Goal: Contribute content: Contribute content

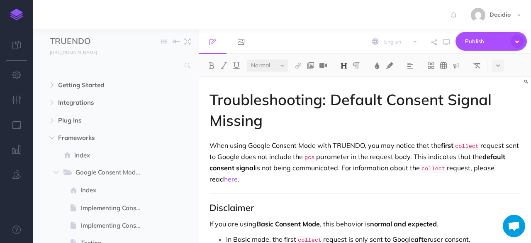
select select "null"
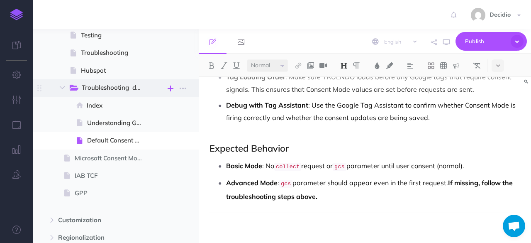
click at [173, 85] on icon "button" at bounding box center [171, 88] width 6 height 10
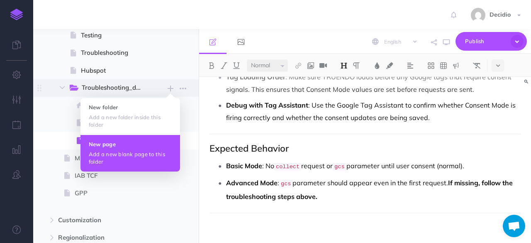
click at [112, 141] on h4 "New page" at bounding box center [130, 144] width 83 height 6
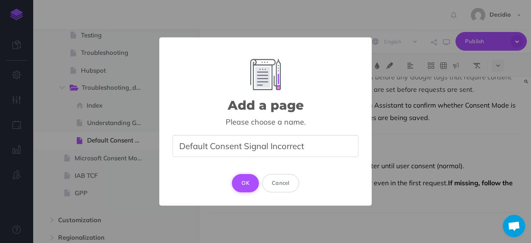
type input "Default Consent Signal Incorrect"
click at [236, 181] on button "OK" at bounding box center [245, 183] width 27 height 18
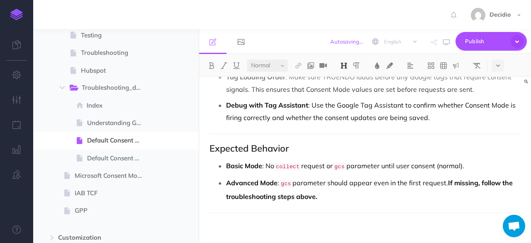
select select "null"
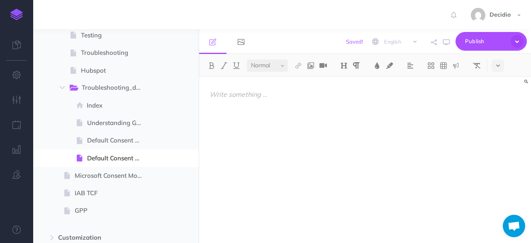
click at [289, 110] on div at bounding box center [365, 156] width 332 height 158
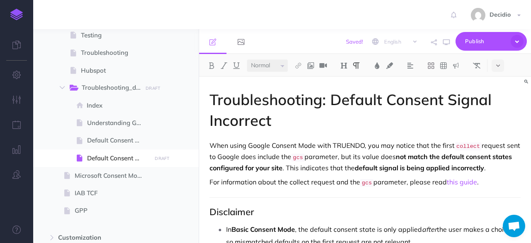
click at [332, 110] on h1 "Troubleshooting: Default Consent Signal Incorrect" at bounding box center [365, 110] width 311 height 42
click at [329, 105] on h1 "Troubleshooting: Default Consent Signal Incorrect" at bounding box center [365, 110] width 311 height 42
click at [377, 143] on p "When using Google Consent Mode with TRUENDO, you may notice that the first coll…" at bounding box center [365, 156] width 311 height 32
click at [440, 154] on strong "not match the default consent states configured for your site" at bounding box center [362, 162] width 304 height 20
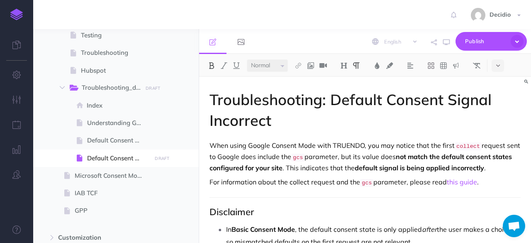
click at [449, 168] on strong "default signal is being applied incorrectly" at bounding box center [420, 168] width 130 height 8
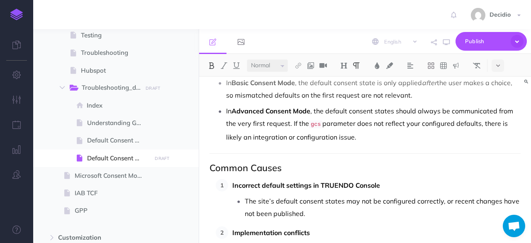
scroll to position [166, 0]
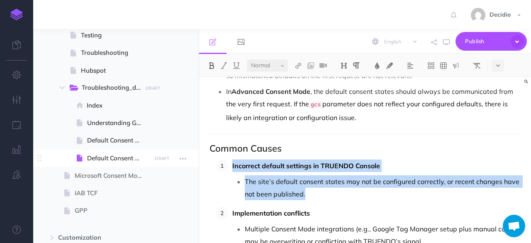
drag, startPoint x: 322, startPoint y: 192, endPoint x: 145, endPoint y: 164, distance: 179.5
click at [145, 164] on div "TRUENDO Collapse all Expand all Expand to root folders [URL][DOMAIN_NAME] Getti…" at bounding box center [282, 136] width 498 height 214
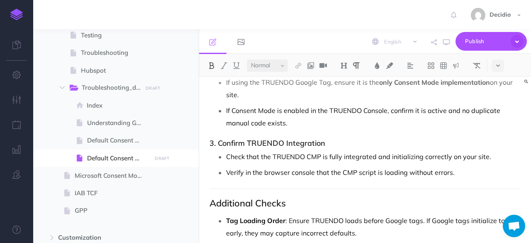
scroll to position [498, 0]
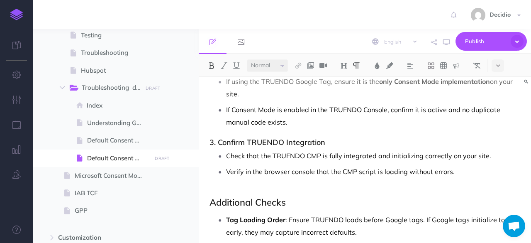
click at [272, 138] on h3 "3. Confirm TRUENDO Integration" at bounding box center [365, 142] width 311 height 8
click at [281, 149] on p "Check that the TRUENDO CMP is fully integrated and initializing correctly on yo…" at bounding box center [373, 155] width 295 height 12
click at [409, 152] on p "Check that the TRUENDO CMP is fully integrated and initializing correctly on yo…" at bounding box center [373, 155] width 295 height 12
click at [318, 165] on p "Verify in the browser console that the CMP script is loading without errors." at bounding box center [373, 171] width 295 height 12
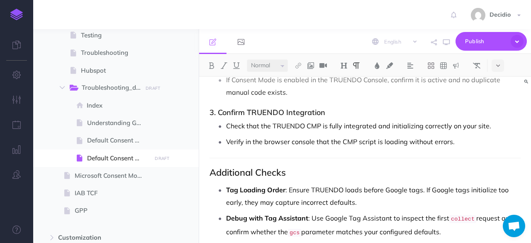
scroll to position [540, 0]
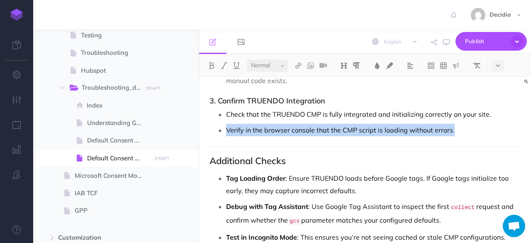
drag, startPoint x: 459, startPoint y: 125, endPoint x: 207, endPoint y: 126, distance: 252.5
click at [207, 126] on div "Troubleshooting: Default Consent Signal Incorrect When using Google Consent Mod…" at bounding box center [365, 104] width 332 height 1135
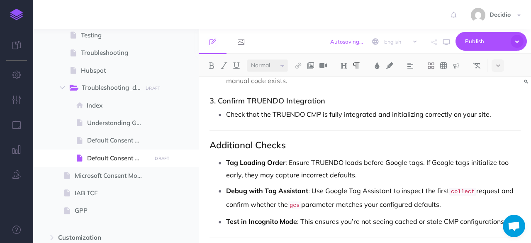
click at [390, 111] on p "Check that the TRUENDO CMP is fully integrated and initializing correctly on yo…" at bounding box center [373, 114] width 295 height 12
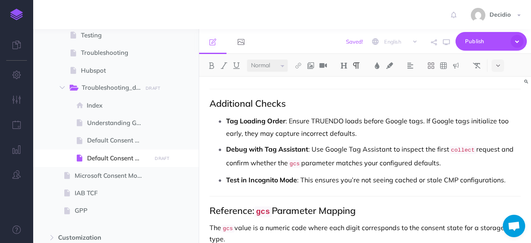
click at [294, 121] on p "Tag Loading Order : Ensure TRUENDO loads before Google tags. If Google tags ini…" at bounding box center [373, 127] width 295 height 25
click at [289, 139] on ul "Tag Loading Order : Ensure TRUENDO loads before Google tags. If Google tags ini…" at bounding box center [367, 150] width 307 height 71
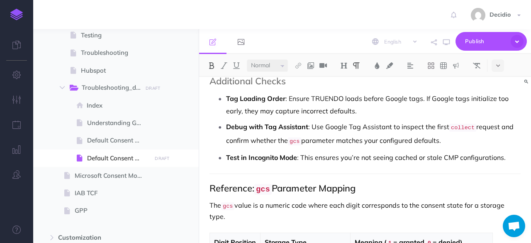
scroll to position [623, 0]
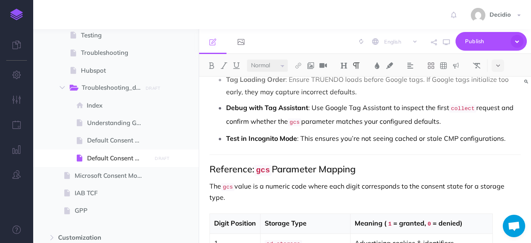
click at [312, 139] on p "Test in Incognito Mode : This ensures you’re not seeing cached or stale CMP con…" at bounding box center [373, 138] width 295 height 12
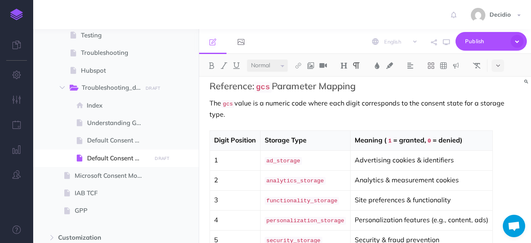
scroll to position [747, 0]
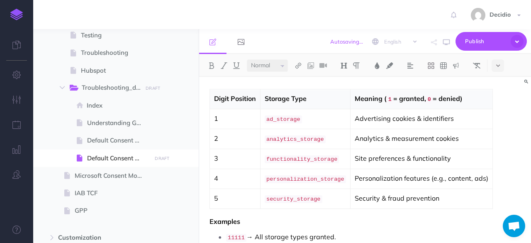
click at [486, 181] on div "Digit Position Storage Type Meaning ( 1 = granted, 0 = denied) 1 ad_storage Adv…" at bounding box center [365, 149] width 311 height 135
click at [492, 184] on div "Digit Position Storage Type Meaning ( 1 = granted, 0 = denied) 1 ad_storage Adv…" at bounding box center [365, 149] width 311 height 135
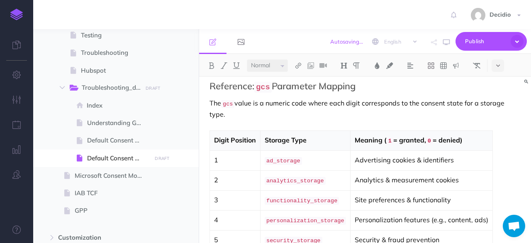
click at [246, 135] on p "Digit Position" at bounding box center [235, 140] width 42 height 10
click at [461, 82] on img at bounding box center [460, 80] width 7 height 7
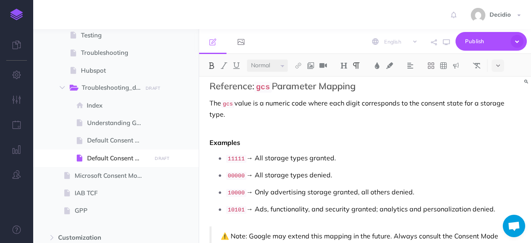
click at [237, 123] on div at bounding box center [365, 130] width 311 height 14
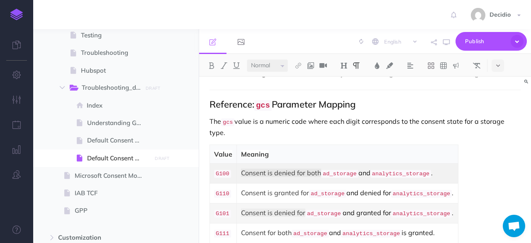
scroll to position [674, 0]
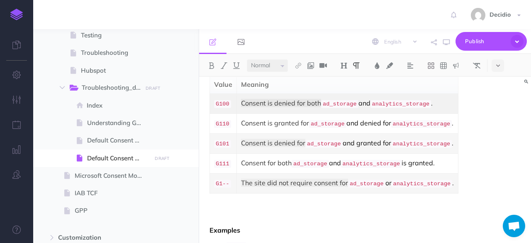
scroll to position [840, 0]
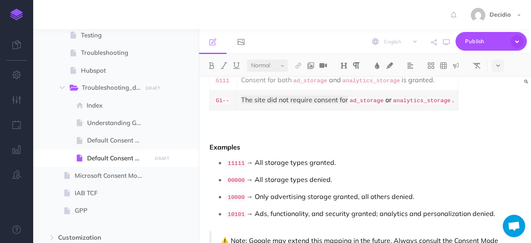
click at [282, 118] on p at bounding box center [365, 128] width 311 height 20
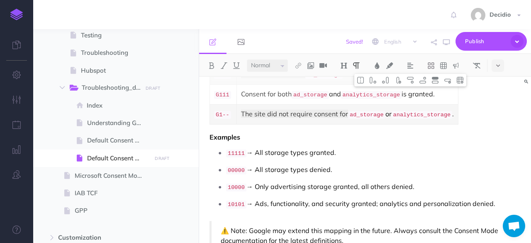
scroll to position [838, 0]
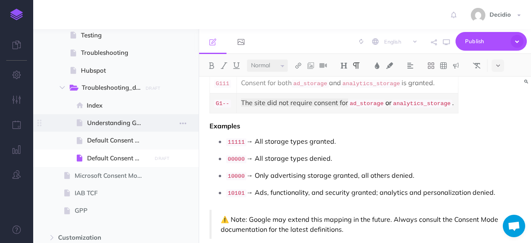
drag, startPoint x: 500, startPoint y: 169, endPoint x: 194, endPoint y: 118, distance: 310.7
click at [194, 118] on div "TRUENDO Collapse all Expand all Expand to root folders [URL][DOMAIN_NAME] Getti…" at bounding box center [282, 136] width 498 height 214
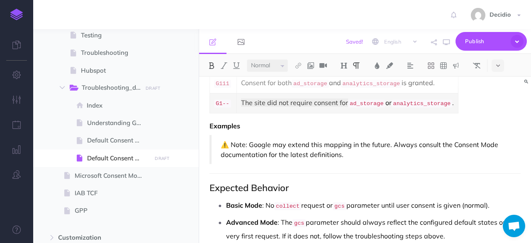
click at [264, 121] on p "Examples" at bounding box center [365, 126] width 311 height 10
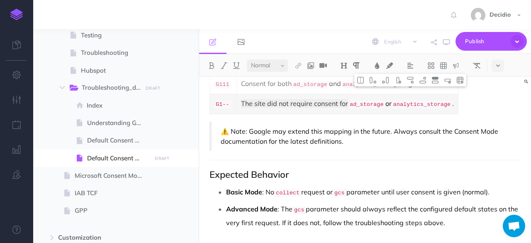
click at [474, 126] on p "⚠️ Note: Google may extend this mapping in the future. Always consult the Conse…" at bounding box center [366, 136] width 291 height 20
click at [291, 169] on h2 "Expected Behavior" at bounding box center [365, 174] width 311 height 10
click at [299, 189] on code "collect" at bounding box center [287, 193] width 27 height 8
click at [341, 189] on code "gcs" at bounding box center [339, 193] width 13 height 8
click at [405, 186] on p "Basic Mode : No collect request or gcs parameter until user consent is given (n…" at bounding box center [373, 193] width 295 height 14
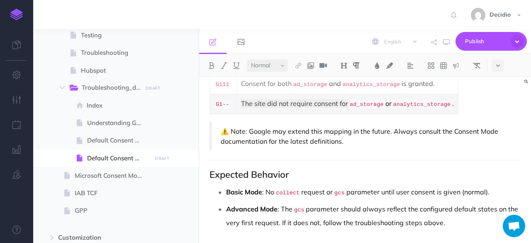
click at [459, 186] on p "Basic Mode : No collect request or gcs parameter until user consent is given (n…" at bounding box center [373, 193] width 295 height 14
click at [423, 203] on p "Advanced Mode : The gcs parameter should always reflect the configured default …" at bounding box center [373, 216] width 295 height 26
click at [456, 203] on p "Advanced Mode : The gcs parameter should always reflect the configured default …" at bounding box center [373, 216] width 295 height 26
click at [405, 203] on p "Advanced Mode : The gcs parameter should always reflect the configured default …" at bounding box center [373, 216] width 295 height 26
click at [427, 186] on p "Basic Mode : No collect request or gcs parameter until user consent is given (n…" at bounding box center [373, 193] width 295 height 14
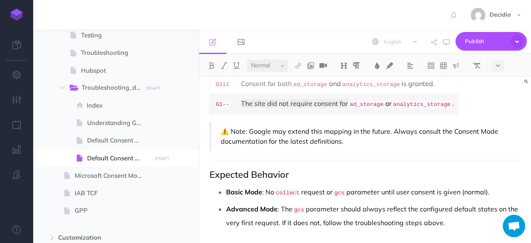
click at [442, 186] on p "Basic Mode : No collect request or gcs parameter until user consent is given (n…" at bounding box center [373, 193] width 295 height 14
click at [492, 186] on p "Basic Mode : No collect request or gcs parameter until user consent is given (n…" at bounding box center [373, 193] width 295 height 14
click at [457, 186] on p "Basic Mode : No collect request or gcs parameter until user consent is given (n…" at bounding box center [373, 193] width 295 height 14
click at [357, 203] on p "Advanced Mode : The gcs parameter should always reflect the configured default …" at bounding box center [373, 216] width 295 height 26
click at [405, 203] on p "Advanced Mode : The gcs parameter should always reflect the configured default …" at bounding box center [373, 216] width 295 height 26
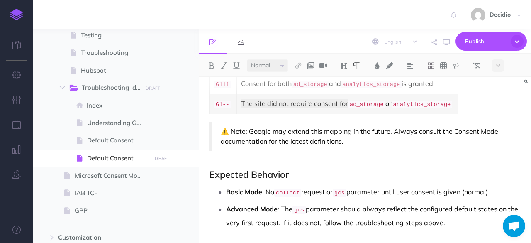
click at [507, 203] on p "Advanced Mode : The gcs parameter should always reflect the configured default …" at bounding box center [373, 216] width 295 height 26
click at [484, 203] on p "Advanced Mode : The gcs parameter should always reflect the configured default …" at bounding box center [373, 216] width 295 height 26
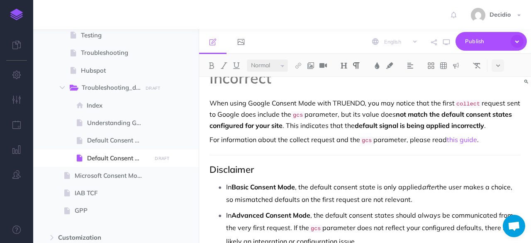
scroll to position [83, 0]
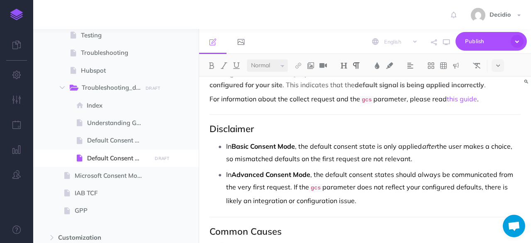
click at [416, 158] on p "In Basic Consent Mode , the default consent state is only applied after the use…" at bounding box center [373, 152] width 295 height 25
click at [386, 197] on p "In Advanced Consent Mode , the default consent states should always be communic…" at bounding box center [373, 187] width 295 height 39
drag, startPoint x: 422, startPoint y: 153, endPoint x: 221, endPoint y: 143, distance: 201.6
click at [226, 143] on li "In Basic Consent Mode , the default consent state is only applied after the use…" at bounding box center [373, 152] width 295 height 25
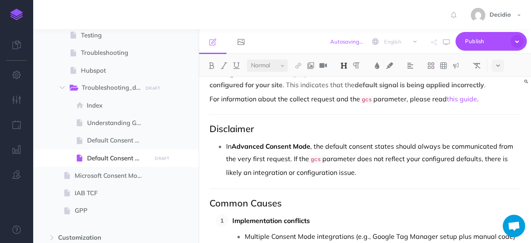
click at [404, 143] on p "In Advanced Consent Mode , the default consent states should always be communic…" at bounding box center [373, 159] width 295 height 39
click at [440, 141] on p "In Advanced Consent Mode , the default consent states should always be communic…" at bounding box center [373, 159] width 295 height 39
click at [435, 156] on p "In Advanced Consent Mode , the default consent states should always be communic…" at bounding box center [373, 159] width 295 height 39
click at [477, 141] on p "In Advanced Consent Mode , the default consent states should always be communic…" at bounding box center [373, 159] width 295 height 39
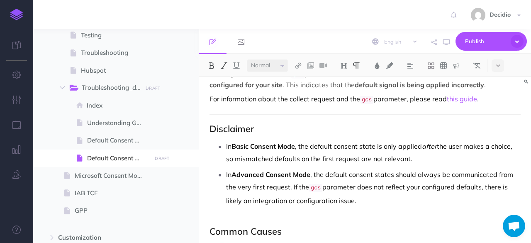
click at [448, 161] on p "In Basic Consent Mode , the default consent state is only applied after the use…" at bounding box center [373, 152] width 295 height 25
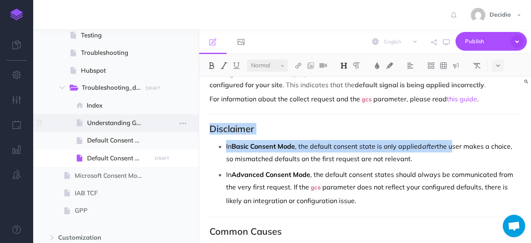
drag, startPoint x: 453, startPoint y: 146, endPoint x: 127, endPoint y: 131, distance: 326.3
click at [127, 131] on div "TRUENDO Collapse all Expand all Expand to root folders [URL][DOMAIN_NAME] Getti…" at bounding box center [282, 136] width 498 height 214
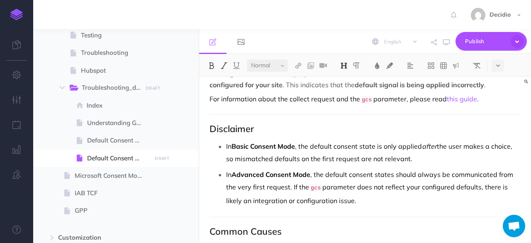
click at [442, 152] on p "In Basic Consent Mode , the default consent state is only applied after the use…" at bounding box center [373, 152] width 295 height 25
drag, startPoint x: 251, startPoint y: 143, endPoint x: 202, endPoint y: 140, distance: 49.1
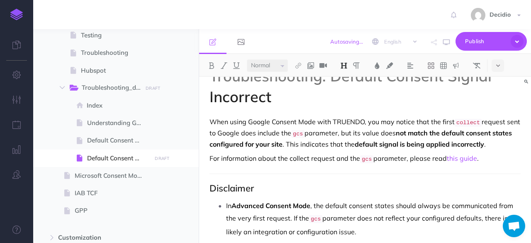
scroll to position [42, 0]
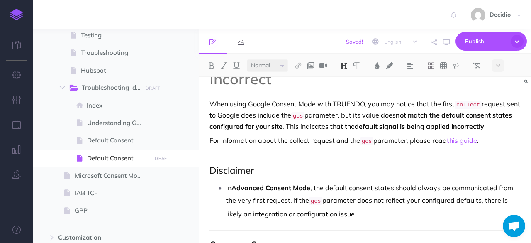
click at [245, 165] on h2 "Disclaimer" at bounding box center [365, 170] width 311 height 10
click at [276, 171] on h2 "Description" at bounding box center [365, 170] width 311 height 10
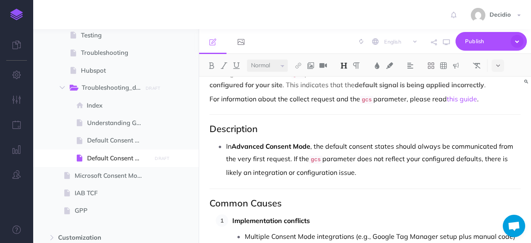
click at [404, 143] on p "In Advanced Consent Mode , the default consent states should always be communic…" at bounding box center [373, 159] width 295 height 39
click at [463, 146] on p "In Advanced Consent Mode , the default consent states should always be communic…" at bounding box center [373, 159] width 295 height 39
click at [287, 157] on p "In Advanced Consent Mode , the default consent states should always be communic…" at bounding box center [373, 159] width 295 height 39
click at [338, 157] on p "In Advanced Consent Mode , the default consent states should always be communic…" at bounding box center [373, 159] width 295 height 39
click at [363, 156] on p "In Advanced Consent Mode , the default consent states should always be communic…" at bounding box center [373, 159] width 295 height 39
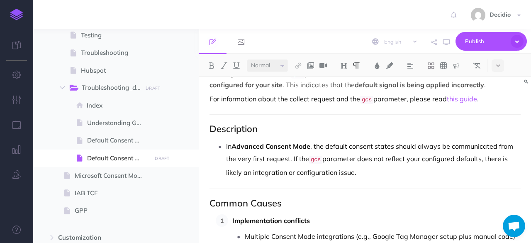
drag, startPoint x: 414, startPoint y: 158, endPoint x: 462, endPoint y: 160, distance: 48.2
click at [419, 158] on p "In Advanced Consent Mode , the default consent states should always be communic…" at bounding box center [373, 159] width 295 height 39
click at [462, 160] on p "In Advanced Consent Mode , the default consent states should always be communic…" at bounding box center [373, 159] width 295 height 39
click at [377, 165] on p "In Advanced Consent Mode , the default consent states should always be communic…" at bounding box center [373, 159] width 295 height 39
click at [363, 168] on p "In Advanced Consent Mode , the default consent states should always be communic…" at bounding box center [373, 159] width 295 height 39
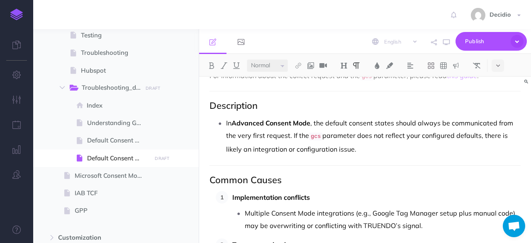
scroll to position [125, 0]
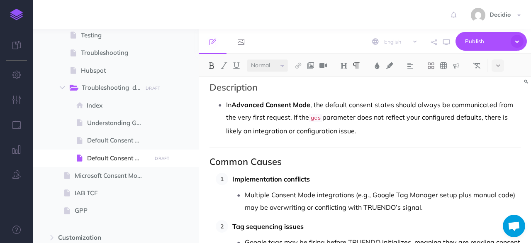
click at [331, 176] on p "Implementation conflicts" at bounding box center [377, 179] width 289 height 12
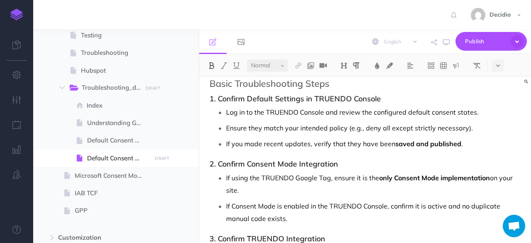
scroll to position [332, 0]
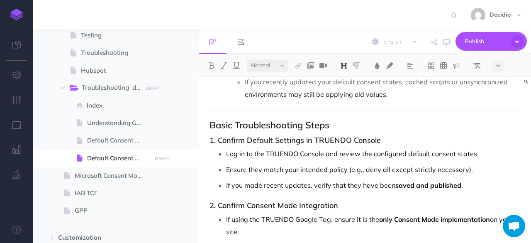
click at [366, 128] on div "Troubleshooting: Default Consent Signal Incorrect When using Google Consent Mod…" at bounding box center [365, 243] width 332 height 997
click at [353, 115] on div "Troubleshooting: Default Consent Signal Incorrect When using Google Consent Mod…" at bounding box center [365, 243] width 332 height 997
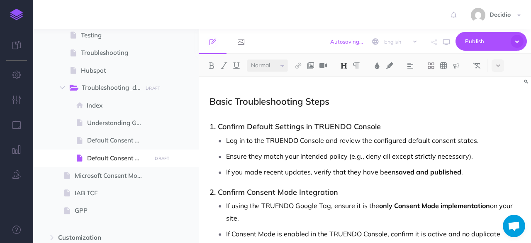
scroll to position [374, 0]
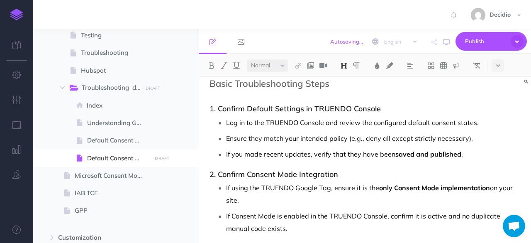
click at [424, 143] on ul "Log in to the TRUENDO Console and review the configured default consent states.…" at bounding box center [367, 138] width 307 height 44
click at [450, 157] on p "If you made recent updates, verify that they have been saved and published ." at bounding box center [373, 154] width 295 height 12
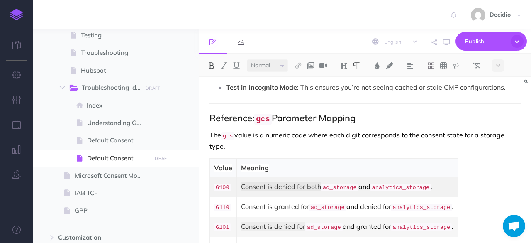
scroll to position [664, 0]
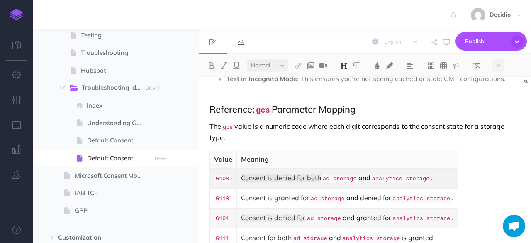
click at [364, 105] on h2 "Reference: gcs Parameter Mapping" at bounding box center [365, 109] width 311 height 11
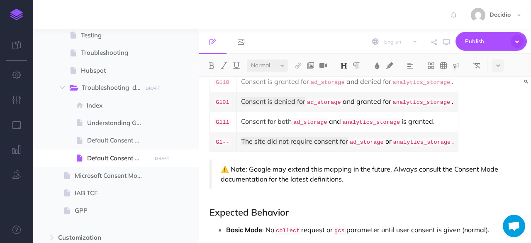
scroll to position [819, 0]
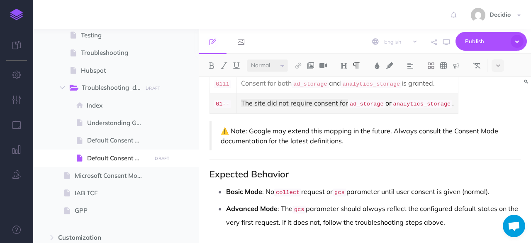
click at [323, 185] on p "Basic Mode : No collect request or gcs parameter until user consent is given (n…" at bounding box center [373, 192] width 295 height 14
click at [432, 185] on p "Basic Mode : No collect request or gcs parameter until user consent is given (n…" at bounding box center [373, 192] width 295 height 14
click at [460, 185] on p "Basic Mode : No collect request or gcs parameter until user consent is given (n…" at bounding box center [373, 192] width 295 height 14
click at [396, 202] on p "Advanced Mode : The gcs parameter should always reflect the configured default …" at bounding box center [373, 215] width 295 height 26
click at [489, 202] on p "Advanced Mode : The gcs parameter should always reflect the configured default …" at bounding box center [373, 215] width 295 height 26
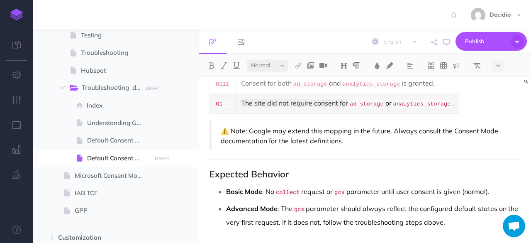
click at [458, 202] on p "Advanced Mode : The gcs parameter should always reflect the configured default …" at bounding box center [373, 215] width 295 height 26
click at [496, 185] on p "Basic Mode : No collect request or gcs parameter until user consent is given (n…" at bounding box center [373, 192] width 295 height 14
click at [468, 202] on p "Advanced Mode : The gcs parameter should always reflect the configured default …" at bounding box center [373, 215] width 295 height 26
click at [447, 202] on p "Advanced Mode : The gcs parameter should always reflect the configured default …" at bounding box center [373, 215] width 295 height 26
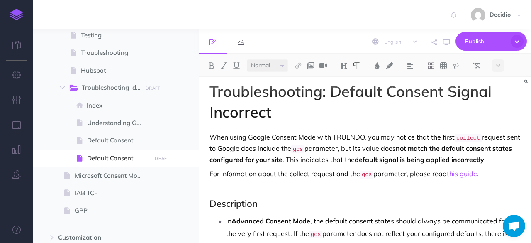
scroll to position [0, 0]
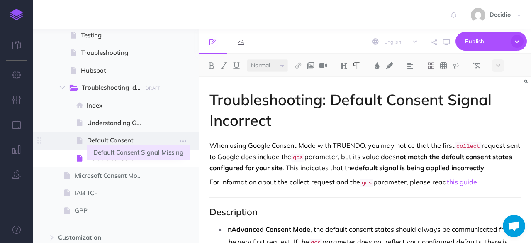
click at [124, 144] on span "Default Consent Signal Missing" at bounding box center [118, 140] width 62 height 10
select select "null"
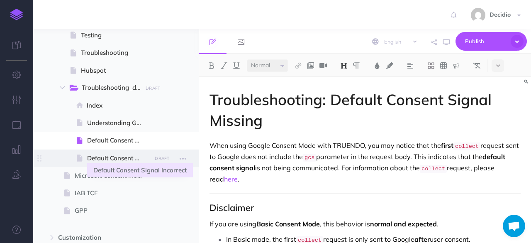
click at [116, 157] on span "Default Consent Signal Incorrect" at bounding box center [118, 158] width 62 height 10
select select "null"
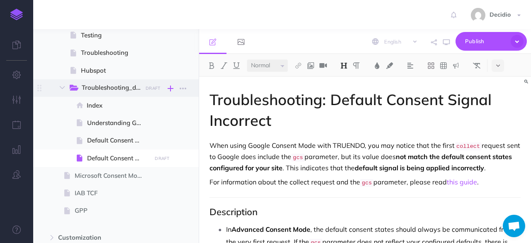
click at [172, 91] on icon "button" at bounding box center [171, 88] width 6 height 10
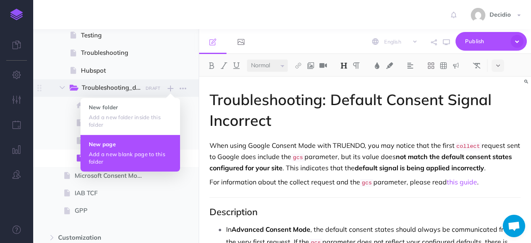
click at [126, 141] on h4 "New page" at bounding box center [130, 144] width 83 height 6
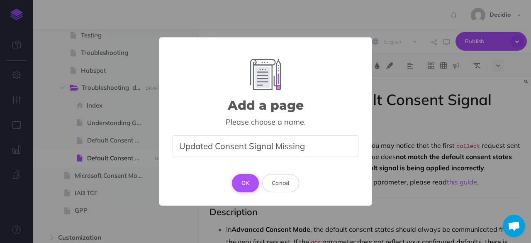
type input "Updated Consent Signal Missing"
click at [242, 178] on button "OK" at bounding box center [245, 183] width 27 height 18
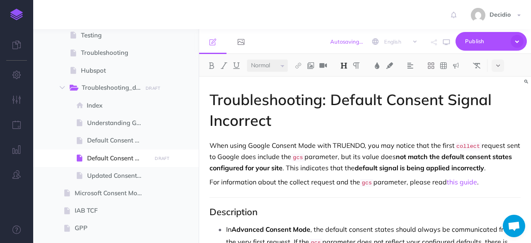
select select "null"
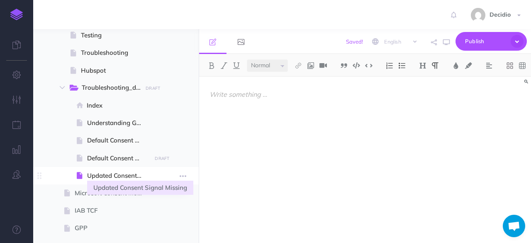
click at [128, 176] on span "Updated Consent Signal Missing" at bounding box center [118, 176] width 62 height 10
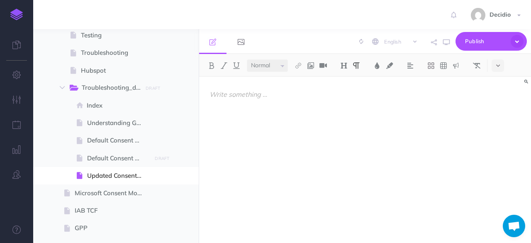
click at [329, 129] on div at bounding box center [365, 156] width 332 height 158
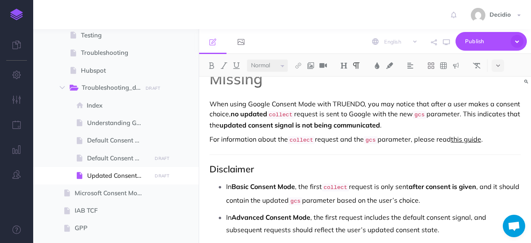
click at [474, 141] on link "this guide" at bounding box center [466, 139] width 30 height 8
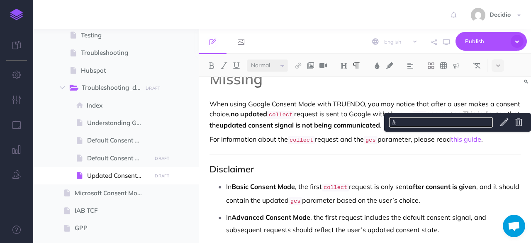
click at [448, 124] on link "#" at bounding box center [441, 122] width 104 height 10
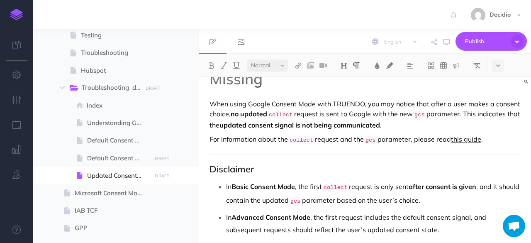
click at [471, 139] on link "this guide" at bounding box center [466, 139] width 30 height 8
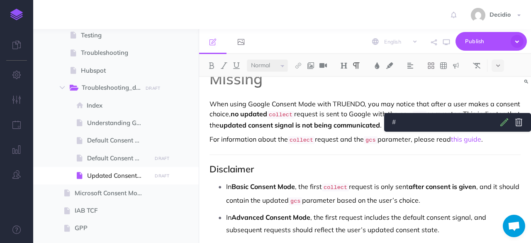
click at [503, 121] on body "Toggle Navigation Decidio Settings Account Settings Teams Create Team Support D…" at bounding box center [265, 121] width 531 height 243
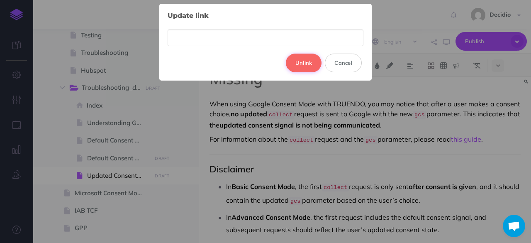
click at [306, 66] on button "Unlink" at bounding box center [304, 63] width 36 height 18
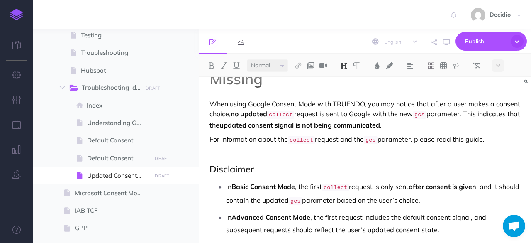
drag, startPoint x: 482, startPoint y: 139, endPoint x: 454, endPoint y: 138, distance: 28.2
click at [454, 138] on p "For information about the collect request and the gcs parameter, please read th…" at bounding box center [365, 139] width 311 height 11
click at [296, 63] on img at bounding box center [298, 65] width 7 height 7
click at [296, 90] on icon at bounding box center [298, 93] width 7 height 6
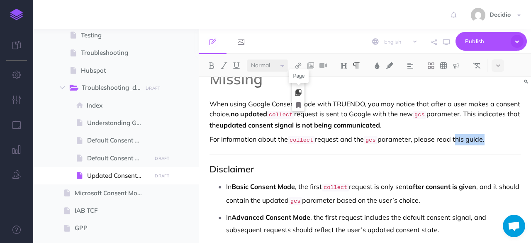
select select
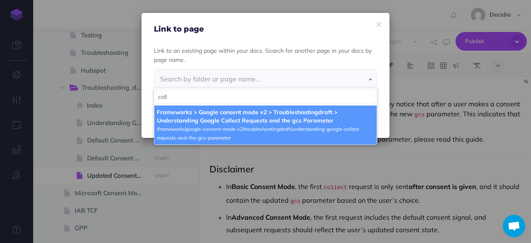
type input "coll"
select select "5KB-7ZUR-DMO-UNB"
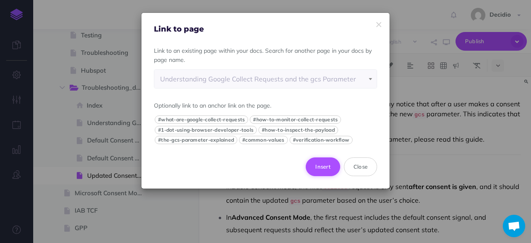
click at [324, 163] on button "Insert" at bounding box center [323, 166] width 34 height 18
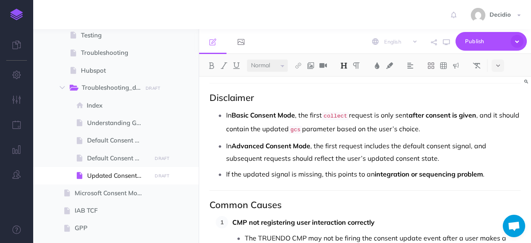
scroll to position [125, 0]
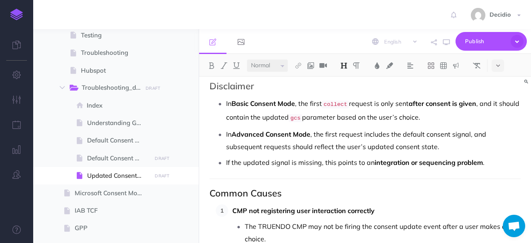
click at [250, 89] on h2 "Disclaimer" at bounding box center [365, 86] width 311 height 10
click at [359, 152] on ul "In Basic Consent Mode , the first collect request is only sent after consent is…" at bounding box center [367, 132] width 307 height 71
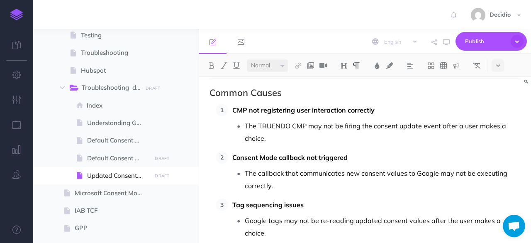
scroll to position [208, 0]
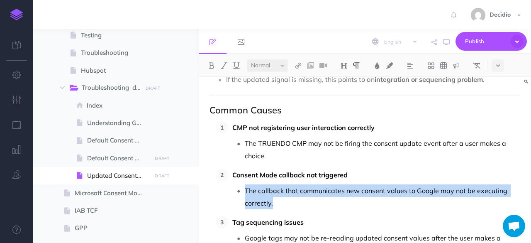
drag, startPoint x: 293, startPoint y: 205, endPoint x: 238, endPoint y: 185, distance: 57.9
click at [245, 185] on li "The callback that communicates new consent values to Google may not be executin…" at bounding box center [383, 196] width 276 height 25
click at [281, 201] on p "The callback that communicates new consent values to Google may not be executin…" at bounding box center [383, 196] width 276 height 25
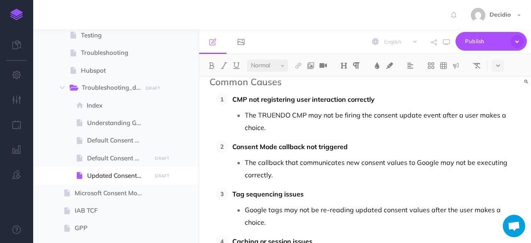
scroll to position [249, 0]
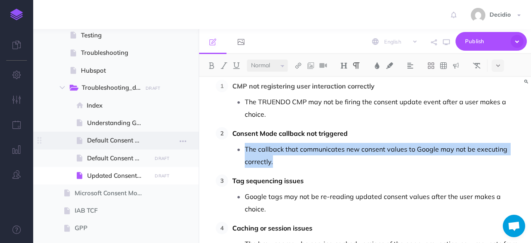
drag, startPoint x: 282, startPoint y: 162, endPoint x: 195, endPoint y: 138, distance: 89.7
click at [195, 138] on div "TRUENDO Collapse all Expand all Expand to root folders [URL][DOMAIN_NAME] Getti…" at bounding box center [282, 136] width 498 height 214
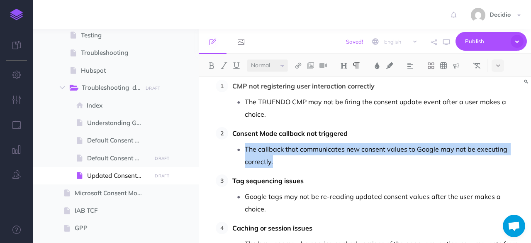
click at [285, 143] on p "The callback that communicates new consent values to Google may not be executin…" at bounding box center [383, 155] width 276 height 25
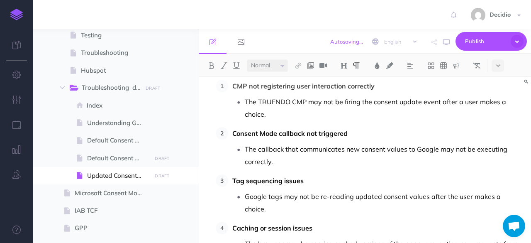
click at [337, 130] on strong "Consent Mode callback not triggered" at bounding box center [290, 133] width 115 height 8
click at [287, 129] on strong "Consent Mode callback not triggered" at bounding box center [290, 133] width 115 height 8
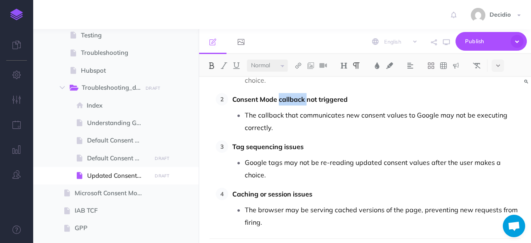
scroll to position [208, 0]
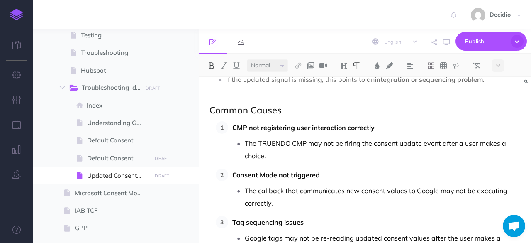
click at [309, 174] on strong "Consent Mode not triggered" at bounding box center [277, 175] width 88 height 8
click at [296, 153] on p "The TRUENDO CMP may not be firing the consent update event after a user makes a…" at bounding box center [383, 149] width 276 height 25
click at [316, 201] on p "The callback that communicates new consent values to Google may not be executin…" at bounding box center [383, 196] width 276 height 25
click at [312, 172] on strong "Consent Mode not triggered" at bounding box center [277, 175] width 88 height 8
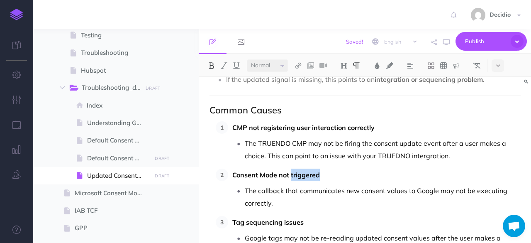
click at [312, 172] on strong "Consent Mode not triggered" at bounding box center [277, 175] width 88 height 8
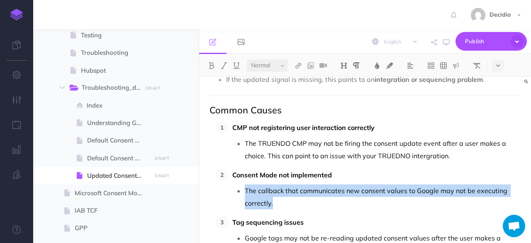
drag, startPoint x: 290, startPoint y: 202, endPoint x: 242, endPoint y: 186, distance: 50.6
click at [245, 186] on li "The callback that communicates new consent values to Google may not be executin…" at bounding box center [383, 196] width 276 height 25
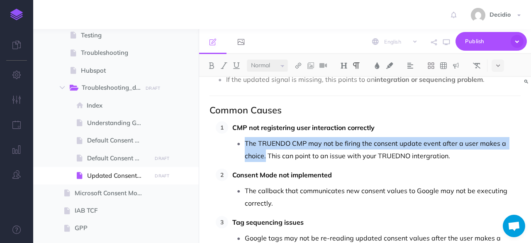
drag, startPoint x: 266, startPoint y: 156, endPoint x: 244, endPoint y: 135, distance: 29.7
click at [245, 137] on li "The TRUENDO CMP may not be firing the consent update event after a user makes a…" at bounding box center [383, 149] width 276 height 25
copy p "The TRUENDO CMP may not be firing the consent update event after a user makes a…"
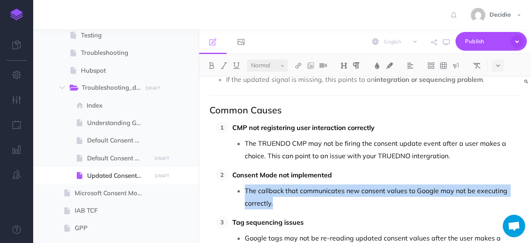
drag, startPoint x: 269, startPoint y: 198, endPoint x: 242, endPoint y: 189, distance: 28.5
click at [245, 189] on li "The callback that communicates new consent values to Google may not be executin…" at bounding box center [383, 196] width 276 height 25
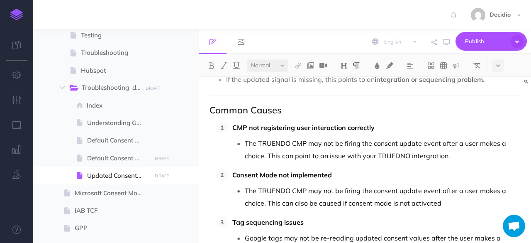
click at [0, 0] on qb-div "Correct the spelling error integration." at bounding box center [0, 0] width 0 height 0
click at [0, 0] on qb-div "Add a period activated ." at bounding box center [0, 0] width 0 height 0
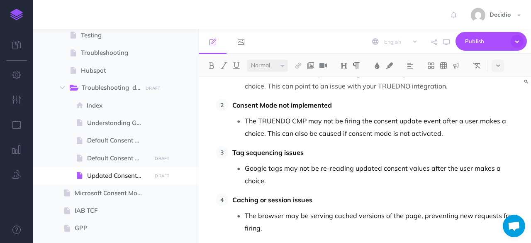
scroll to position [291, 0]
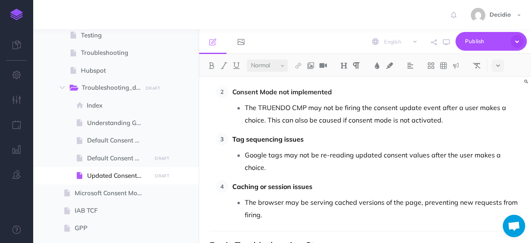
click at [0, 0] on span "Correct the hyphen" at bounding box center [0, 0] width 0 height 0
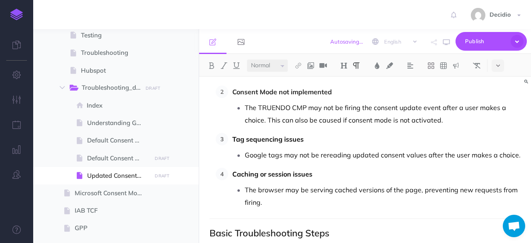
click at [427, 150] on p "Google tags may not be rereading updated consent values after the user makes a …" at bounding box center [383, 155] width 276 height 12
click at [303, 152] on p "Google tags may not be rereading updated consent values after the user makes a …" at bounding box center [383, 155] width 276 height 12
click at [281, 152] on p "Google tags may not be rereading updated consent values after the user makes a …" at bounding box center [383, 155] width 276 height 12
click at [516, 152] on p "Google tags may not be rereading updated consent values after the user makes a …" at bounding box center [383, 155] width 276 height 12
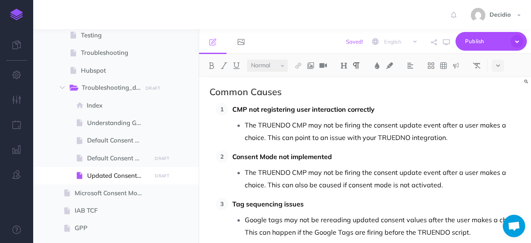
scroll to position [208, 0]
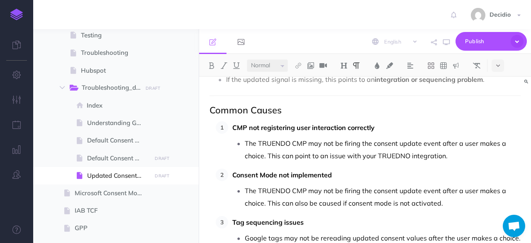
click at [436, 146] on p "The TRUENDO CMP may not be firing the consent update event after a user makes a…" at bounding box center [383, 149] width 276 height 25
click at [393, 156] on p "The TRUENDO CMP may not be firing the consent update event after a user makes a…" at bounding box center [383, 149] width 276 height 25
click at [450, 155] on p "The TRUENDO CMP may not be firing the consent update event after a user makes a…" at bounding box center [383, 149] width 276 height 25
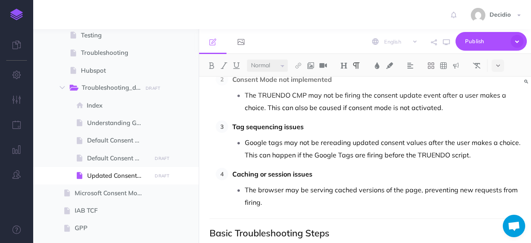
scroll to position [291, 0]
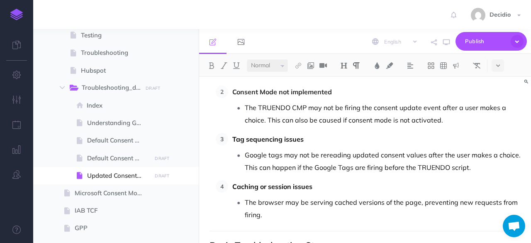
click at [377, 119] on p "The TRUENDO CMP may not be firing the consent update event after a user makes a…" at bounding box center [383, 113] width 276 height 25
click at [420, 119] on p "The TRUENDO CMP may not be firing the consent update event after a user makes a…" at bounding box center [383, 113] width 276 height 25
click at [291, 150] on p "Google tags may not be rereading updated consent values after the user makes a …" at bounding box center [383, 161] width 276 height 25
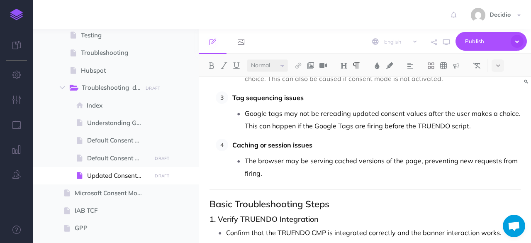
click at [434, 168] on p "The browser may be serving cached versions of the page, preventing new requests…" at bounding box center [383, 166] width 276 height 25
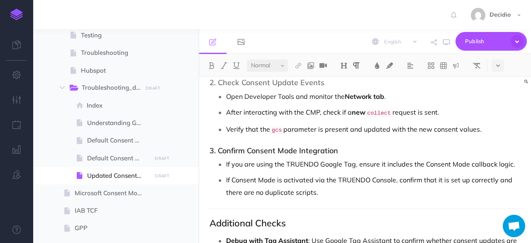
scroll to position [540, 0]
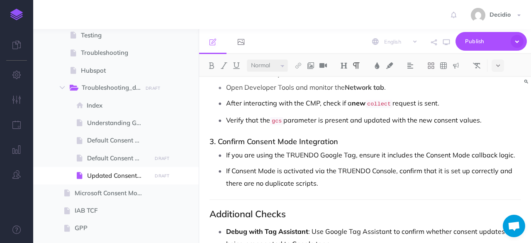
click at [492, 151] on p "If you are using the TRUENDO Google Tag, ensure it includes the Consent Mode ca…" at bounding box center [373, 155] width 295 height 12
click at [508, 151] on p "If you are using the TRUENDO Google Tag, ensure it includes the Consent Mode ca…" at bounding box center [373, 155] width 295 height 12
click at [512, 151] on p "If you are using the TRUENDO Google Tag, ensure it includes the Consent Mode ca…" at bounding box center [373, 155] width 295 height 12
click at [507, 152] on p "If you are using the TRUENDO Google Tag, ensure it includes the Consent Mode ca…" at bounding box center [373, 155] width 295 height 12
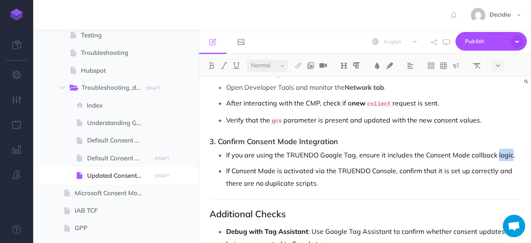
click at [507, 152] on p "If you are using the TRUENDO Google Tag, ensure it includes the Consent Mode ca…" at bounding box center [373, 155] width 295 height 12
click at [487, 143] on div "Troubleshooting: Updated Consent Signal Missing When using Google Consent Mode …" at bounding box center [365, 69] width 332 height 1064
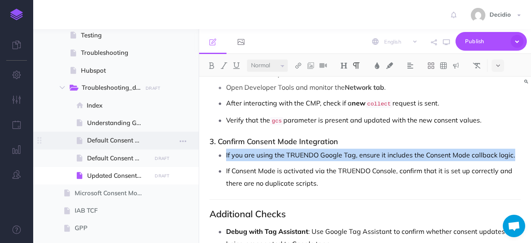
drag, startPoint x: 522, startPoint y: 149, endPoint x: 185, endPoint y: 147, distance: 336.8
click at [185, 147] on div "TRUENDO Collapse all Expand all Expand to root folders [URL][DOMAIN_NAME] Getti…" at bounding box center [282, 136] width 498 height 214
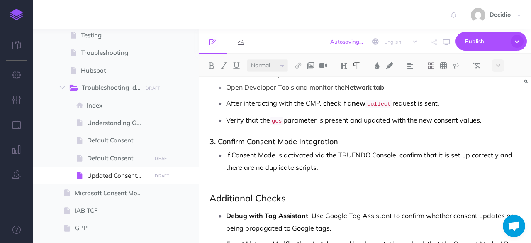
click at [366, 164] on p "If Consent Mode is activated via the TRUENDO Console, confirm that it is set up…" at bounding box center [373, 161] width 295 height 25
click at [446, 149] on p "If Consent Mode is activated via the TRUENDO Console, confirm that it is set up…" at bounding box center [373, 161] width 295 height 25
click at [365, 161] on p "If Consent Mode is activated via the TRUENDO Console, confirm that it is set up…" at bounding box center [373, 161] width 295 height 25
click at [419, 149] on p "If Consent Mode is activated via the TRUENDO Console, confirm that it is set up…" at bounding box center [373, 161] width 295 height 25
click at [492, 152] on p "If Consent Mode is activated via the TRUENDO Console, confirm that it is set up…" at bounding box center [373, 161] width 295 height 25
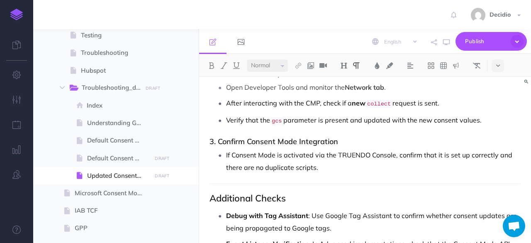
click at [479, 153] on p "If Consent Mode is activated via the TRUENDO Console, confirm that it is set up…" at bounding box center [373, 161] width 295 height 25
click at [459, 153] on p "If Consent Mode is activated via the TRUENDO Console, confirm that it is set up…" at bounding box center [373, 161] width 295 height 25
click at [316, 164] on p "If Consent Mode is activated via the TRUENDO Console, confirm that it is turned…" at bounding box center [373, 161] width 295 height 25
click at [297, 164] on p "If Consent Mode is activated via the TRUENDO Console, confirm that it is turned…" at bounding box center [373, 161] width 295 height 25
click at [0, 0] on div "on" at bounding box center [0, 0] width 0 height 0
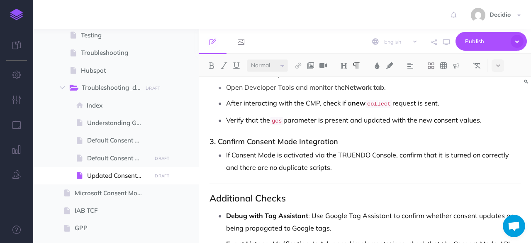
click at [300, 160] on p "If Consent Mode is activated via the TRUENDO Console, confirm that it is turned…" at bounding box center [373, 161] width 295 height 25
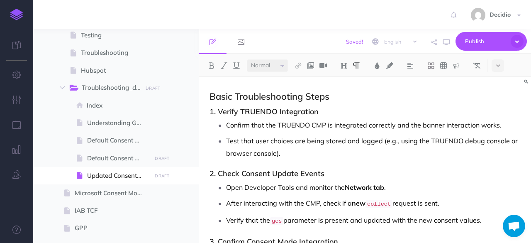
scroll to position [457, 0]
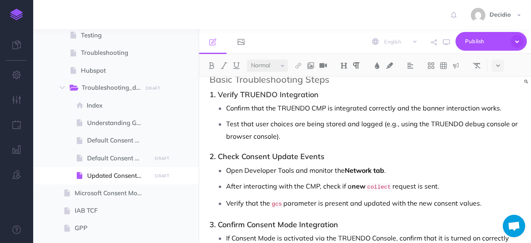
click at [487, 132] on p "Test that user choices are being stored and logged (e.g., using the TRUENDO deb…" at bounding box center [373, 130] width 295 height 25
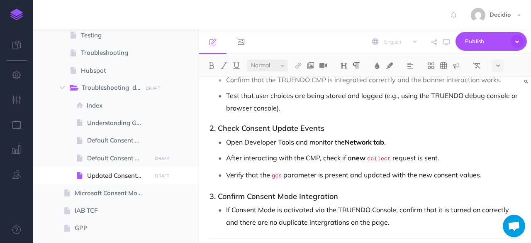
scroll to position [498, 0]
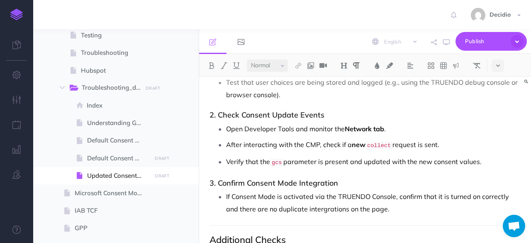
click at [328, 125] on p "Open Developer Tools and monitor the Network tab ." at bounding box center [373, 128] width 295 height 12
click at [403, 124] on p "Open Developer Tools and monitor the Network tab ." at bounding box center [373, 128] width 295 height 12
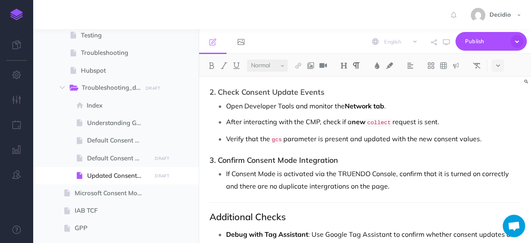
scroll to position [540, 0]
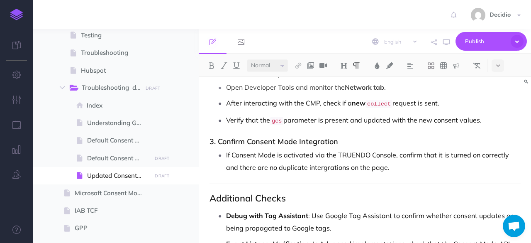
click at [404, 120] on p "Verify that the gcs parameter is present and updated with the new consent value…" at bounding box center [373, 121] width 295 height 14
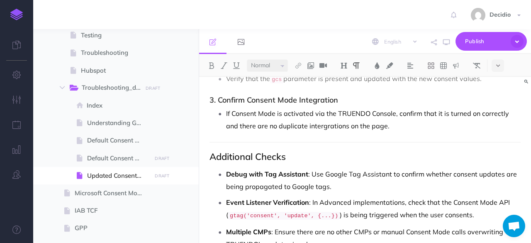
click at [0, 0] on div "integrations" at bounding box center [0, 0] width 0 height 0
click at [374, 124] on p "If Consent Mode is activated via the TRUENDO Console, confirm that it is turned…" at bounding box center [373, 119] width 295 height 25
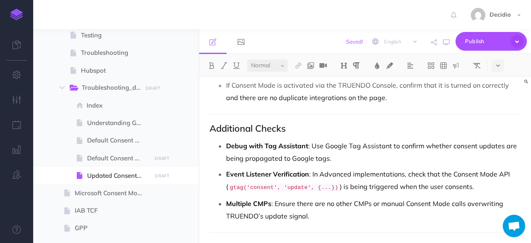
scroll to position [623, 0]
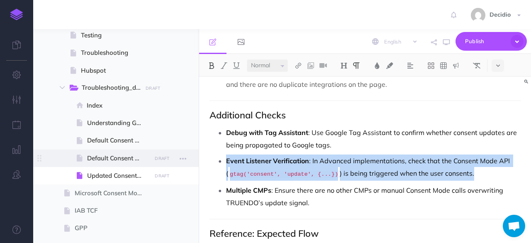
drag, startPoint x: 480, startPoint y: 167, endPoint x: 194, endPoint y: 151, distance: 286.1
click at [194, 151] on div "TRUENDO Collapse all Expand all Expand to root folders [URL][DOMAIN_NAME] Getti…" at bounding box center [282, 136] width 498 height 214
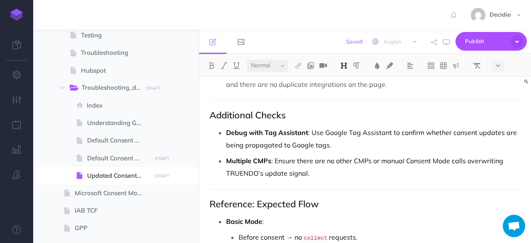
click at [340, 154] on p "Multiple CMPs : Ensure there are no other CMPs or manual Consent Mode calls ove…" at bounding box center [373, 166] width 295 height 25
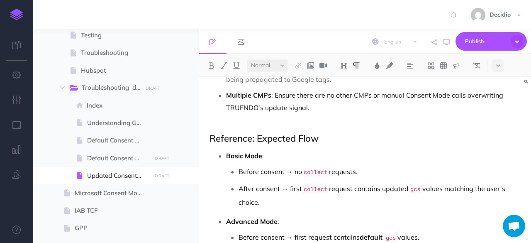
scroll to position [706, 0]
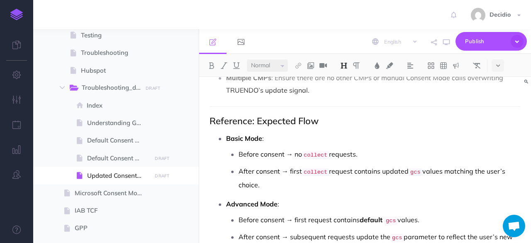
click at [349, 116] on h2 "Reference: Expected Flow" at bounding box center [365, 121] width 311 height 10
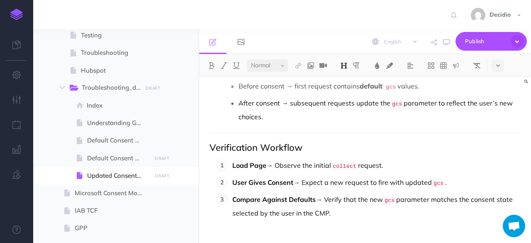
scroll to position [842, 0]
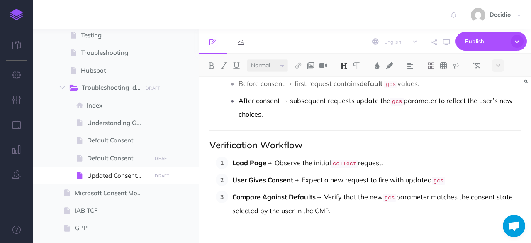
click at [334, 195] on p "Compare Against Defaults → Verify that the new gcs parameter matches the consen…" at bounding box center [377, 204] width 289 height 26
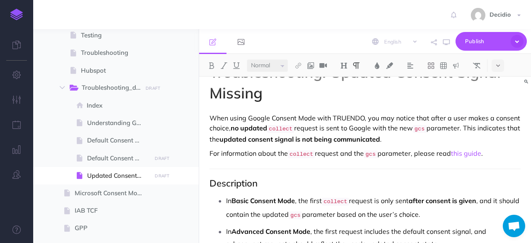
scroll to position [0, 0]
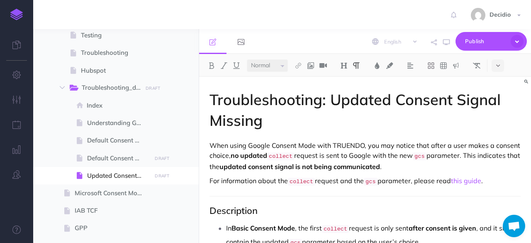
click at [276, 124] on h1 "Troubleshooting: Updated Consent Signal Missing" at bounding box center [365, 110] width 311 height 42
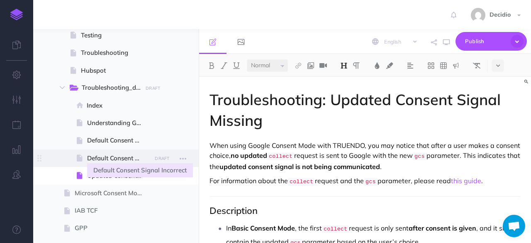
click at [125, 157] on span "Default Consent Signal Incorrect" at bounding box center [118, 158] width 62 height 10
select select "null"
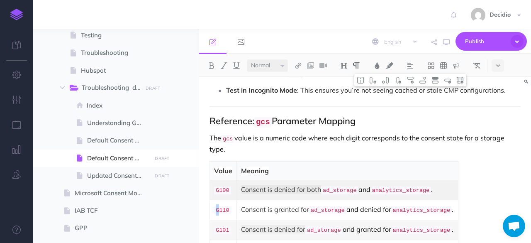
scroll to position [653, 0]
drag, startPoint x: 206, startPoint y: 229, endPoint x: 221, endPoint y: 162, distance: 68.6
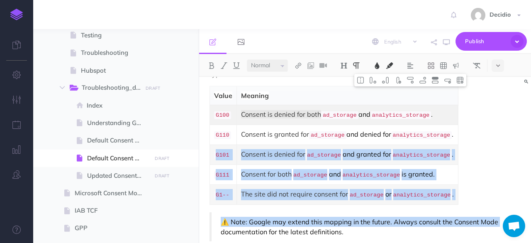
scroll to position [694, 0]
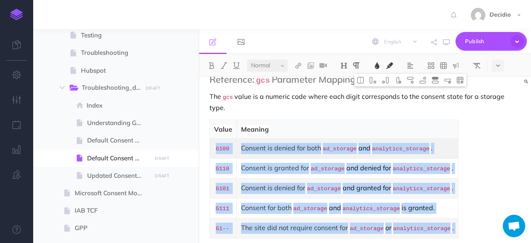
drag, startPoint x: 207, startPoint y: 193, endPoint x: 214, endPoint y: 140, distance: 54.1
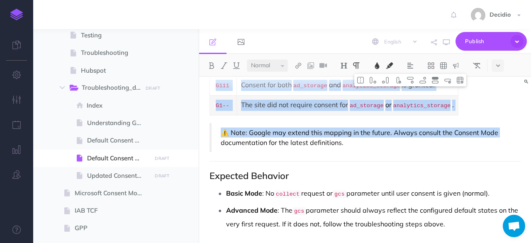
scroll to position [819, 0]
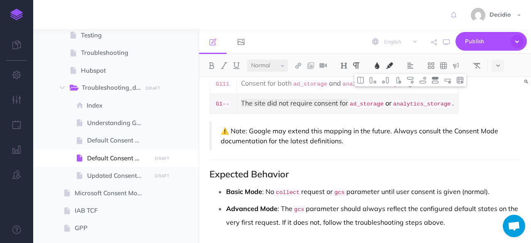
click at [321, 169] on h2 "Expected Behavior" at bounding box center [365, 174] width 311 height 10
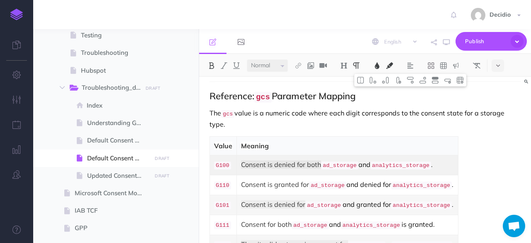
drag, startPoint x: 209, startPoint y: 156, endPoint x: 209, endPoint y: 138, distance: 17.9
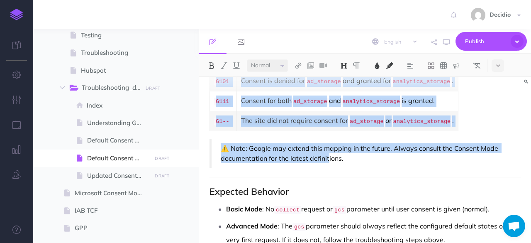
scroll to position [802, 0]
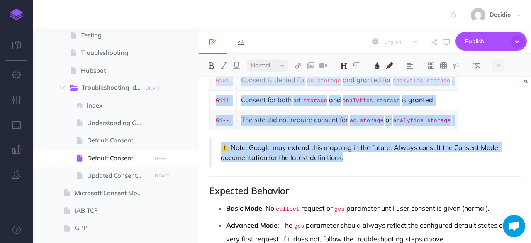
drag, startPoint x: 209, startPoint y: 93, endPoint x: 522, endPoint y: 156, distance: 319.3
copy div "Reference: gcs Parameter Mapping The gcs value is a numeric code where each dig…"
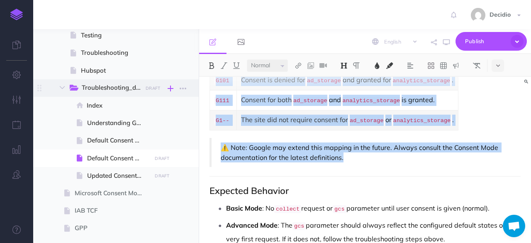
click at [169, 91] on icon "button" at bounding box center [171, 88] width 6 height 10
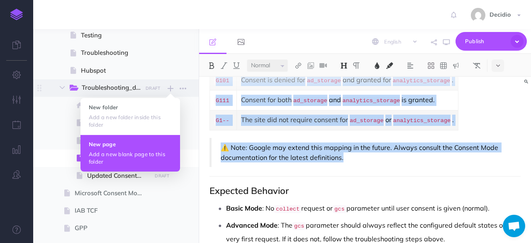
click at [105, 157] on p "Add a new blank page to this folder" at bounding box center [130, 157] width 83 height 15
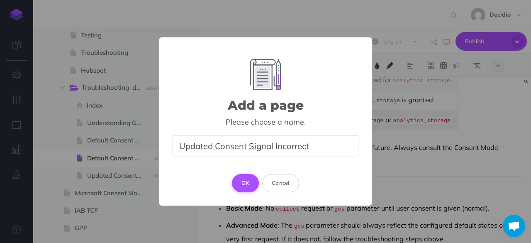
type input "Updated Consent Signal Incorrect"
click at [247, 176] on button "OK" at bounding box center [245, 183] width 27 height 18
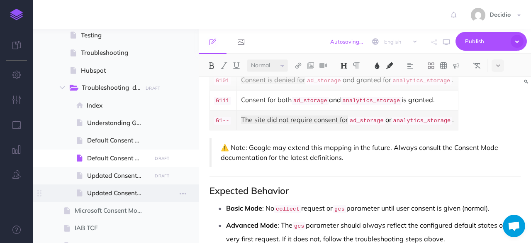
select select "null"
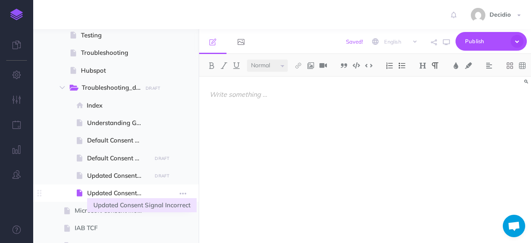
click at [132, 196] on span "Updated Consent Signal Incorrect" at bounding box center [118, 193] width 62 height 10
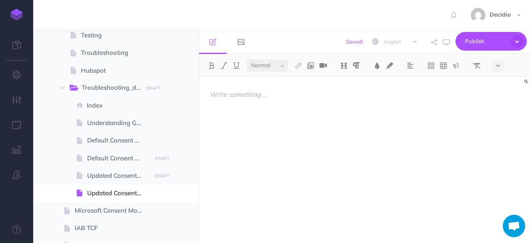
click at [316, 110] on div at bounding box center [365, 156] width 332 height 158
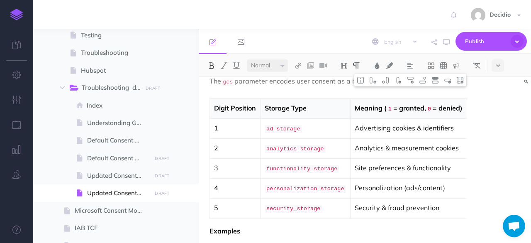
scroll to position [845, 0]
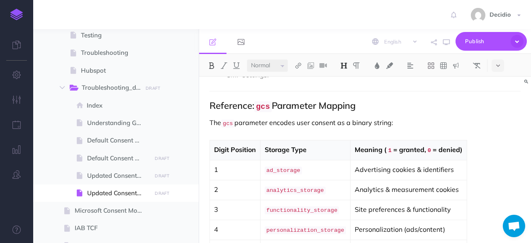
drag, startPoint x: 498, startPoint y: 184, endPoint x: 208, endPoint y: 100, distance: 301.2
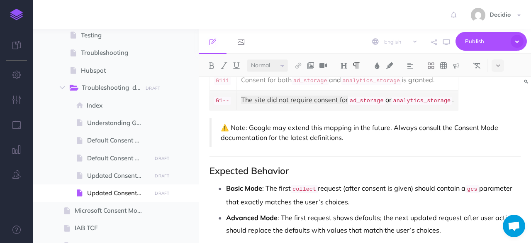
scroll to position [1032, 0]
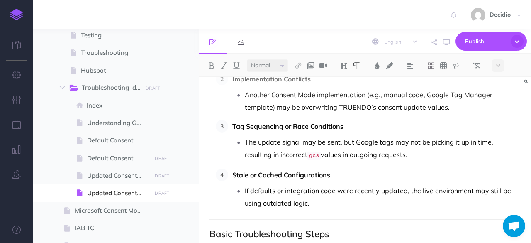
scroll to position [368, 0]
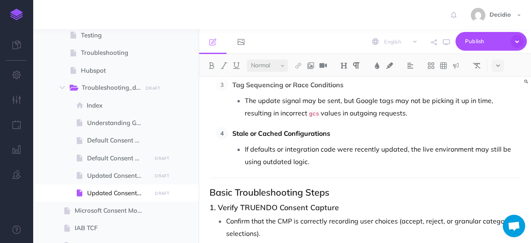
click at [376, 191] on h2 "Basic Troubleshooting Steps" at bounding box center [365, 192] width 311 height 10
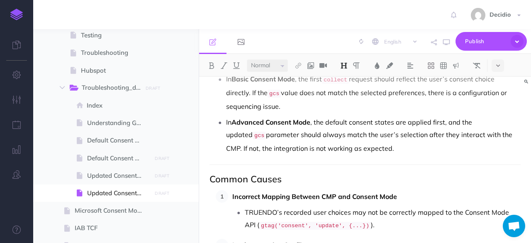
scroll to position [0, 0]
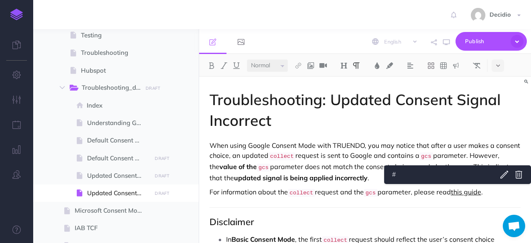
click at [472, 190] on link "this guide" at bounding box center [466, 192] width 30 height 8
click at [498, 177] on body "Toggle Navigation Decidio Settings Account Settings Teams Create Team Support D…" at bounding box center [265, 121] width 531 height 243
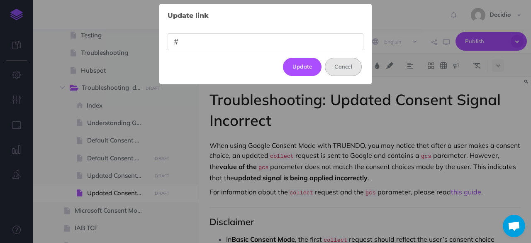
drag, startPoint x: 336, startPoint y: 68, endPoint x: 352, endPoint y: 76, distance: 17.6
click at [337, 68] on button "Cancel" at bounding box center [343, 67] width 37 height 18
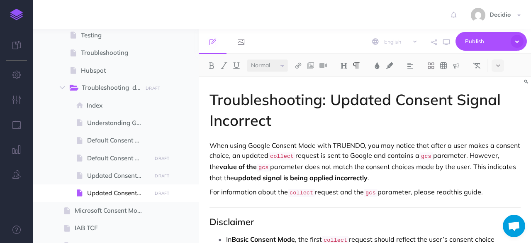
click at [479, 189] on link "this guide" at bounding box center [466, 192] width 30 height 8
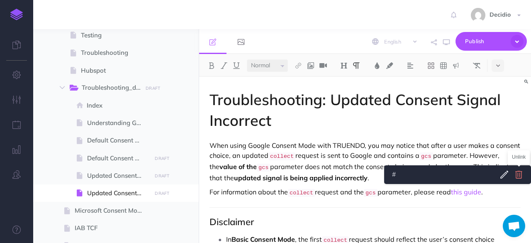
click at [519, 177] on icon at bounding box center [519, 174] width 10 height 10
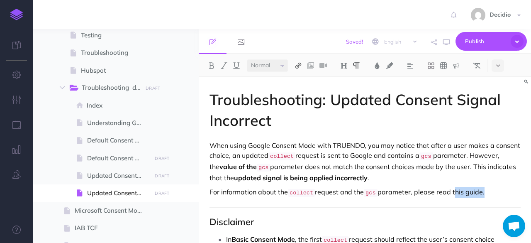
click at [299, 67] on img at bounding box center [298, 65] width 7 height 7
click at [302, 96] on icon at bounding box center [298, 93] width 7 height 6
select select
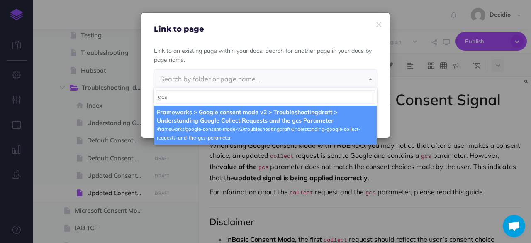
type input "gcs"
select select "5KB-7ZUR-DMO-UNB"
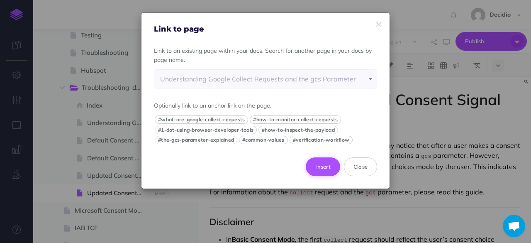
click at [324, 164] on button "Insert" at bounding box center [323, 166] width 34 height 18
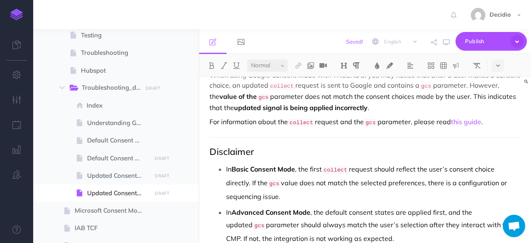
scroll to position [83, 0]
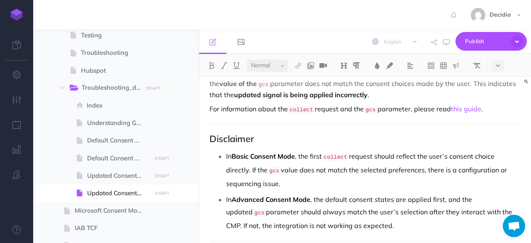
click at [460, 167] on p "In Basic Consent Mode , the first collect request should reflect the user’s con…" at bounding box center [373, 170] width 295 height 40
click at [420, 153] on p "In Basic Consent Mode , the first collect request should reflect the user’s con…" at bounding box center [373, 170] width 295 height 40
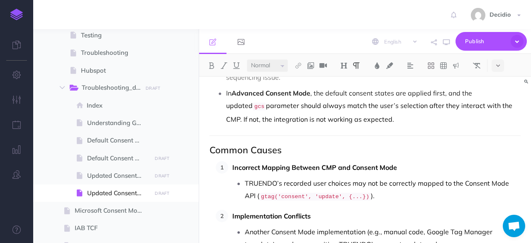
scroll to position [208, 0]
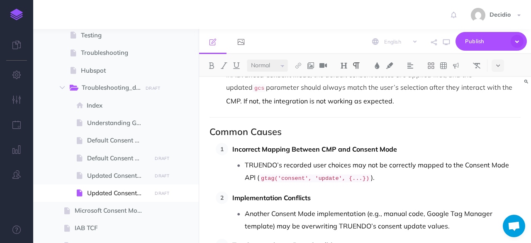
click at [388, 168] on p "TRUENDO’s recorded user choices may not be correctly mapped to the Consent Mode…" at bounding box center [383, 172] width 276 height 26
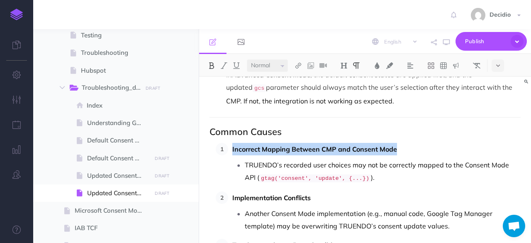
drag, startPoint x: 402, startPoint y: 147, endPoint x: 235, endPoint y: 135, distance: 167.7
click at [228, 143] on li "Incorrect Mapping Between CMP and Consent Mode TRUENDO’s recorded user choices …" at bounding box center [374, 164] width 293 height 42
click at [335, 145] on strong "Incorrect Mapping Between CMP and Consent Mode" at bounding box center [315, 149] width 165 height 8
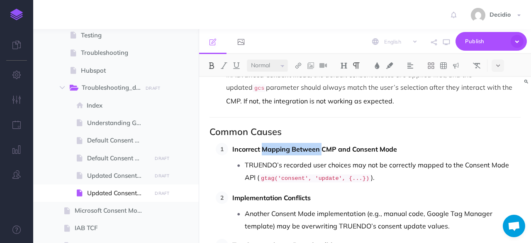
drag, startPoint x: 321, startPoint y: 145, endPoint x: 262, endPoint y: 146, distance: 58.6
click at [262, 146] on strong "Incorrect Mapping Between CMP and Consent Mode" at bounding box center [315, 149] width 165 height 8
drag, startPoint x: 342, startPoint y: 143, endPoint x: 280, endPoint y: 143, distance: 61.5
click at [280, 143] on p "Incorrect CMP and Consent Mode" at bounding box center [377, 149] width 289 height 12
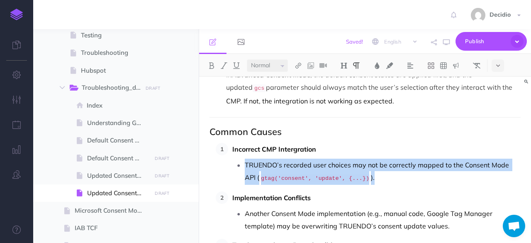
drag, startPoint x: 394, startPoint y: 173, endPoint x: 244, endPoint y: 157, distance: 150.3
click at [245, 159] on li "TRUENDO’s recorded user choices may not be correctly mapped to the Consent Mode…" at bounding box center [383, 172] width 276 height 26
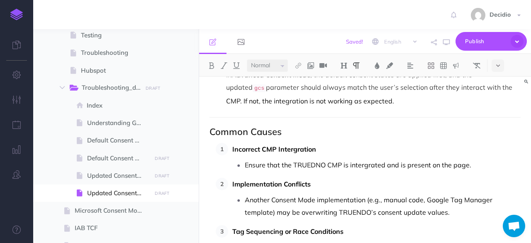
click at [0, 0] on qb-div "Correct the spelling error integrated" at bounding box center [0, 0] width 0 height 0
click at [288, 180] on strong "Implementation Conflicts" at bounding box center [272, 184] width 78 height 8
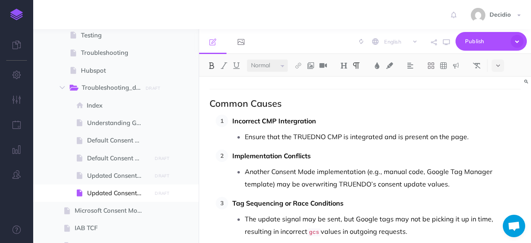
scroll to position [249, 0]
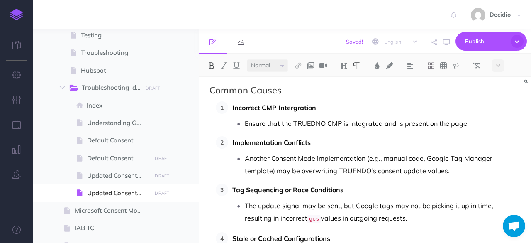
click at [354, 154] on p "Another Consent Mode implementation (e.g., manual code, Google Tag Manager temp…" at bounding box center [383, 164] width 276 height 25
click at [435, 162] on p "Another Consent Mode implementation (e.g., manual code, Google Tag Manager temp…" at bounding box center [383, 164] width 276 height 25
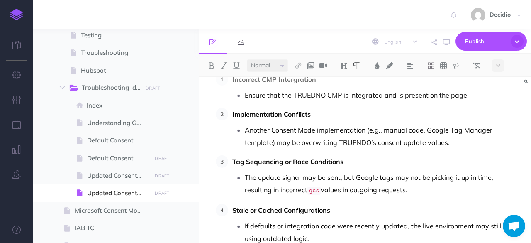
scroll to position [291, 0]
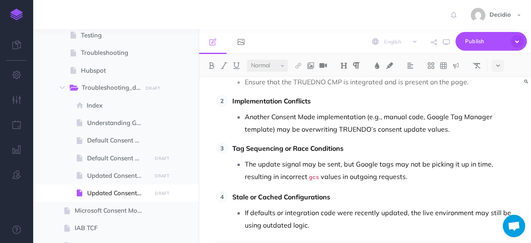
click at [430, 160] on p "The update signal may be sent, but Google tags may not be picking it up in time…" at bounding box center [383, 171] width 276 height 26
click at [328, 158] on p "The update signal may be sent, but Google tags may not be picking it up in time…" at bounding box center [383, 171] width 276 height 26
click at [393, 171] on p "The update signal may be sent, but Google tags may not be picking it up in time…" at bounding box center [383, 171] width 276 height 26
click at [416, 161] on p "The update signal may be sent, but Google tags may not be picking it up in time…" at bounding box center [383, 171] width 276 height 26
drag, startPoint x: 489, startPoint y: 159, endPoint x: 409, endPoint y: 160, distance: 80.1
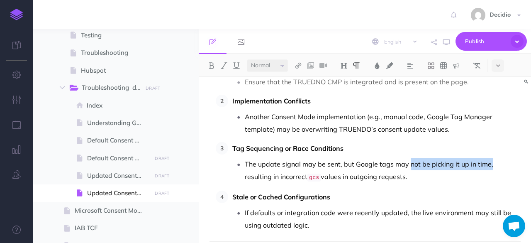
click at [409, 160] on p "The update signal may be sent, but Google tags may not be picking it up in time…" at bounding box center [383, 171] width 276 height 26
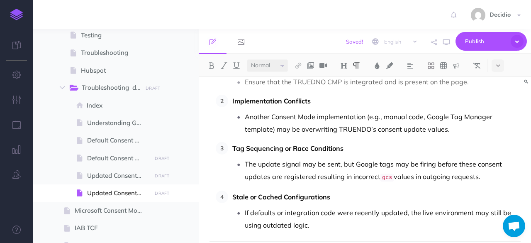
click at [0, 0] on qb-div "Add Punctuation registered ," at bounding box center [0, 0] width 0 height 0
click at [376, 159] on p "The update signal may be sent, but Google tags may be firing before these conse…" at bounding box center [383, 171] width 276 height 26
click at [448, 158] on p "The update signal may be sent, but Google tags may be firing before these conse…" at bounding box center [383, 171] width 276 height 26
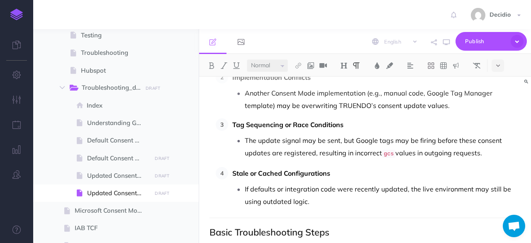
scroll to position [332, 0]
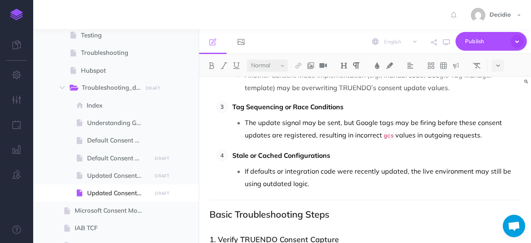
click at [345, 165] on p "If defaults or integration code were recently updated, the live environment may…" at bounding box center [383, 177] width 276 height 25
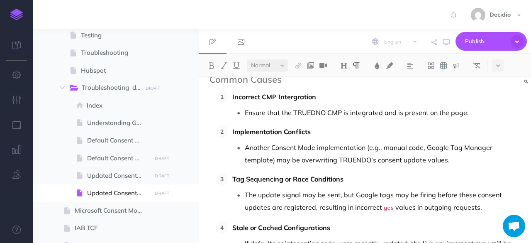
scroll to position [249, 0]
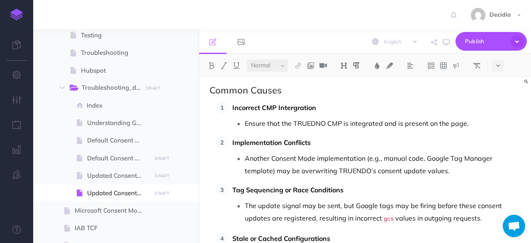
click at [0, 0] on div "Integration" at bounding box center [0, 0] width 0 height 0
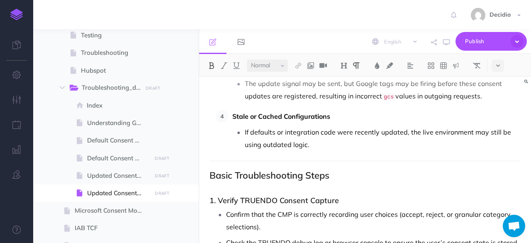
scroll to position [374, 0]
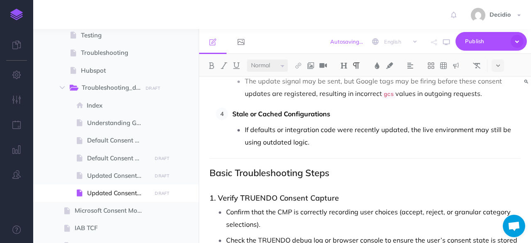
click at [321, 133] on p "If defaults or integration code were recently updated, the live environment may…" at bounding box center [383, 135] width 276 height 25
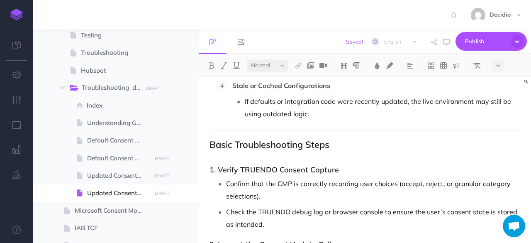
scroll to position [415, 0]
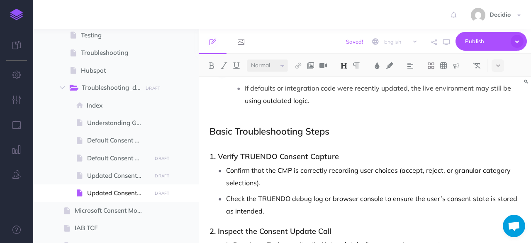
click at [339, 133] on h2 "Basic Troubleshooting Steps" at bounding box center [365, 136] width 311 height 20
click at [360, 164] on p "Confirm that the CMP is correctly recording user choices (accept, reject, or gr…" at bounding box center [373, 176] width 295 height 25
click at [353, 154] on h3 "1. Verify TRUENDO Consent Capture" at bounding box center [365, 156] width 311 height 8
click at [347, 181] on p "Confirm that the CMP is correctly recording user choices (accept, reject, or gr…" at bounding box center [373, 176] width 295 height 25
click at [374, 164] on p "Confirm that the CMP is correctly recording user choices (accept, reject, or gr…" at bounding box center [373, 176] width 295 height 25
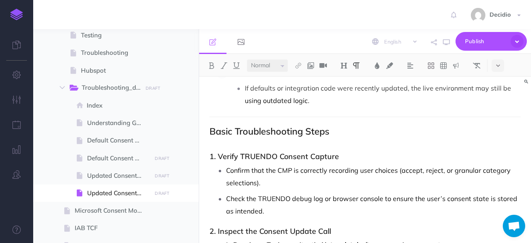
click at [328, 169] on p "Confirm that the CMP is correctly recording user choices (accept, reject, or gr…" at bounding box center [373, 176] width 295 height 25
click at [282, 152] on h3 "1. Verify TRUENDO Consent Capture" at bounding box center [365, 156] width 311 height 8
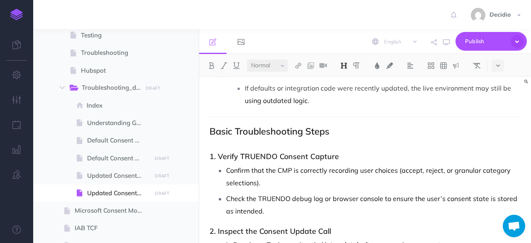
click at [321, 152] on h3 "1. Verify TRUENDO Consent Capture" at bounding box center [365, 156] width 311 height 8
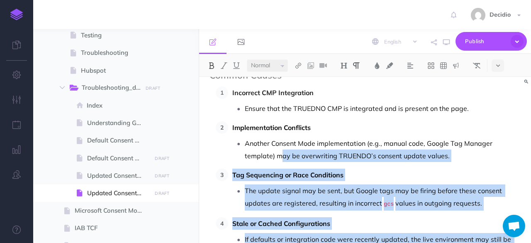
scroll to position [249, 0]
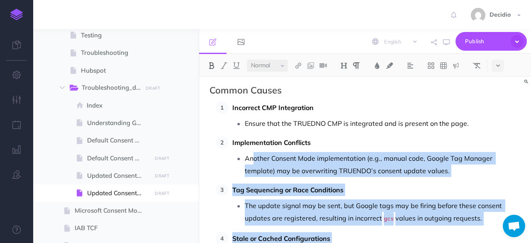
drag, startPoint x: 337, startPoint y: 179, endPoint x: 252, endPoint y: 151, distance: 89.7
click at [252, 151] on ol "Incorrect CMP Integration Ensure that the TRUEDNO CMP is integrated and is pres…" at bounding box center [368, 186] width 305 height 171
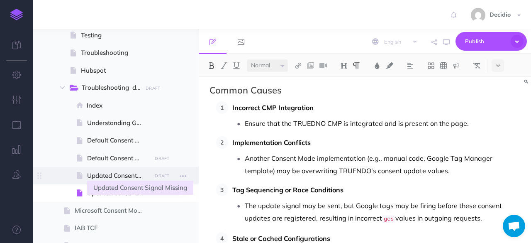
click at [112, 173] on span "Updated Consent Signal Missing" at bounding box center [118, 176] width 62 height 10
select select "null"
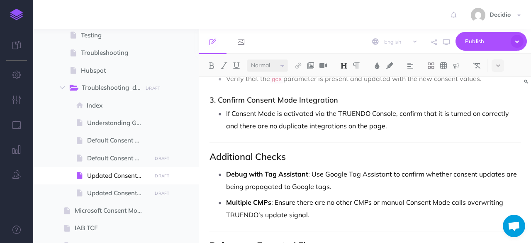
scroll to position [540, 0]
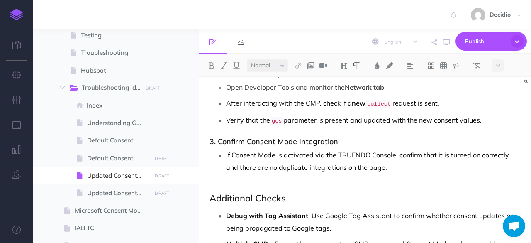
drag, startPoint x: 376, startPoint y: 171, endPoint x: 237, endPoint y: 143, distance: 142.2
click at [237, 143] on div "Troubleshooting: Updated Consent Signal Missing When using Google Consent Mode …" at bounding box center [365, 46] width 332 height 1019
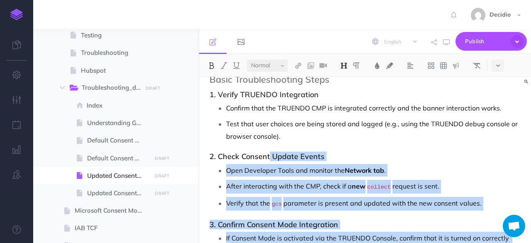
scroll to position [415, 0]
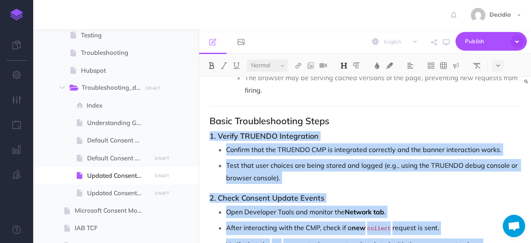
drag, startPoint x: 371, startPoint y: 160, endPoint x: 210, endPoint y: 137, distance: 162.8
click at [210, 137] on div "Troubleshooting: Updated Consent Signal Missing When using Google Consent Mode …" at bounding box center [365, 171] width 332 height 1019
copy div "1. Verify TRUENDO Integration Confirm that the TRUENDO CMP is integrated correc…"
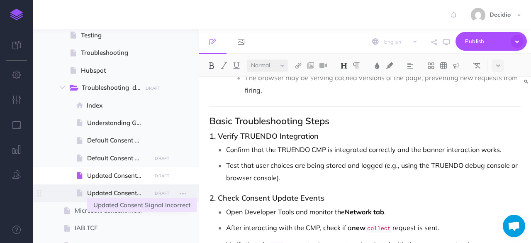
click at [100, 196] on span "Updated Consent Signal Incorrect" at bounding box center [118, 193] width 62 height 10
select select "null"
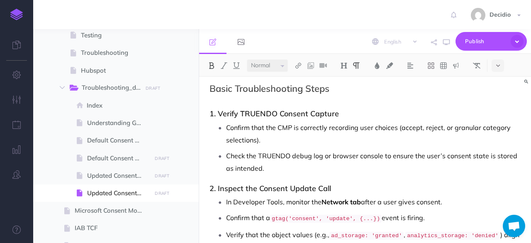
scroll to position [457, 0]
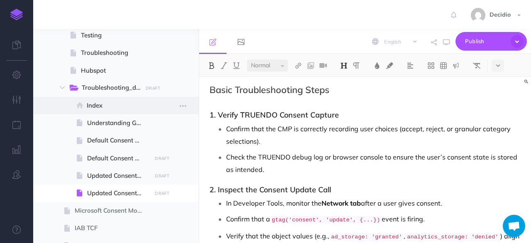
drag, startPoint x: 380, startPoint y: 183, endPoint x: 198, endPoint y: 112, distance: 194.6
click at [198, 112] on div "TRUENDO Collapse all Expand all Expand to root folders [URL][DOMAIN_NAME] Getti…" at bounding box center [282, 136] width 498 height 214
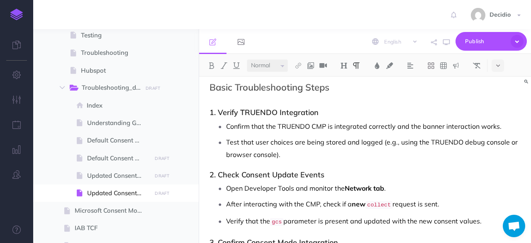
scroll to position [442, 0]
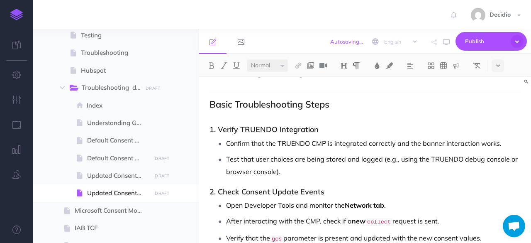
click at [325, 116] on div "Troubleshooting: Updated Consent Signal Incorrect When using Google Consent Mod…" at bounding box center [365, 224] width 332 height 1178
click at [369, 155] on p "Test that user choices are being stored and logged (e.g., using the TRUENDO deb…" at bounding box center [373, 165] width 295 height 25
click at [375, 157] on p "Test that user choices are being stored and logged (e.g., using the TRUENDO deb…" at bounding box center [373, 165] width 295 height 25
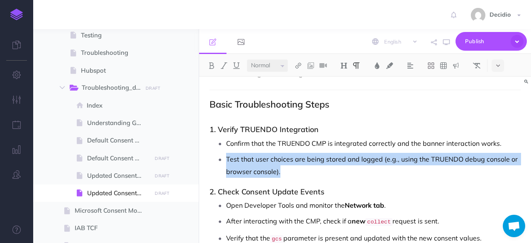
drag, startPoint x: 323, startPoint y: 168, endPoint x: 217, endPoint y: 154, distance: 107.6
click at [226, 154] on li "Test that user choices are being stored and logged (e.g., using the TRUENDO deb…" at bounding box center [373, 165] width 295 height 25
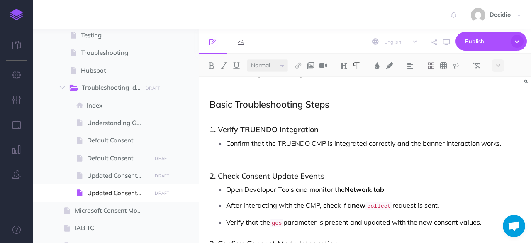
click at [509, 137] on p "Confirm that the TRUENDO CMP is integrated correctly and the banner interaction…" at bounding box center [373, 143] width 295 height 12
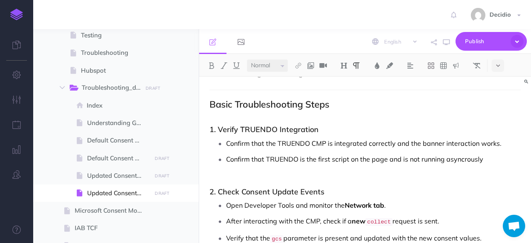
drag, startPoint x: 477, startPoint y: 153, endPoint x: 344, endPoint y: 163, distance: 133.2
click at [344, 165] on p at bounding box center [373, 171] width 295 height 12
click at [0, 0] on div "asynchronously." at bounding box center [0, 0] width 0 height 0
drag, startPoint x: 496, startPoint y: 157, endPoint x: 207, endPoint y: 154, distance: 289.0
click at [207, 154] on div "Troubleshooting: Updated Consent Signal Incorrect When using Google Consent Mod…" at bounding box center [365, 224] width 332 height 1178
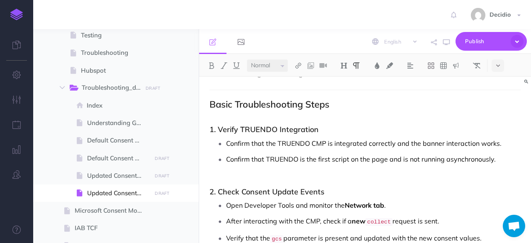
copy p "Confirm that TRUENDO is the first script on the page and is not running asynchr…"
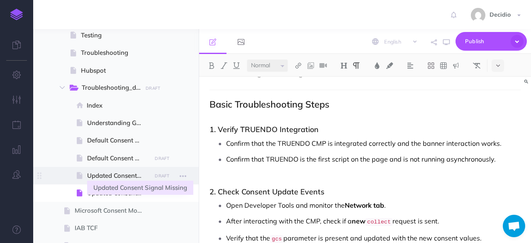
click at [124, 173] on span "Updated Consent Signal Missing" at bounding box center [118, 176] width 62 height 10
select select "null"
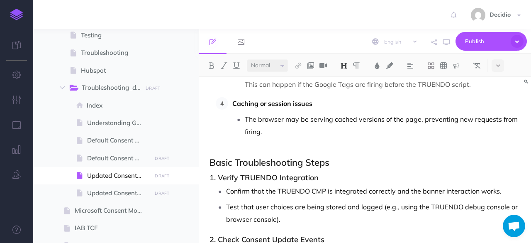
scroll to position [415, 0]
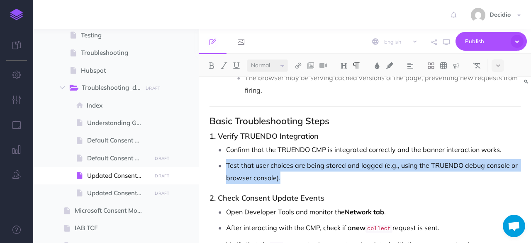
drag, startPoint x: 301, startPoint y: 172, endPoint x: 220, endPoint y: 166, distance: 80.8
click at [226, 166] on li "Test that user choices are being stored and logged (e.g., using the TRUENDO deb…" at bounding box center [373, 171] width 295 height 25
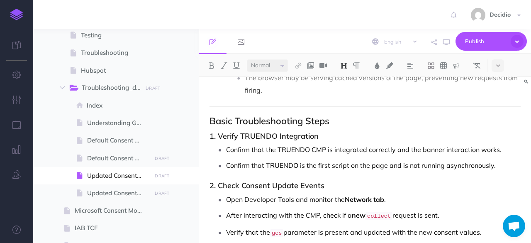
click at [341, 124] on div "Troubleshooting: Updated Consent Signal Missing When using Google Consent Mode …" at bounding box center [365, 165] width 332 height 1006
click at [347, 122] on h2 "Basic Troubleshooting Steps" at bounding box center [365, 121] width 311 height 10
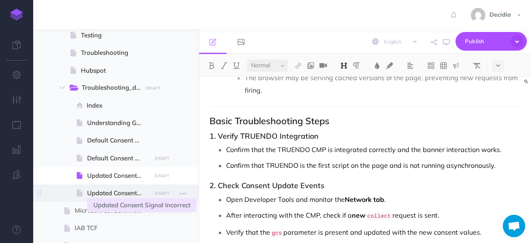
click at [115, 193] on span "Updated Consent Signal Incorrect" at bounding box center [118, 193] width 62 height 10
select select "null"
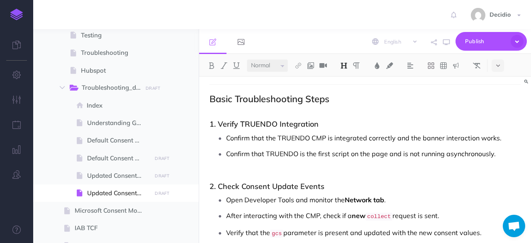
scroll to position [489, 0]
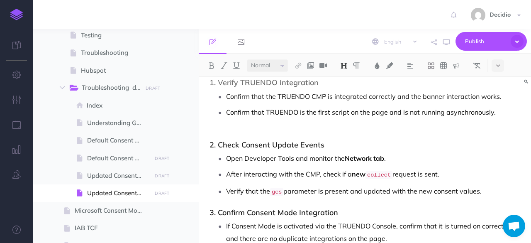
click at [239, 121] on p at bounding box center [373, 124] width 295 height 12
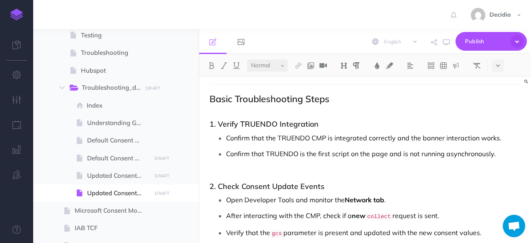
click at [211, 168] on div "Troubleshooting: Updated Consent Signal Incorrect When using Google Consent Mod…" at bounding box center [365, 218] width 332 height 1178
click at [259, 167] on div "Troubleshooting: Updated Consent Signal Incorrect When using Google Consent Mod…" at bounding box center [365, 218] width 332 height 1178
click at [272, 162] on p at bounding box center [373, 166] width 295 height 12
click at [457, 167] on div "Troubleshooting: Updated Consent Signal Incorrect When using Google Consent Mod…" at bounding box center [365, 218] width 332 height 1178
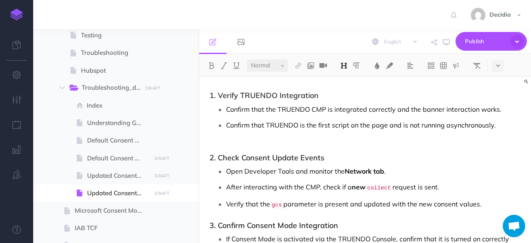
scroll to position [489, 0]
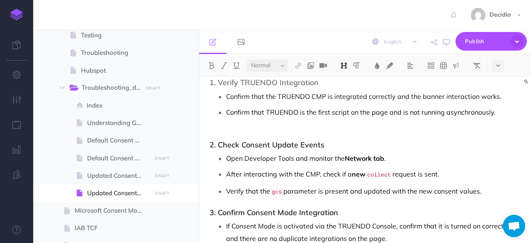
click at [413, 156] on p "Open Developer Tools and monitor the Network tab ." at bounding box center [373, 158] width 295 height 12
click at [502, 186] on p "Verify that the gcs parameter is present and updated with the new consent value…" at bounding box center [373, 192] width 295 height 14
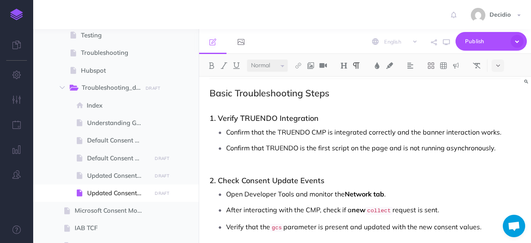
scroll to position [448, 0]
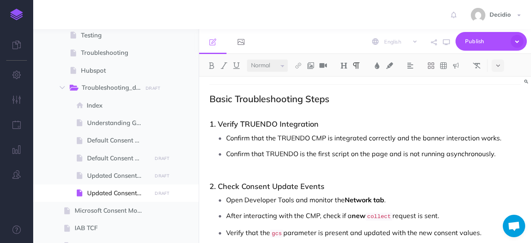
click at [230, 163] on p at bounding box center [373, 166] width 295 height 12
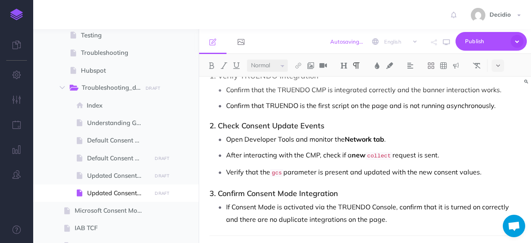
scroll to position [531, 0]
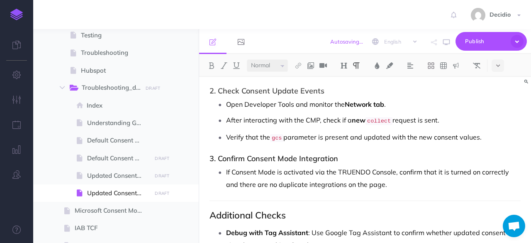
click at [336, 166] on p "If Consent Mode is activated via the TRUENDO Console, confirm that it is turned…" at bounding box center [373, 178] width 295 height 25
click at [362, 166] on p "If Consent Mode is activated via the TRUENDO Console, confirm that it is turned…" at bounding box center [373, 178] width 295 height 25
click at [419, 167] on p "If Consent Mode is activated via the TRUENDO Console, confirm that it is turned…" at bounding box center [373, 178] width 295 height 25
click at [393, 177] on p "If Consent Mode is activated via the TRUENDO Console, confirm that it is turned…" at bounding box center [373, 178] width 295 height 25
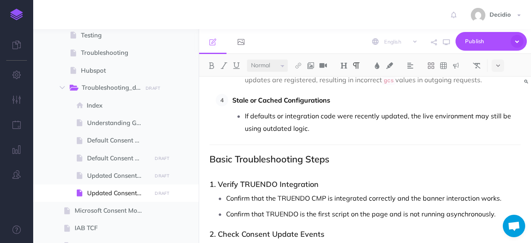
scroll to position [374, 0]
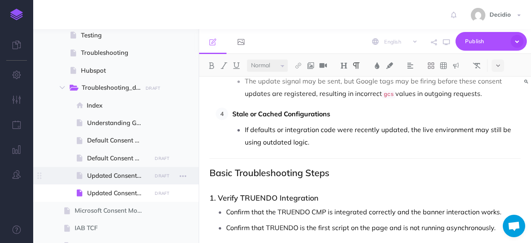
click at [123, 181] on span at bounding box center [116, 175] width 166 height 17
select select "null"
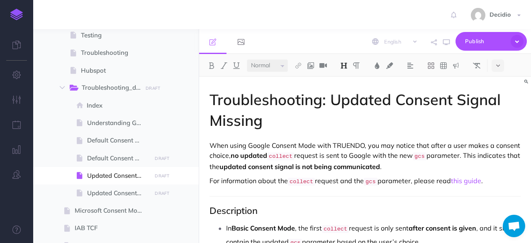
click at [389, 102] on h1 "Troubleshooting: Updated Consent Signal Missing" at bounding box center [365, 110] width 311 height 42
click at [464, 100] on h1 "Troubleshooting: Updated Consent Signal Missing" at bounding box center [365, 110] width 311 height 42
click at [359, 121] on h1 "Troubleshooting: Updated Consent Signal Missing" at bounding box center [365, 110] width 311 height 42
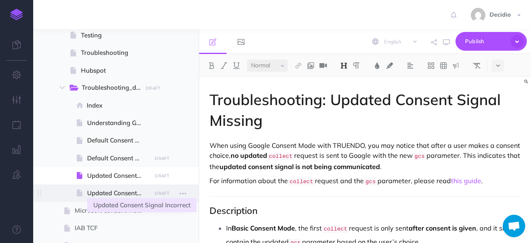
click at [131, 193] on span "Updated Consent Signal Incorrect" at bounding box center [118, 193] width 62 height 10
select select "null"
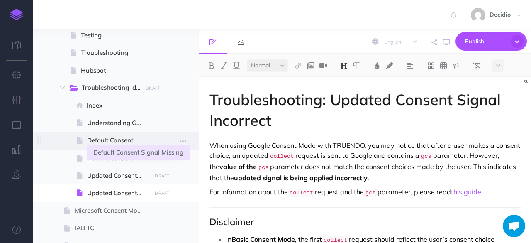
click at [122, 142] on span "Default Consent Signal Missing" at bounding box center [118, 140] width 62 height 10
select select "null"
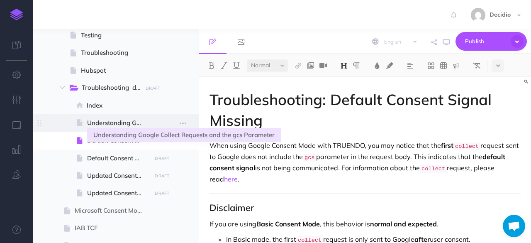
click at [124, 123] on span "Understanding Google Collect Requests and the gcs Parameter" at bounding box center [118, 123] width 62 height 10
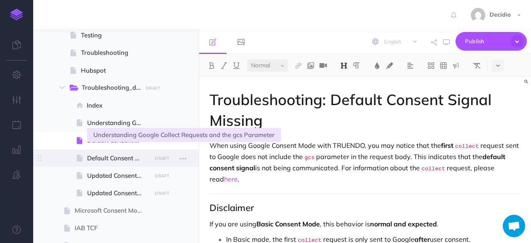
select select "null"
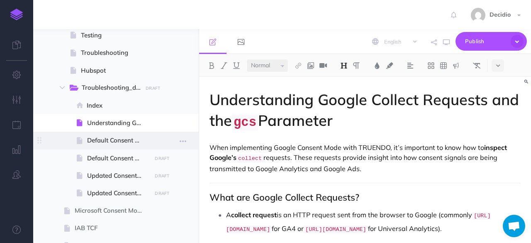
click at [104, 135] on span "Default Consent Signal Missing" at bounding box center [118, 140] width 62 height 10
select select "null"
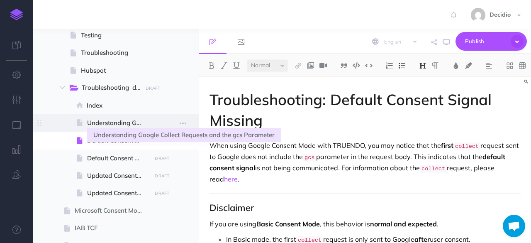
click at [109, 125] on span "Understanding Google Collect Requests and the gcs Parameter" at bounding box center [118, 123] width 62 height 10
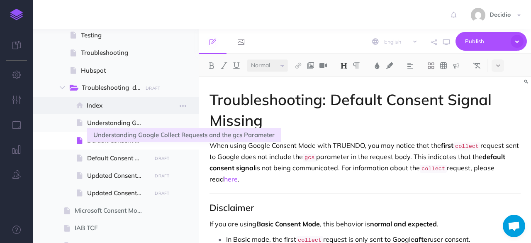
select select "null"
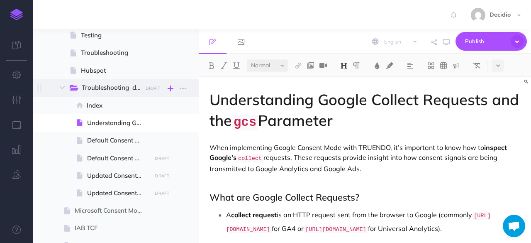
click at [172, 88] on icon "button" at bounding box center [171, 88] width 6 height 10
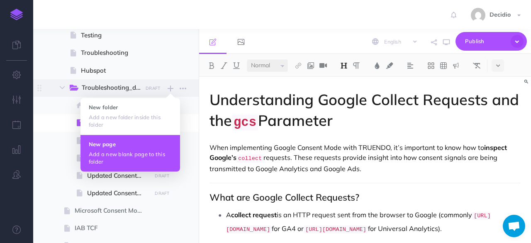
click at [108, 150] on p "Add a new blank page to this folder" at bounding box center [130, 157] width 83 height 15
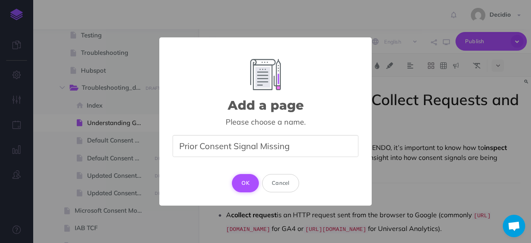
type input "Prior Consent Signal Missing"
click at [255, 184] on button "OK" at bounding box center [245, 183] width 27 height 18
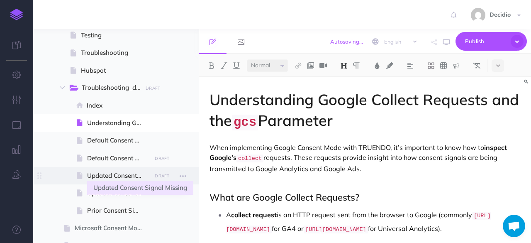
select select "null"
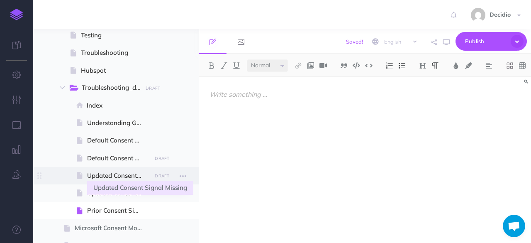
scroll to position [249, 0]
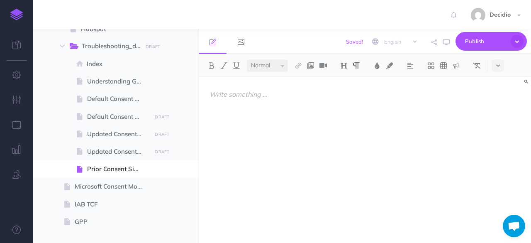
click at [292, 100] on div at bounding box center [365, 156] width 332 height 158
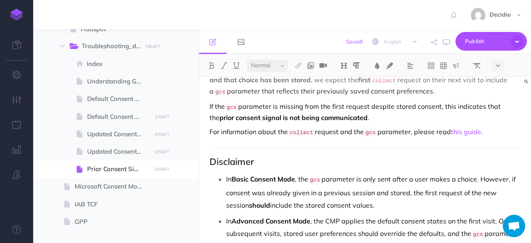
scroll to position [0, 0]
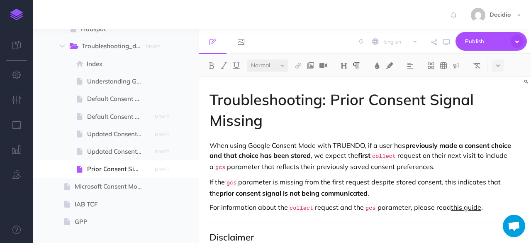
click at [465, 204] on link "this guide" at bounding box center [466, 207] width 30 height 8
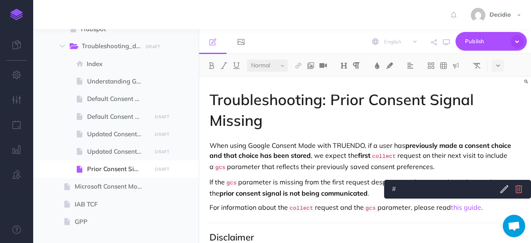
click at [523, 193] on icon at bounding box center [519, 189] width 10 height 10
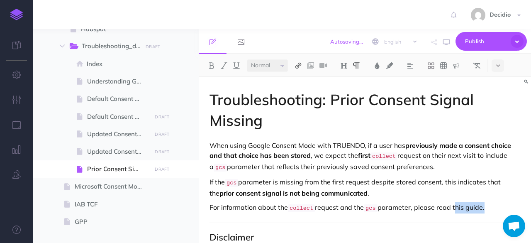
click at [300, 69] on button at bounding box center [298, 65] width 12 height 12
click at [299, 93] on icon at bounding box center [298, 93] width 7 height 6
select select
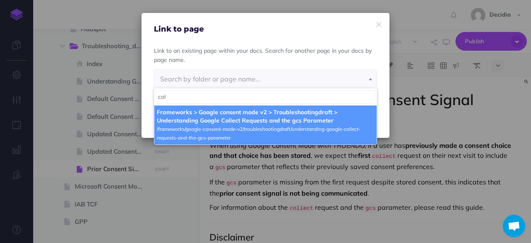
type input "col"
select select "5KB-7ZUR-DMO-UNB"
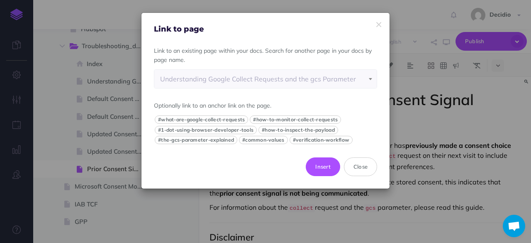
click at [195, 83] on div "Understanding Google Collect Requests and the gcs Parameter" at bounding box center [265, 79] width 211 height 18
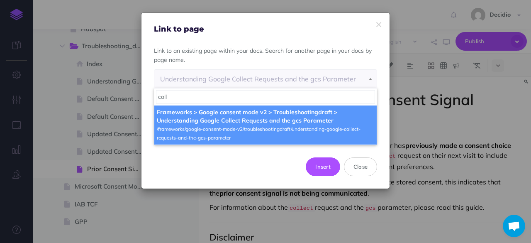
type input "coll"
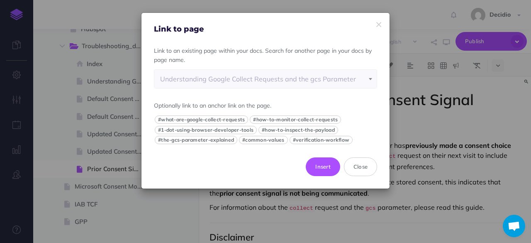
click at [252, 83] on div "Understanding Google Collect Requests and the gcs Parameter" at bounding box center [265, 79] width 211 height 18
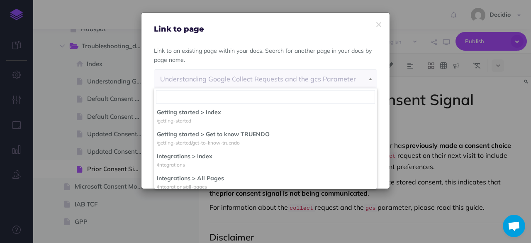
scroll to position [639, 0]
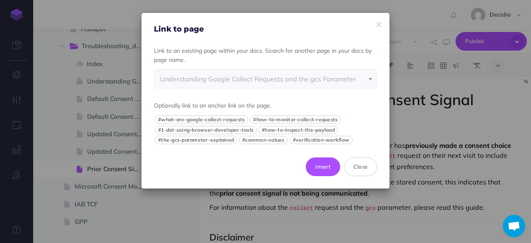
click at [340, 48] on p "Link to an existing page within your docs. Search for another page in your docs…" at bounding box center [265, 55] width 223 height 19
click at [326, 174] on button "Insert" at bounding box center [323, 166] width 34 height 18
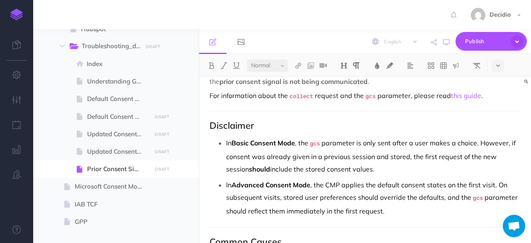
scroll to position [125, 0]
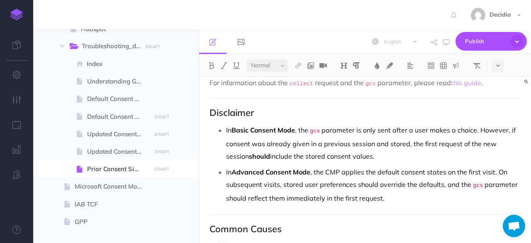
click at [363, 127] on p "In Basic Consent Mode , the gcs parameter is only sent after a user makes a cho…" at bounding box center [373, 143] width 295 height 39
click at [317, 143] on p "In Basic Consent Mode , the gcs parameter is only sent after a user makes a cho…" at bounding box center [373, 143] width 295 height 39
click at [487, 162] on ul "In Basic Consent Mode , the gcs parameter is only sent after a user makes a cho…" at bounding box center [367, 164] width 307 height 81
click at [502, 139] on p "In Basic Consent Mode , the gcs parameter is only sent after a user makes a cho…" at bounding box center [373, 143] width 295 height 39
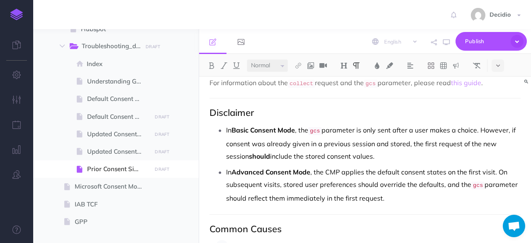
click at [472, 142] on p "In Basic Consent Mode , the gcs parameter is only sent after a user makes a cho…" at bounding box center [373, 143] width 295 height 39
click at [358, 151] on p "In Basic Consent Mode , the gcs parameter is only sent after a user makes a cho…" at bounding box center [373, 143] width 295 height 39
click at [377, 167] on p "In Advanced Consent Mode , the CMP applies the default consent states on the fi…" at bounding box center [373, 185] width 295 height 39
click at [450, 169] on p "In Advanced Consent Mode , the CMP applies the default consent states on the fi…" at bounding box center [373, 185] width 295 height 39
click at [455, 182] on p "In Advanced Consent Mode , the CMP applies the default consent states on the fi…" at bounding box center [373, 185] width 295 height 39
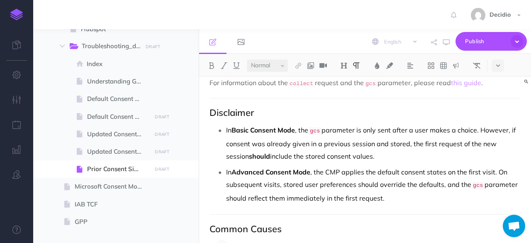
click at [407, 197] on p "In Advanced Consent Mode , the CMP applies the default consent states on the fi…" at bounding box center [373, 185] width 295 height 39
click at [321, 169] on p "In Advanced Consent Mode , the CMP applies the default consent states on the fi…" at bounding box center [373, 185] width 295 height 39
click at [350, 168] on p "In Advanced Consent Mode , the CMP applies the default consent states on the fi…" at bounding box center [373, 185] width 295 height 39
click at [438, 167] on p "In Advanced Consent Mode , the CMP applies the default consent states on the fi…" at bounding box center [373, 185] width 295 height 39
click at [478, 166] on p "In Advanced Consent Mode , the CMP applies the default consent states on the fi…" at bounding box center [373, 185] width 295 height 39
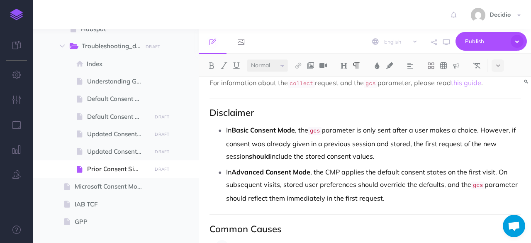
click at [416, 187] on p "In Advanced Consent Mode , the CMP applies the default consent states on the fi…" at bounding box center [373, 185] width 295 height 39
click at [426, 183] on p "In Advanced Consent Mode , the CMP applies the default consent states on the fi…" at bounding box center [373, 185] width 295 height 39
click at [374, 166] on p "In Advanced Consent Mode , the CMP applies the default consent states on the fi…" at bounding box center [373, 185] width 295 height 39
click at [432, 179] on p "In Advanced Consent Mode , the CMP applies the default consent states on the fi…" at bounding box center [373, 185] width 295 height 39
click at [424, 193] on p "In Advanced Consent Mode , the CMP applies the default consent states on the fi…" at bounding box center [373, 185] width 295 height 39
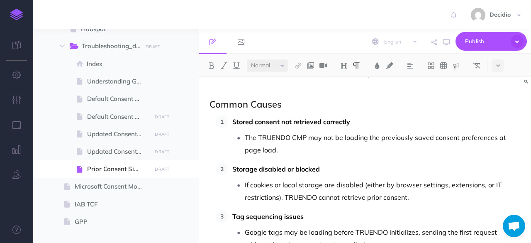
scroll to position [83, 0]
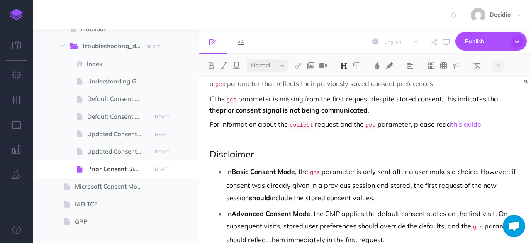
click at [239, 150] on h2 "Disclaimer" at bounding box center [365, 154] width 311 height 10
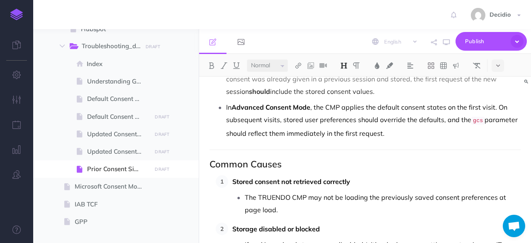
scroll to position [208, 0]
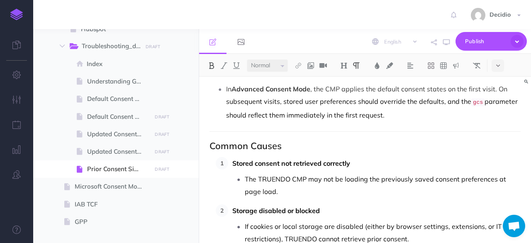
click at [386, 157] on p "Stored consent not retrieved correctly" at bounding box center [377, 163] width 289 height 12
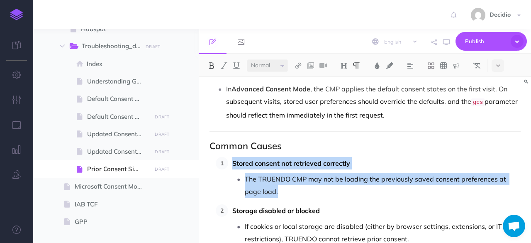
drag, startPoint x: 276, startPoint y: 186, endPoint x: 211, endPoint y: 159, distance: 70.6
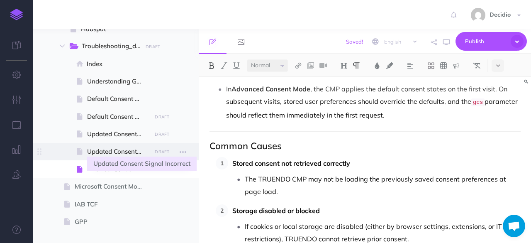
click at [103, 148] on span "Updated Consent Signal Incorrect" at bounding box center [118, 152] width 62 height 10
select select "null"
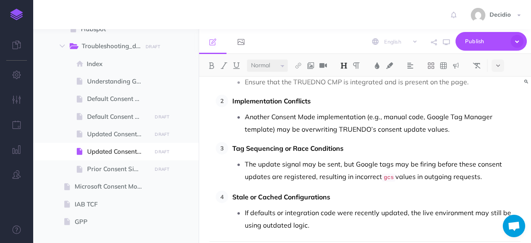
scroll to position [332, 0]
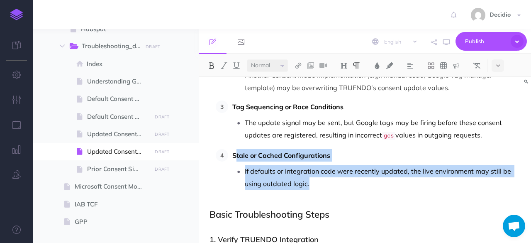
drag, startPoint x: 339, startPoint y: 181, endPoint x: 269, endPoint y: 138, distance: 82.0
click at [239, 149] on li "Stale or Cached Configurations If defaults or integration code were recently up…" at bounding box center [374, 169] width 293 height 41
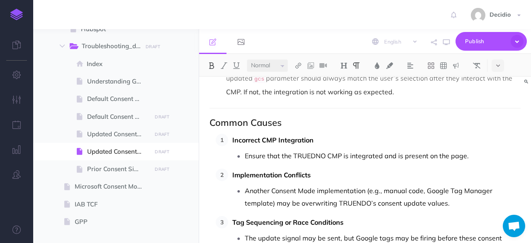
scroll to position [291, 0]
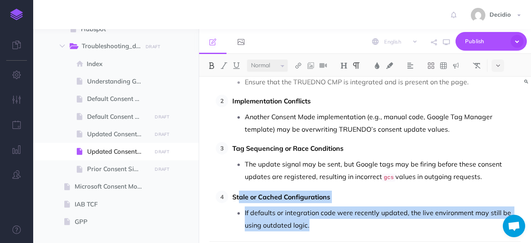
click at [395, 191] on p "Stale or Cached Configurations" at bounding box center [377, 197] width 289 height 12
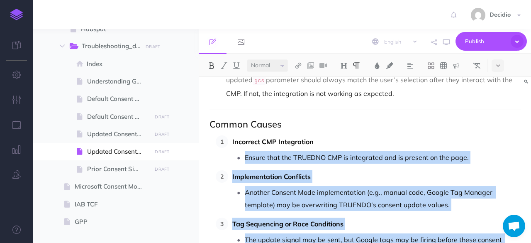
scroll to position [208, 0]
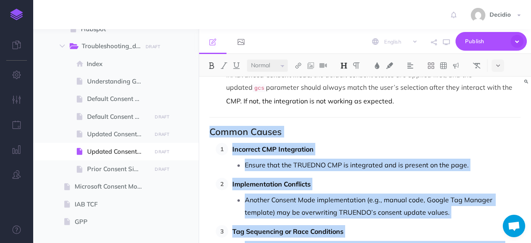
drag, startPoint x: 342, startPoint y: 219, endPoint x: 211, endPoint y: 129, distance: 159.2
copy div "Common Causes Incorrect CMP Integration Ensure that the TRUEDNO CMP is integrat…"
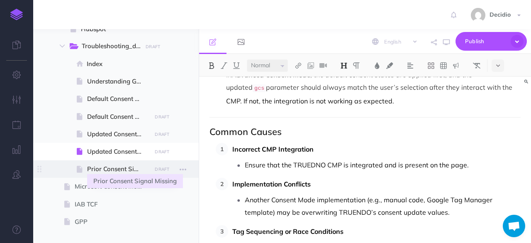
click at [132, 167] on span "Prior Consent Signal Missing" at bounding box center [118, 169] width 62 height 10
select select "null"
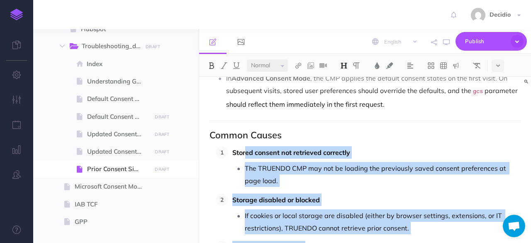
scroll to position [208, 0]
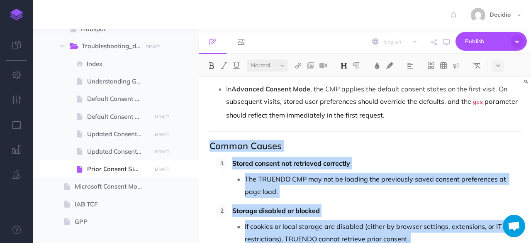
drag, startPoint x: 432, startPoint y: 207, endPoint x: 212, endPoint y: 141, distance: 229.5
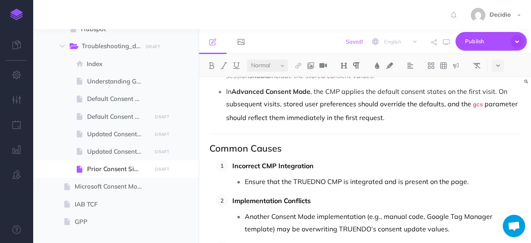
scroll to position [204, 0]
click at [478, 176] on p "Ensure that the TRUEDNO CMP is integrated and is present on the page." at bounding box center [383, 182] width 276 height 12
click at [330, 170] on li "Incorrect CMP Integration Ensure that the TRUEDNO CMP is integrated and is pres…" at bounding box center [374, 174] width 293 height 28
click at [262, 170] on li "Incorrect CMP Integration Ensure that the TRUEDNO CMP is integrated and is pres…" at bounding box center [374, 174] width 293 height 28
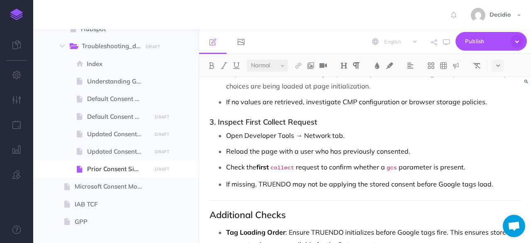
scroll to position [536, 0]
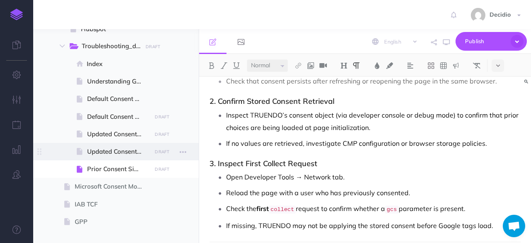
click at [85, 154] on span at bounding box center [81, 152] width 12 height 10
select select "null"
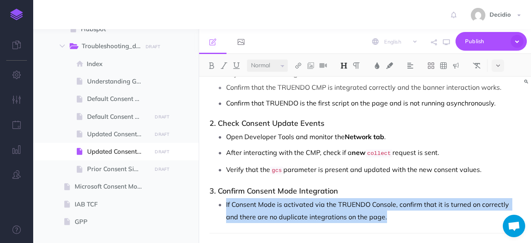
scroll to position [415, 0]
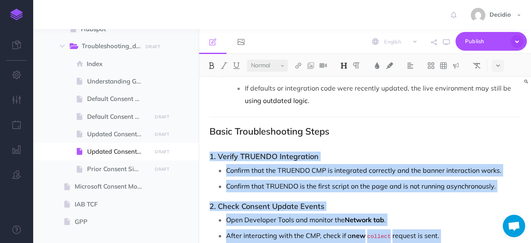
drag, startPoint x: 378, startPoint y: 211, endPoint x: 207, endPoint y: 153, distance: 180.4
click at [207, 153] on div "Troubleshooting: Updated Consent Signal Incorrect When using Google Consent Mod…" at bounding box center [365, 245] width 332 height 1166
copy div "1. Verify TRUENDO Integration Confirm that the TRUENDO CMP is integrated correc…"
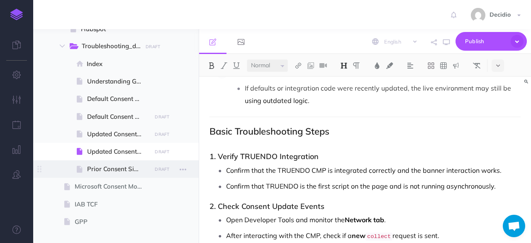
click at [112, 175] on span at bounding box center [116, 168] width 166 height 17
select select "null"
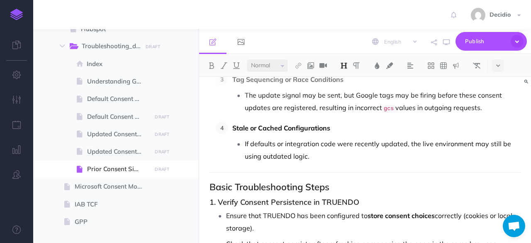
scroll to position [457, 0]
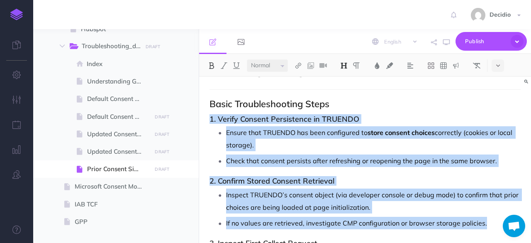
drag, startPoint x: 475, startPoint y: 218, endPoint x: 210, endPoint y: 111, distance: 286.1
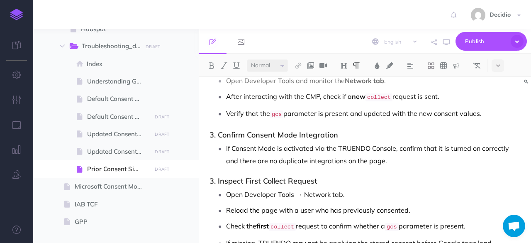
scroll to position [600, 0]
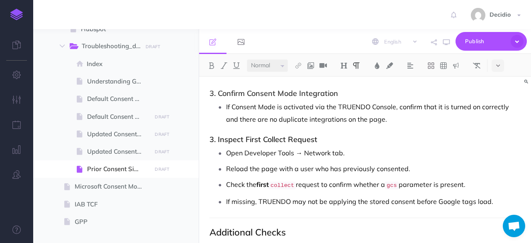
click at [297, 162] on p "Reload the page with a user who has previously consented." at bounding box center [373, 168] width 295 height 12
click at [316, 162] on p "Reload the page with a user who has previously consented." at bounding box center [373, 168] width 295 height 12
click at [287, 162] on p "Reload the page with a user who has previously consented." at bounding box center [373, 168] width 295 height 12
click at [277, 162] on p "Reload the page with a user who has previously consented." at bounding box center [373, 168] width 295 height 12
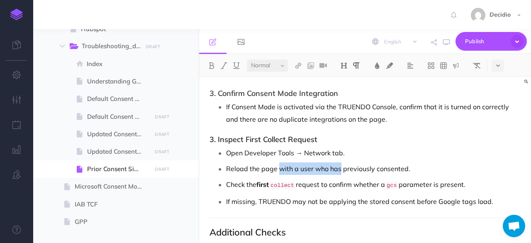
drag, startPoint x: 279, startPoint y: 162, endPoint x: 340, endPoint y: 161, distance: 61.1
click at [340, 162] on p "Reload the page with a user who has previously consented." at bounding box center [373, 168] width 295 height 12
click at [434, 167] on p "Reload the page where you have previously consented." at bounding box center [373, 168] width 295 height 12
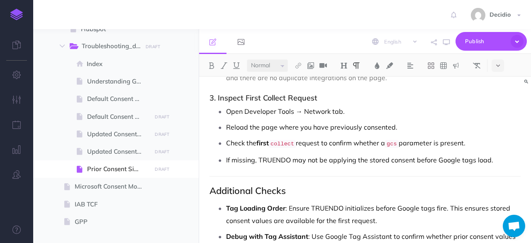
click at [500, 154] on p "If missing, TRUENDO may not be applying the stored consent before Google tags l…" at bounding box center [373, 160] width 295 height 12
click at [316, 156] on p "If missing, TRUENDO may not be applying the stored consent before Google tags l…" at bounding box center [373, 160] width 295 height 12
click at [413, 144] on ul "Open Developer Tools → Network tab. Reload the page where you have previously c…" at bounding box center [367, 135] width 307 height 61
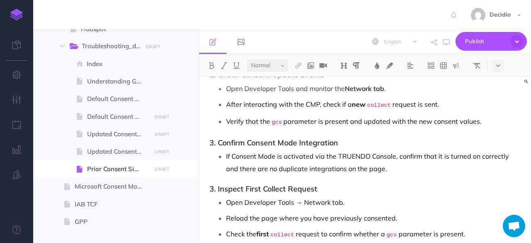
scroll to position [558, 0]
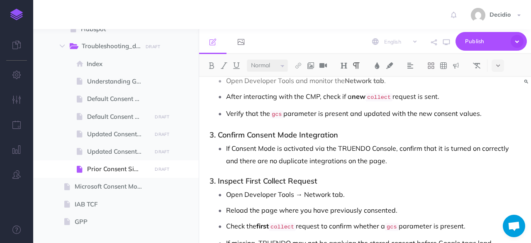
click at [215, 177] on h3 "3. Inspect First Collect Request" at bounding box center [365, 181] width 311 height 8
click at [383, 180] on div "Troubleshooting: Prior Consent Signal Missing When using Google Consent Mode wi…" at bounding box center [365, 178] width 332 height 1320
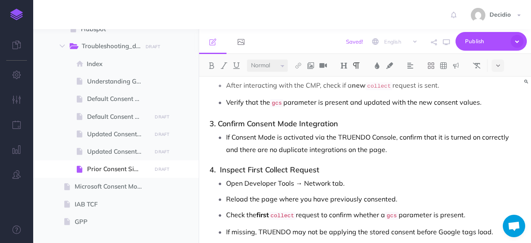
scroll to position [600, 0]
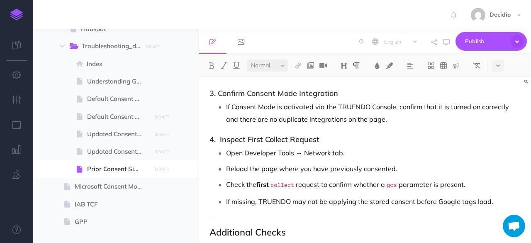
click at [0, 0] on span "4. Inspect" at bounding box center [0, 0] width 0 height 0
click at [358, 147] on p "Open Developer Tools → Network tab." at bounding box center [373, 153] width 295 height 12
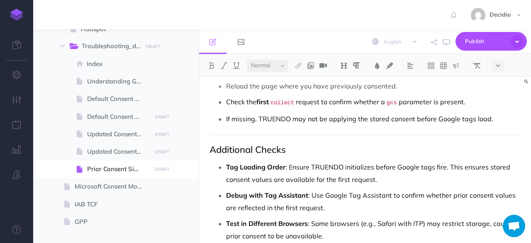
scroll to position [683, 0]
click at [337, 112] on p "If missing, TRUENDO may not be applying the stored consent before Google tags l…" at bounding box center [373, 118] width 295 height 12
drag, startPoint x: 501, startPoint y: 115, endPoint x: 264, endPoint y: 117, distance: 237.5
click at [264, 117] on p "If missing, TRUENDO may not be applying the stored consent before Google tags l…" at bounding box center [373, 118] width 295 height 12
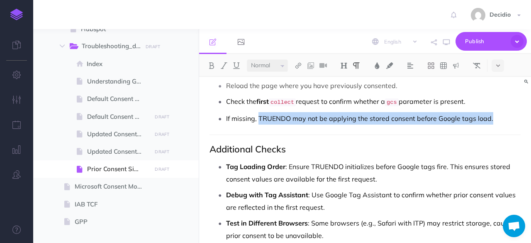
drag, startPoint x: 495, startPoint y: 113, endPoint x: 260, endPoint y: 113, distance: 235.8
click at [260, 113] on p "If missing, TRUENDO may not be applying the stored consent before Google tags l…" at bounding box center [373, 118] width 295 height 12
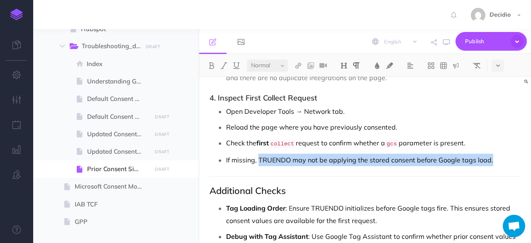
click at [387, 156] on p "If missing, TRUENDO may not be applying the stored consent before Google tags l…" at bounding box center [373, 160] width 295 height 12
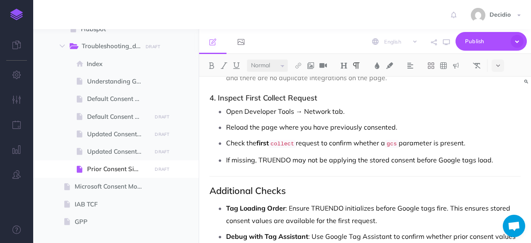
scroll to position [683, 0]
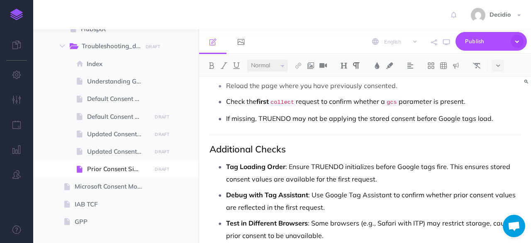
click at [287, 151] on div "Troubleshooting: Prior Consent Signal Missing When using Google Consent Mode wi…" at bounding box center [365, 54] width 332 height 1320
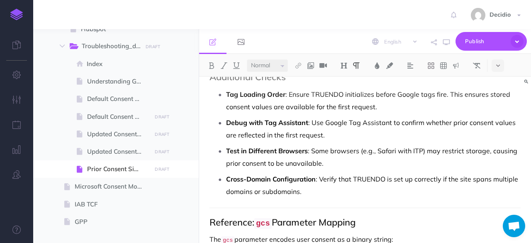
scroll to position [766, 0]
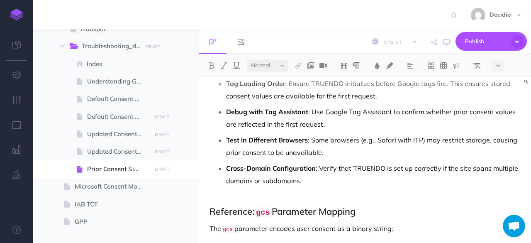
click at [351, 105] on p "Debug with Tag Assistant : Use Google Tag Assistant to confirm whether prior co…" at bounding box center [373, 117] width 295 height 25
click at [308, 123] on ul "Tag Loading Order : Ensure TRUENDO initializes before Google tags fire. This en…" at bounding box center [367, 132] width 307 height 110
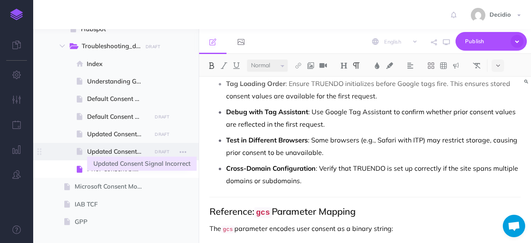
click at [111, 147] on span "Updated Consent Signal Incorrect" at bounding box center [118, 152] width 62 height 10
select select "null"
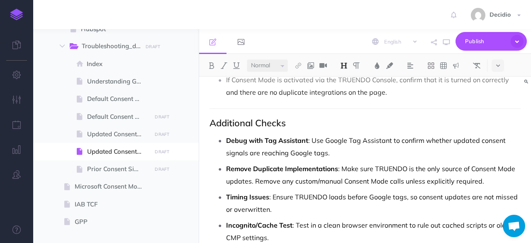
scroll to position [664, 0]
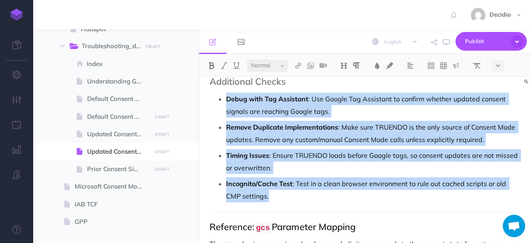
drag, startPoint x: 269, startPoint y: 193, endPoint x: 205, endPoint y: 97, distance: 116.0
copy ul "Debug with Tag Assistant : Use Google Tag Assistant to confirm whether updated …"
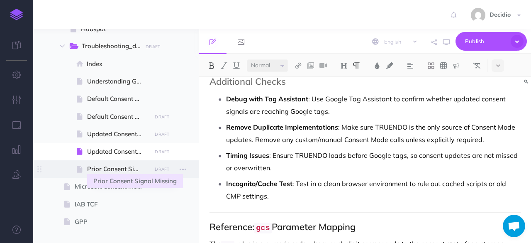
click at [99, 165] on span "Prior Consent Signal Missing" at bounding box center [118, 169] width 62 height 10
select select "null"
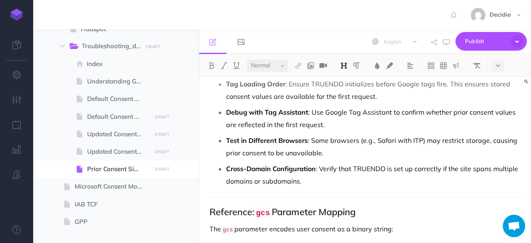
scroll to position [747, 0]
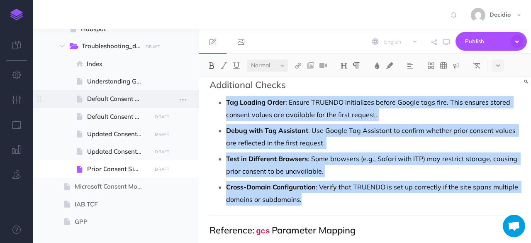
drag, startPoint x: 315, startPoint y: 196, endPoint x: 197, endPoint y: 100, distance: 152.0
click at [197, 100] on div "TRUENDO Collapse all Expand all Expand to root folders [URL][DOMAIN_NAME] Getti…" at bounding box center [282, 136] width 498 height 214
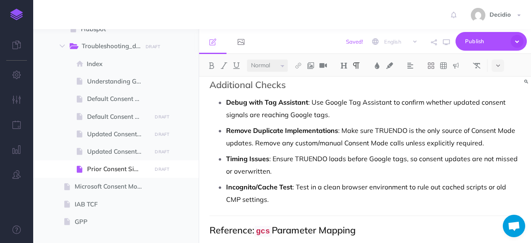
click at [399, 159] on p "Timing Issues : Ensure TRUENDO loads before Google tags, so consent updates are…" at bounding box center [373, 164] width 295 height 25
click at [429, 152] on p "Timing Issues : Ensure TRUENDO loads before Google tags, so consent updates are…" at bounding box center [373, 164] width 295 height 25
click at [363, 128] on p "Remove Duplicate Implementations : Make sure TRUENDO is the only source of Cons…" at bounding box center [373, 136] width 295 height 25
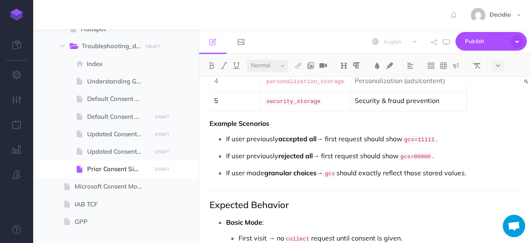
scroll to position [1038, 0]
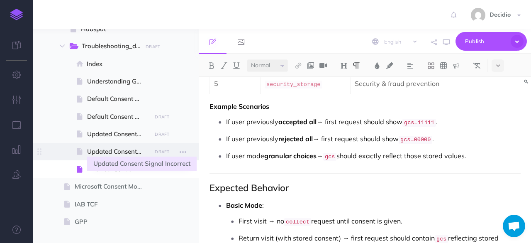
click at [108, 149] on span "Updated Consent Signal Incorrect" at bounding box center [118, 152] width 62 height 10
select select "null"
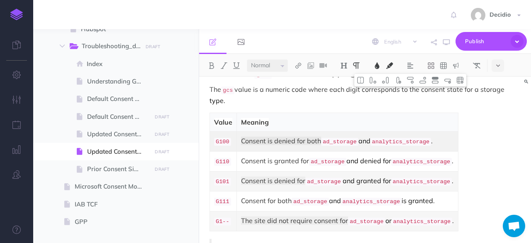
scroll to position [726, 0]
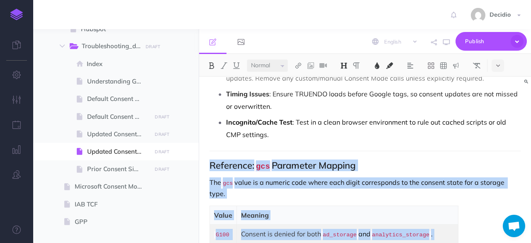
drag, startPoint x: 404, startPoint y: 170, endPoint x: 208, endPoint y: 154, distance: 196.7
copy div "Reference: gcs Parameter Mapping The gcs value is a numeric code where each dig…"
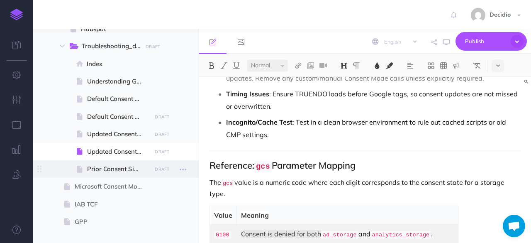
click at [99, 164] on span "Prior Consent Signal Missing" at bounding box center [118, 169] width 62 height 10
select select "null"
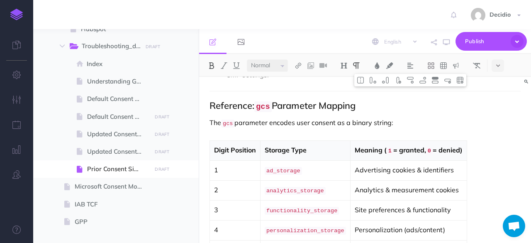
scroll to position [830, 0]
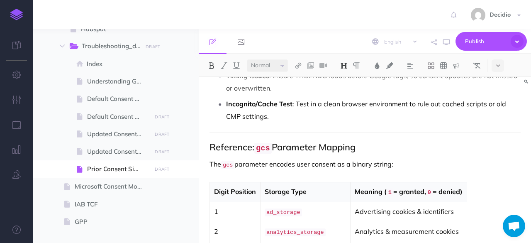
drag, startPoint x: 481, startPoint y: 182, endPoint x: 202, endPoint y: 135, distance: 283.0
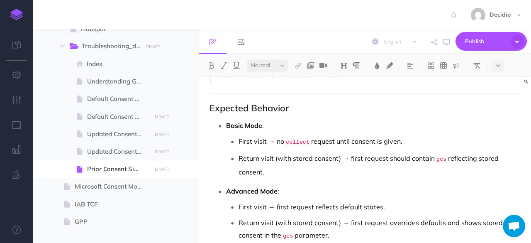
scroll to position [1099, 0]
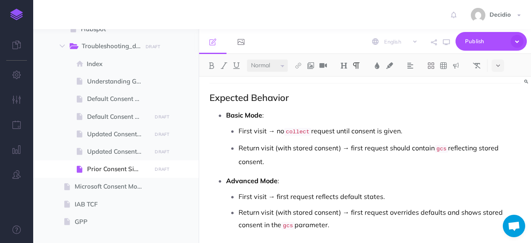
click at [301, 128] on code "collect" at bounding box center [297, 132] width 27 height 8
click at [348, 125] on p "First visit → no collect request until consent is given." at bounding box center [380, 132] width 282 height 14
click at [395, 125] on p "First visit → no collect request until consent is given." at bounding box center [380, 132] width 282 height 14
click at [410, 125] on p "First visit → no collect request until consent is given." at bounding box center [380, 132] width 282 height 14
click at [262, 142] on p "Return visit (with stored consent) → first request should contain gcs reflectin…" at bounding box center [380, 155] width 282 height 26
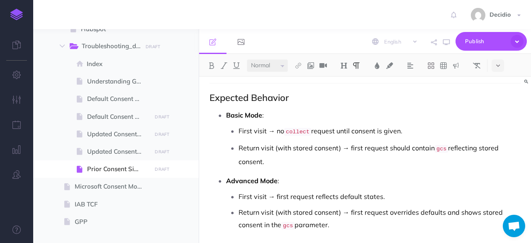
click at [315, 142] on p "Return visit (with stored consent) → first request should contain gcs reflectin…" at bounding box center [380, 155] width 282 height 26
click at [424, 142] on p "Return visit (with stored consent) → first request should contain gcs reflectin…" at bounding box center [380, 155] width 282 height 26
drag, startPoint x: 283, startPoint y: 173, endPoint x: 353, endPoint y: 173, distance: 69.8
click at [284, 190] on p "First visit → first request reflects default states." at bounding box center [380, 196] width 282 height 12
click at [353, 190] on p "First visit → first request reflects default states." at bounding box center [380, 196] width 282 height 12
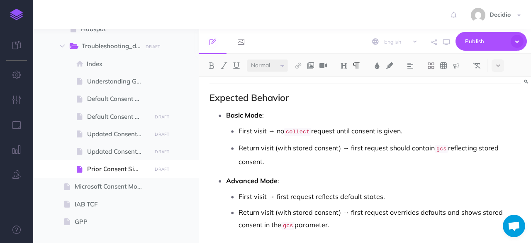
click at [364, 206] on p "Return visit (with stored consent) → first request overrides defaults and shows…" at bounding box center [380, 219] width 282 height 26
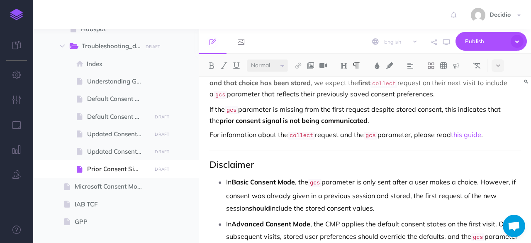
scroll to position [0, 0]
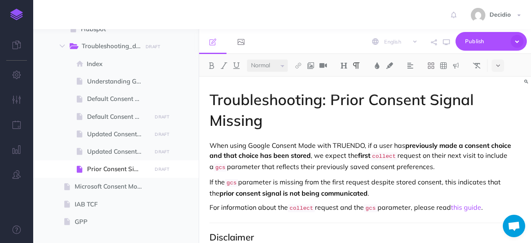
click at [286, 125] on h1 "Troubleshooting: Prior Consent Signal Missing" at bounding box center [365, 110] width 311 height 42
click at [378, 125] on h1 "Troubleshooting: Prior Consent Signal Missing or Incorrect" at bounding box center [365, 110] width 311 height 42
click at [307, 181] on p "If the gcs parameter is missing from the first request despite stored consent, …" at bounding box center [365, 187] width 311 height 21
click at [463, 182] on p "If the gcs parameter is missing from the first request despite stored consent, …" at bounding box center [365, 187] width 311 height 21
click at [316, 119] on h1 "Troubleshooting: Prior Consent Signal Missing or Incorrect" at bounding box center [365, 110] width 311 height 42
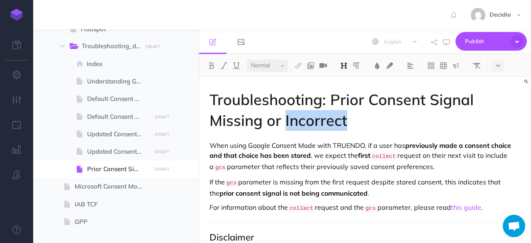
click at [316, 119] on h1 "Troubleshooting: Prior Consent Signal Missing or Incorrect" at bounding box center [365, 110] width 311 height 42
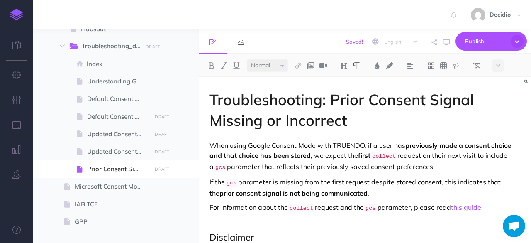
click at [286, 177] on p "If the gcs parameter is missing from the first request despite stored consent, …" at bounding box center [365, 187] width 311 height 21
click at [304, 178] on p "If the gcs parameter is missing from the first request despite stored consent, …" at bounding box center [365, 187] width 311 height 21
click at [415, 191] on p "If the gcs parameter is missing or present but incorrect in the first request d…" at bounding box center [365, 187] width 311 height 21
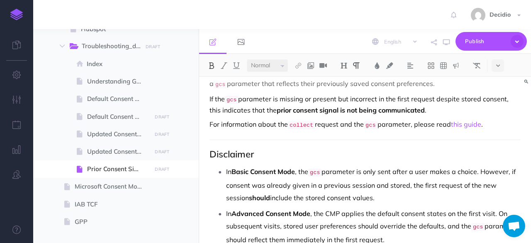
scroll to position [125, 0]
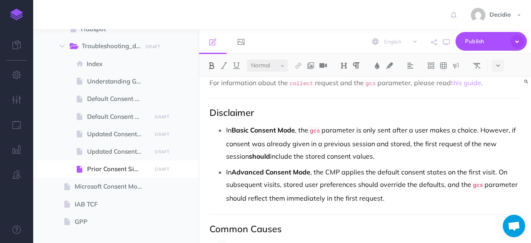
click at [371, 152] on p "In Basic Consent Mode , the gcs parameter is only sent after a user makes a cho…" at bounding box center [373, 143] width 295 height 39
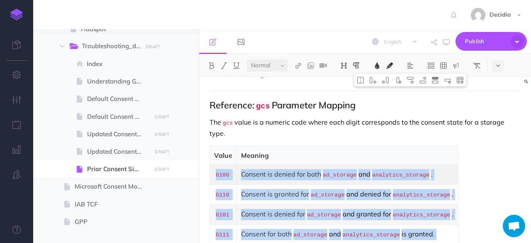
scroll to position [872, 0]
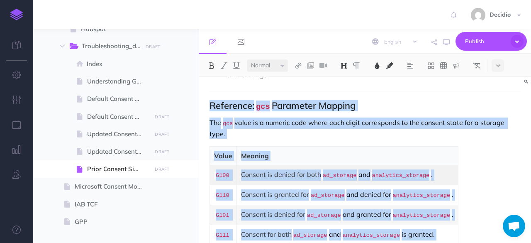
drag, startPoint x: 357, startPoint y: 145, endPoint x: 210, endPoint y: 99, distance: 154.4
copy div "Reference: gcs Parameter Mapping The gcs value is a numeric code where each dig…"
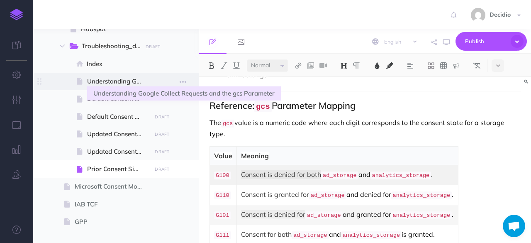
click at [122, 84] on span "Understanding Google Collect Requests and the gcs Parameter" at bounding box center [118, 81] width 62 height 10
select select "null"
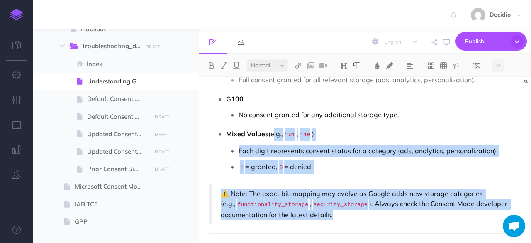
scroll to position [540, 0]
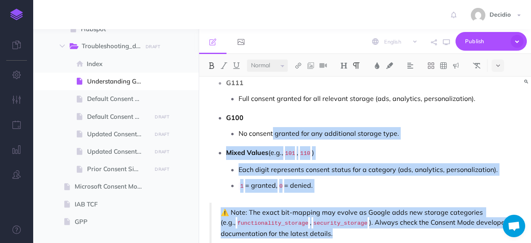
drag, startPoint x: 359, startPoint y: 158, endPoint x: 272, endPoint y: 133, distance: 90.3
click at [272, 133] on div "Understanding Google Collect Requests and the gcs Parameter When implementing G…" at bounding box center [365, 0] width 332 height 927
click at [357, 193] on p "1 = granted, 0 = denied." at bounding box center [380, 186] width 282 height 14
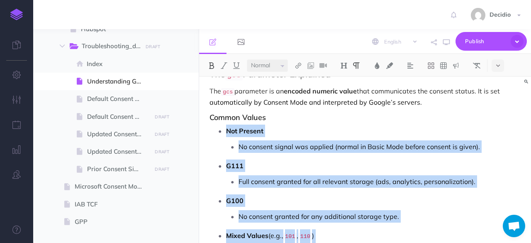
scroll to position [415, 0]
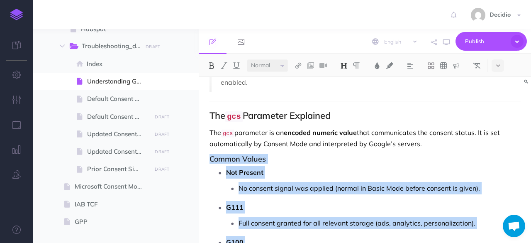
drag, startPoint x: 351, startPoint y: 200, endPoint x: 206, endPoint y: 161, distance: 150.4
click at [206, 161] on div "Understanding Google Collect Requests and the gcs Parameter When implementing G…" at bounding box center [365, 125] width 332 height 927
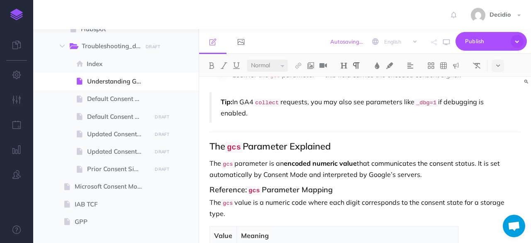
scroll to position [384, 0]
drag, startPoint x: 349, startPoint y: 194, endPoint x: 334, endPoint y: 194, distance: 15.4
click at [334, 194] on h3 "Reference: gcs Parameter Mapping" at bounding box center [365, 190] width 311 height 9
click at [250, 195] on code "gcs" at bounding box center [254, 190] width 15 height 9
click at [211, 194] on h3 "Reference: gcs Parameter Mapping" at bounding box center [365, 190] width 311 height 9
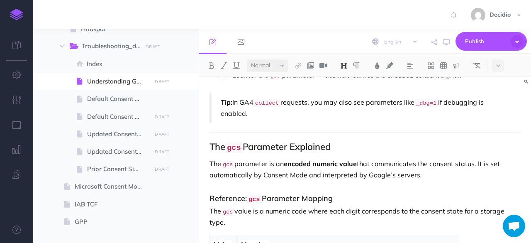
click at [311, 180] on p "The gcs parameter is an encoded numeric value that communicates the consent sta…" at bounding box center [365, 169] width 311 height 21
click at [354, 180] on p "The gcs parameter is an encoded numeric value that communicates the consent sta…" at bounding box center [365, 169] width 311 height 21
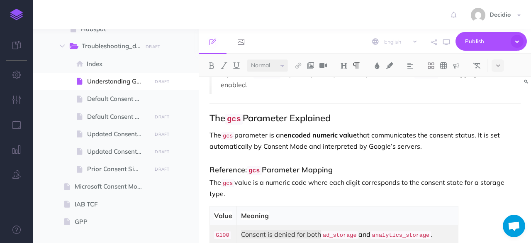
scroll to position [426, 0]
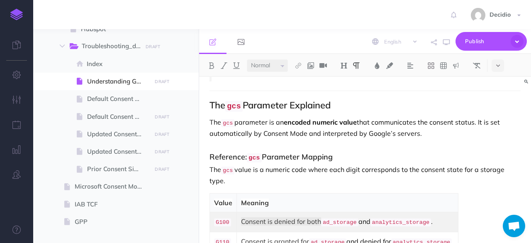
click at [345, 167] on div "Understanding Google Collect Requests and the gcs Parameter When implementing G…" at bounding box center [365, 110] width 332 height 918
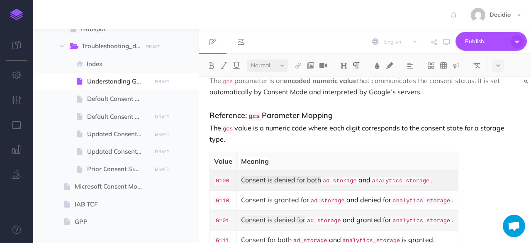
scroll to position [384, 0]
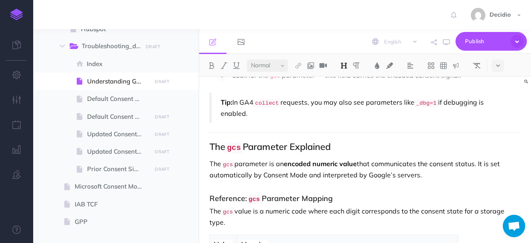
click at [339, 201] on h3 "Reference: gcs Parameter Mapping" at bounding box center [365, 194] width 311 height 17
drag, startPoint x: 345, startPoint y: 154, endPoint x: 208, endPoint y: 152, distance: 137.0
click at [208, 152] on div "Understanding Google Collect Requests and the gcs Parameter When implementing G…" at bounding box center [365, 152] width 332 height 918
drag, startPoint x: 318, startPoint y: 151, endPoint x: 309, endPoint y: 152, distance: 8.7
click at [309, 152] on h2 "The gcs Parameter Explained" at bounding box center [365, 147] width 311 height 11
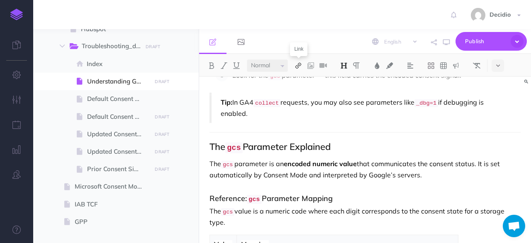
click at [303, 65] on button at bounding box center [298, 65] width 12 height 12
click at [356, 147] on div "Understanding Google Collect Requests and the gcs Parameter When implementing G…" at bounding box center [365, 152] width 332 height 918
drag, startPoint x: 343, startPoint y: 152, endPoint x: 210, endPoint y: 154, distance: 132.9
click at [210, 152] on h2 "The gcs Parameter Explained" at bounding box center [365, 147] width 311 height 11
click at [497, 70] on button at bounding box center [498, 65] width 12 height 12
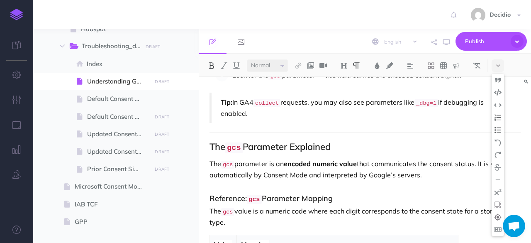
click at [358, 161] on div "Understanding Google Collect Requests and the gcs Parameter When implementing G…" at bounding box center [365, 152] width 332 height 918
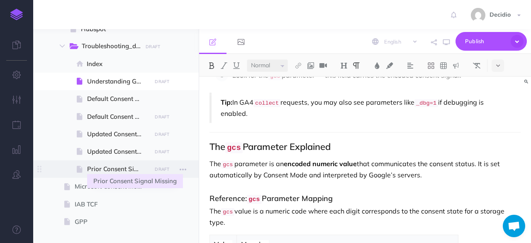
click at [124, 166] on span "Prior Consent Signal Missing" at bounding box center [118, 169] width 62 height 10
select select "null"
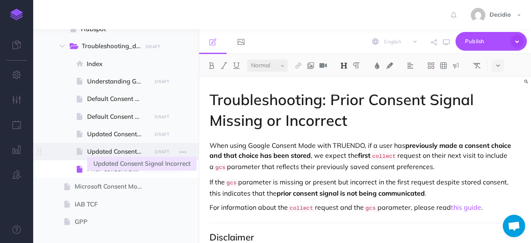
click at [117, 154] on span "Updated Consent Signal Incorrect" at bounding box center [118, 152] width 62 height 10
select select "null"
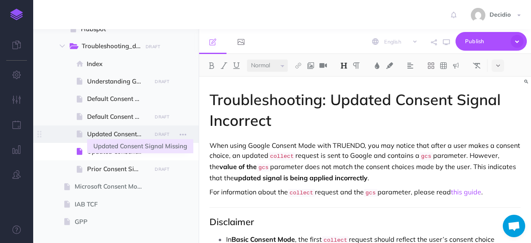
click at [119, 135] on span "Updated Consent Signal Missing" at bounding box center [118, 134] width 62 height 10
select select "null"
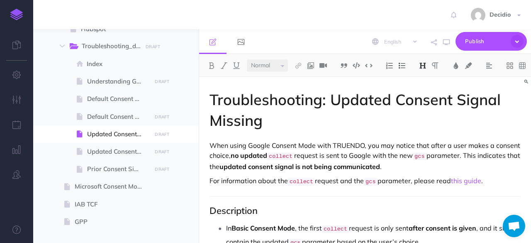
click at [288, 130] on h1 "Troubleshooting: Updated Consent Signal Missing" at bounding box center [365, 110] width 311 height 42
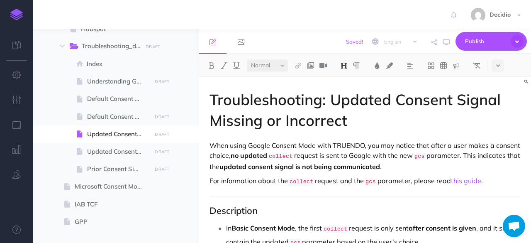
click at [469, 146] on p "When using Google Consent Mode with TRUENDO, you may notice that after a user m…" at bounding box center [365, 155] width 311 height 31
click at [375, 155] on p "When using Google Consent Mode with TRUENDO, you may notice that after a user m…" at bounding box center [365, 155] width 311 height 31
click at [341, 156] on p "When using Google Consent Mode with TRUENDO, you may notice that after a user m…" at bounding box center [365, 155] width 311 height 31
click at [468, 152] on p "When using Google Consent Mode with TRUENDO, you may notice that after a user m…" at bounding box center [365, 155] width 311 height 31
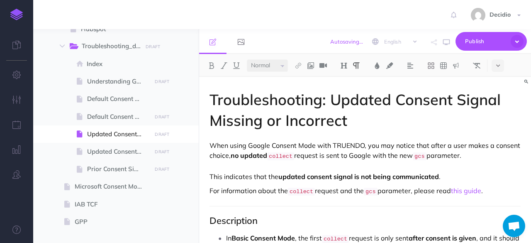
click at [491, 152] on p "When using Google Consent Mode with TRUENDO, you may notice that after a user m…" at bounding box center [365, 160] width 311 height 41
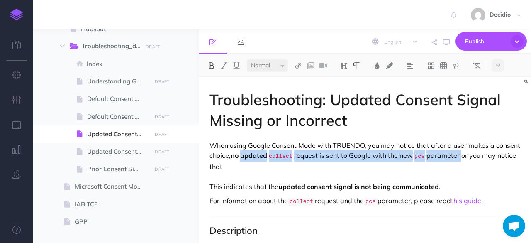
drag, startPoint x: 242, startPoint y: 155, endPoint x: 463, endPoint y: 155, distance: 220.9
click at [463, 155] on p "When using Google Consent Mode with TRUENDO, you may notice that after a user m…" at bounding box center [365, 165] width 311 height 51
copy p "updated collect request is sent to Google with the new gcs parameter"
click at [0, 0] on qb-div "Add a comma parameter ," at bounding box center [0, 0] width 0 height 0
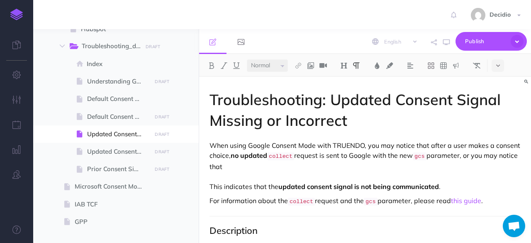
click at [343, 164] on p "When using Google Consent Mode with TRUENDO, you may notice that after a user m…" at bounding box center [365, 165] width 311 height 51
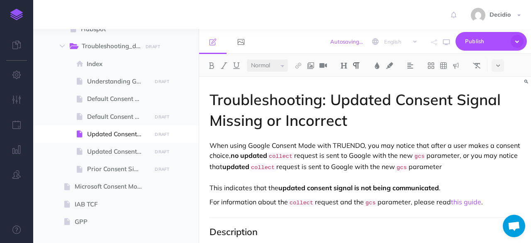
click at [224, 162] on strong "updated" at bounding box center [236, 166] width 27 height 8
click at [379, 166] on p "When using Google Consent Mode with TRUENDO, you may notice that after a user m…" at bounding box center [365, 166] width 311 height 52
click at [380, 166] on p "When using Google Consent Mode with TRUENDO, you may notice that after a user m…" at bounding box center [365, 166] width 311 height 52
click at [397, 165] on p "When using Google Consent Mode with TRUENDO, you may notice that after a user m…" at bounding box center [365, 166] width 311 height 52
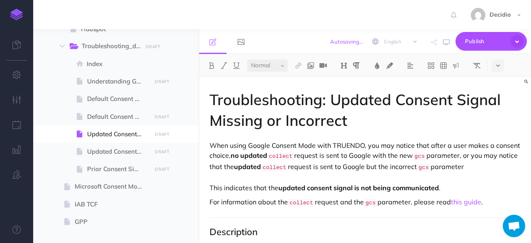
click at [487, 164] on p "When using Google Consent Mode with TRUENDO, you may notice that after a user m…" at bounding box center [365, 166] width 311 height 52
click at [0, 0] on qb-div "Fix the preposition but with" at bounding box center [0, 0] width 0 height 0
click at [459, 157] on p "When using Google Consent Mode with TRUENDO, you may notice that after a user m…" at bounding box center [365, 166] width 311 height 52
click at [256, 165] on strong "updated" at bounding box center [247, 166] width 27 height 8
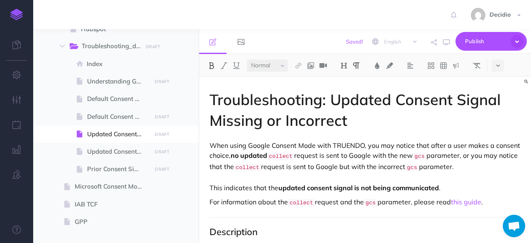
click at [281, 167] on p "When using Google Consent Mode with TRUENDO, you may notice that after a user m…" at bounding box center [365, 166] width 311 height 52
click at [334, 167] on p "When using Google Consent Mode with TRUENDO, you may notice that after a user m…" at bounding box center [365, 166] width 311 height 52
click at [310, 171] on p "When using Google Consent Mode with TRUENDO, you may notice that after a user m…" at bounding box center [365, 166] width 311 height 52
click at [417, 169] on p "When using Google Consent Mode with TRUENDO, you may notice that after a user m…" at bounding box center [365, 166] width 311 height 52
click at [494, 159] on p "When using Google Consent Mode with TRUENDO, you may notice that after a user m…" at bounding box center [365, 166] width 311 height 52
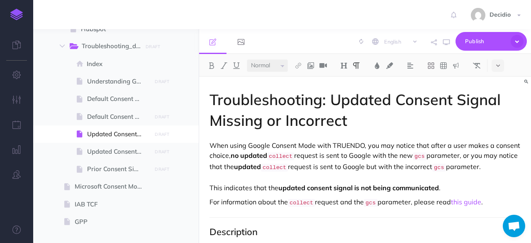
click at [447, 186] on p "When using Google Consent Mode with TRUENDO, you may notice that after a user m…" at bounding box center [365, 166] width 311 height 52
click at [295, 176] on p "When using Google Consent Mode with TRUENDO, you may notice that after a user m…" at bounding box center [365, 166] width 311 height 52
click at [237, 176] on p "When using Google Consent Mode with TRUENDO, you may notice that after a user m…" at bounding box center [365, 166] width 311 height 52
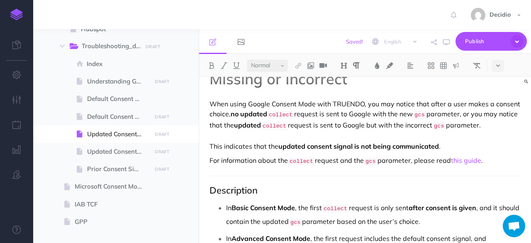
drag, startPoint x: 365, startPoint y: 162, endPoint x: 386, endPoint y: 160, distance: 20.8
click at [365, 162] on p "For information about the collect request and the gcs parameter, please read th…" at bounding box center [365, 160] width 311 height 11
click at [466, 142] on p "When using Google Consent Mode with TRUENDO, you may notice that after a user m…" at bounding box center [365, 125] width 311 height 52
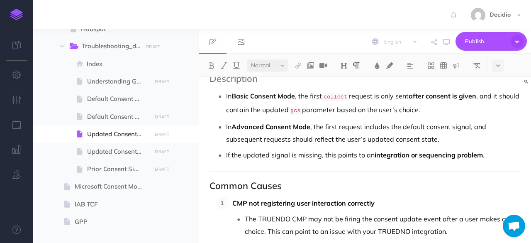
scroll to position [166, 0]
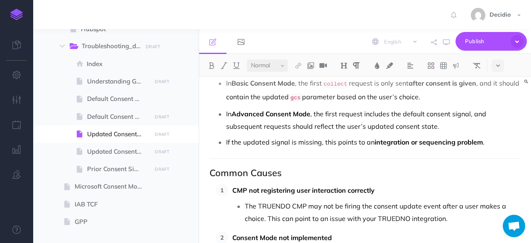
click at [321, 137] on p "If the updated signal is missing, this points to an integration or sequencing p…" at bounding box center [373, 142] width 295 height 12
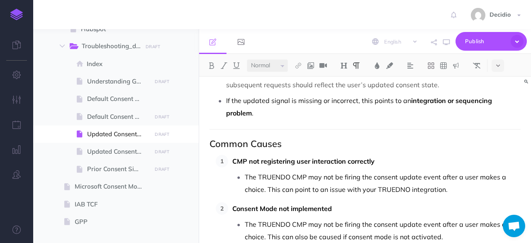
scroll to position [249, 0]
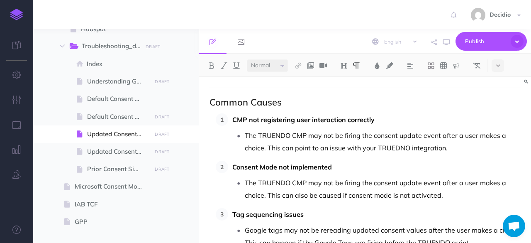
click at [0, 0] on qb-div "Add a period correctly ." at bounding box center [0, 0] width 0 height 0
click at [419, 113] on p "CMP not registering user interaction correctly." at bounding box center [377, 119] width 289 height 12
click at [463, 142] on p "The TRUENDO CMP may not be firing the consent update event after a user makes a…" at bounding box center [383, 141] width 276 height 25
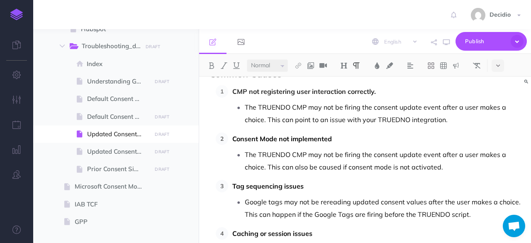
scroll to position [291, 0]
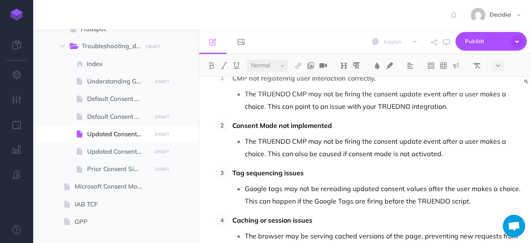
click at [450, 150] on p "The TRUENDO CMP may not be firing the consent update event after a user makes a…" at bounding box center [383, 147] width 276 height 25
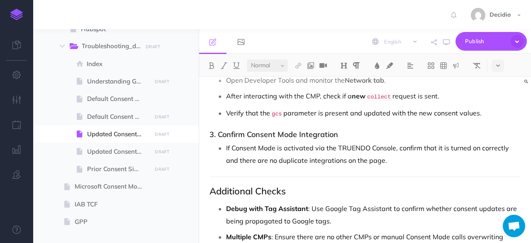
scroll to position [581, 0]
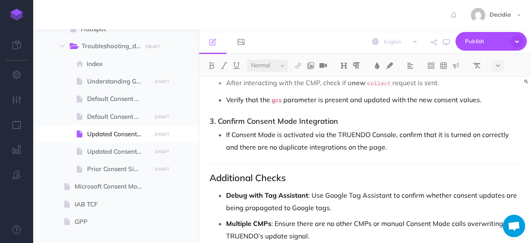
click at [375, 141] on p "If Consent Mode is activated via the TRUENDO Console, confirm that it is turned…" at bounding box center [373, 140] width 295 height 25
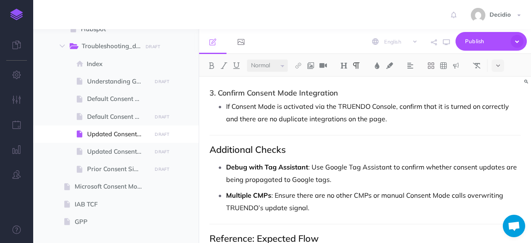
scroll to position [623, 0]
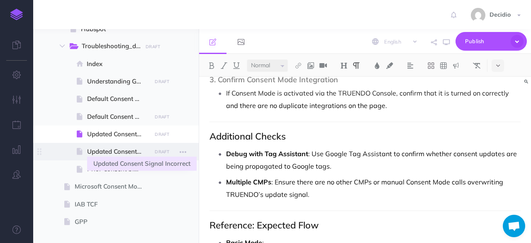
click at [103, 154] on span "Updated Consent Signal Incorrect" at bounding box center [118, 152] width 62 height 10
select select "null"
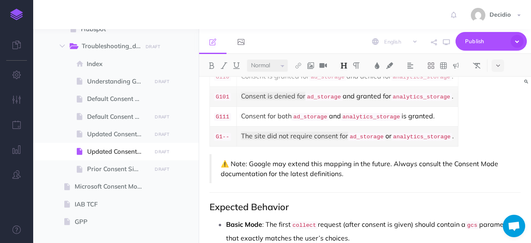
scroll to position [643, 0]
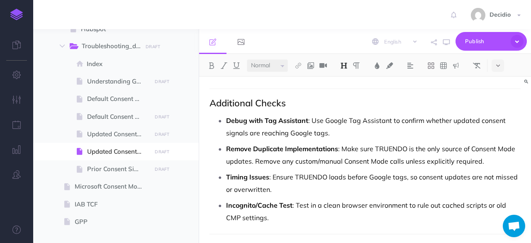
click at [312, 144] on strong "Remove Duplicate Implementations" at bounding box center [282, 148] width 112 height 8
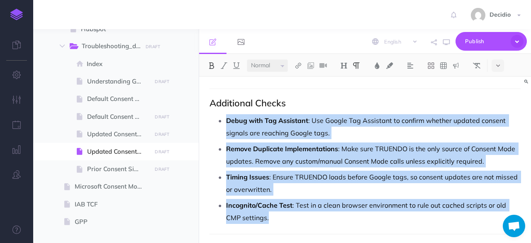
drag, startPoint x: 262, startPoint y: 213, endPoint x: 223, endPoint y: 116, distance: 105.4
click at [223, 116] on ul "Debug with Tag Assistant : Use Google Tag Assistant to confirm whether updated …" at bounding box center [367, 169] width 307 height 110
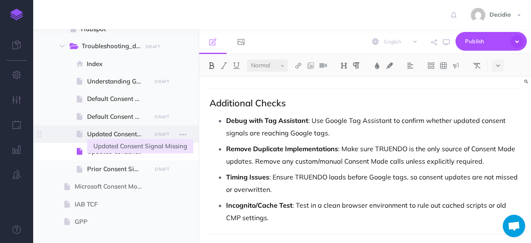
click at [119, 130] on span "Updated Consent Signal Missing" at bounding box center [118, 134] width 62 height 10
select select "null"
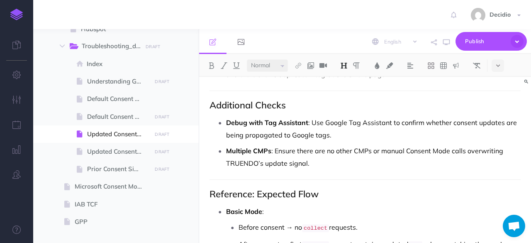
scroll to position [614, 0]
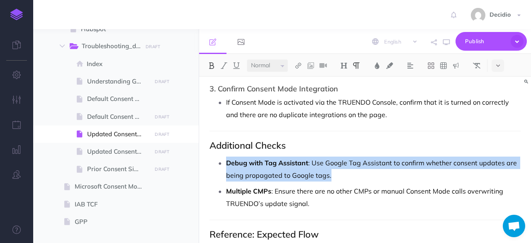
drag, startPoint x: 290, startPoint y: 166, endPoint x: 227, endPoint y: 159, distance: 63.1
click at [227, 159] on p "Debug with Tag Assistant : Use Google Tag Assistant to confirm whether consent …" at bounding box center [373, 169] width 295 height 25
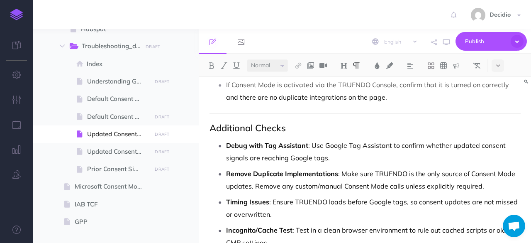
scroll to position [673, 0]
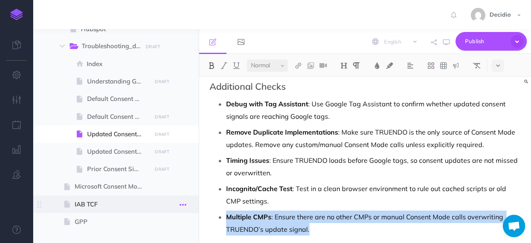
drag, startPoint x: 316, startPoint y: 223, endPoint x: 180, endPoint y: 204, distance: 137.1
click at [180, 204] on div "TRUENDO Collapse all Expand all Expand to root folders [URL][DOMAIN_NAME] Getti…" at bounding box center [282, 136] width 498 height 214
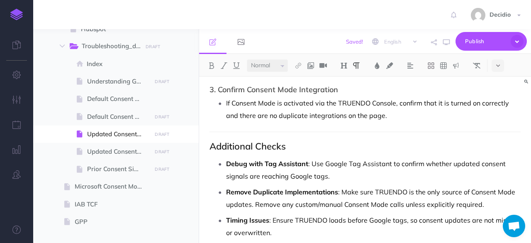
scroll to position [631, 0]
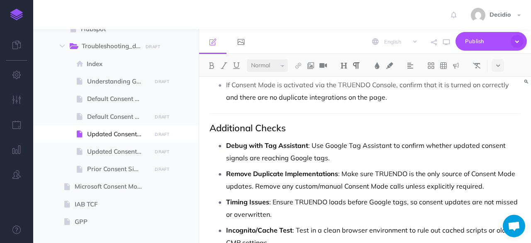
click at [365, 153] on p "Debug with Tag Assistant : Use Google Tag Assistant to confirm whether updated …" at bounding box center [373, 151] width 295 height 25
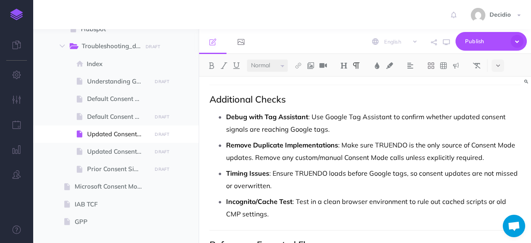
scroll to position [673, 0]
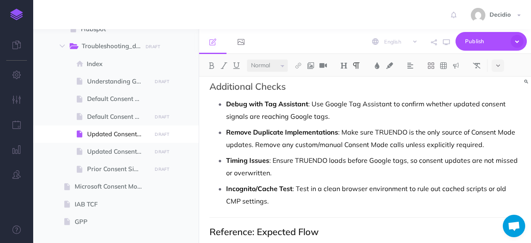
click at [333, 170] on p "Timing Issues : Ensure TRUENDO loads before Google tags, so consent updates are…" at bounding box center [373, 166] width 295 height 25
click at [284, 193] on p "Incognito/Cache Test : Test in a clean browser environment to rule out cached s…" at bounding box center [373, 194] width 295 height 25
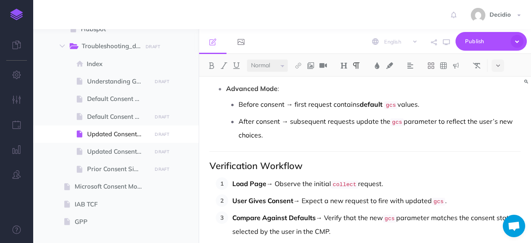
scroll to position [919, 0]
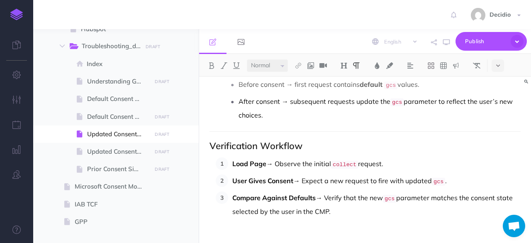
click at [379, 201] on p "Compare Against Defaults → Verify that the new gcs parameter matches the consen…" at bounding box center [377, 204] width 289 height 26
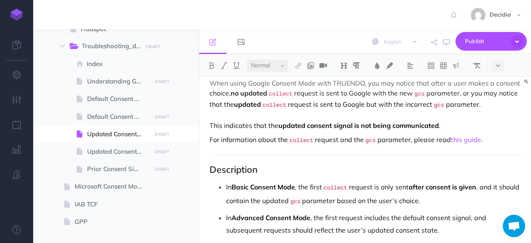
scroll to position [0, 0]
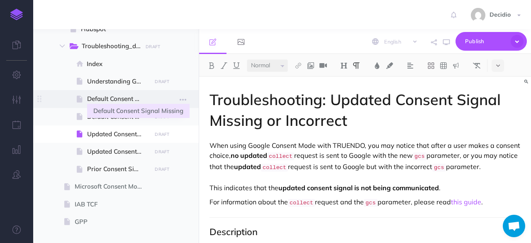
click at [103, 103] on span "Default Consent Signal Missing" at bounding box center [118, 99] width 62 height 10
select select "null"
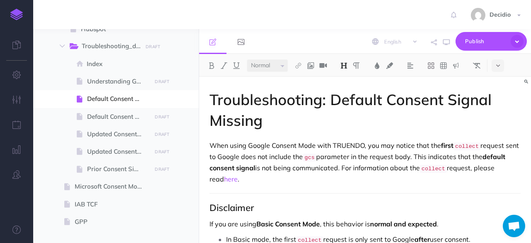
click at [297, 122] on h1 "Troubleshooting: Default Consent Signal Missing" at bounding box center [365, 110] width 311 height 42
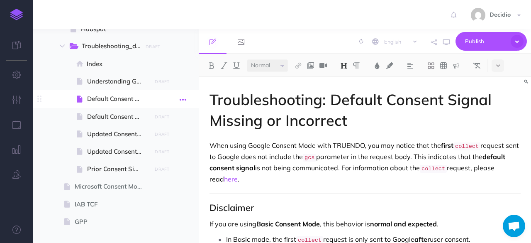
click at [181, 99] on icon "button" at bounding box center [183, 100] width 7 height 10
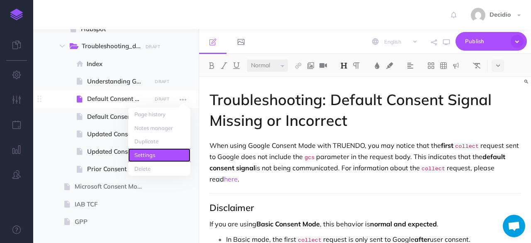
click at [149, 151] on link "Settings" at bounding box center [159, 155] width 62 height 14
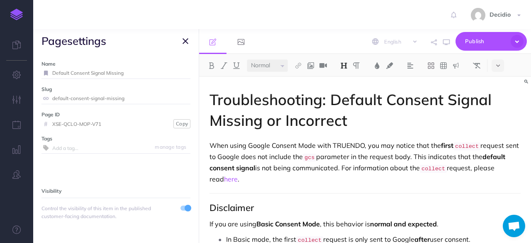
click at [131, 96] on input "default-consent-signal-missing" at bounding box center [121, 98] width 138 height 11
click at [125, 72] on input "Default Consent Signal Missing" at bounding box center [121, 73] width 138 height 11
type input "Default Consent Signal Missing or Incorrect"
click at [137, 96] on input "default-consent-signal-missing" at bounding box center [121, 98] width 138 height 11
click at [176, 73] on small "Save" at bounding box center [180, 73] width 11 height 6
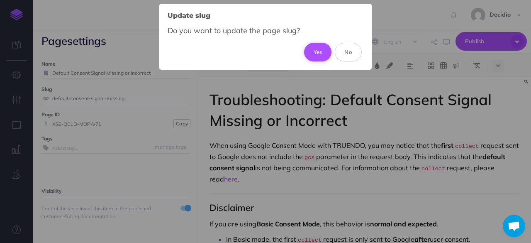
click at [324, 52] on button "Yes" at bounding box center [318, 52] width 28 height 18
type input "default-consent-signal-missing-or-incorrect"
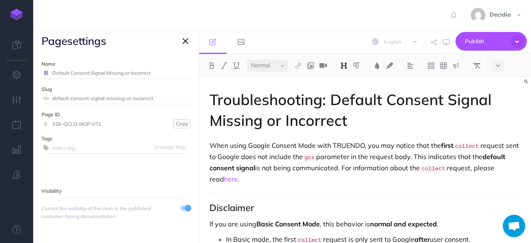
click at [182, 40] on button "button" at bounding box center [186, 41] width 10 height 10
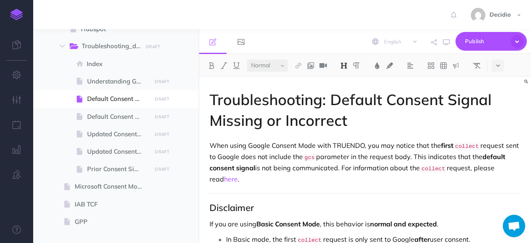
click at [331, 145] on p "When using Google Consent Mode with TRUENDO, you may notice that the first coll…" at bounding box center [365, 162] width 311 height 44
click at [380, 141] on p "When using Google Consent Mode with TRUENDO, you may notice that the first coll…" at bounding box center [365, 162] width 311 height 44
click at [317, 154] on p "When using Google Consent Mode with TRUENDO, you may notice that the first coll…" at bounding box center [365, 162] width 311 height 44
click at [426, 157] on p "When using Google Consent Mode with TRUENDO, you may notice that the first coll…" at bounding box center [365, 162] width 311 height 44
click at [430, 155] on p "When using Google Consent Mode with TRUENDO, you may notice that the first coll…" at bounding box center [365, 162] width 311 height 44
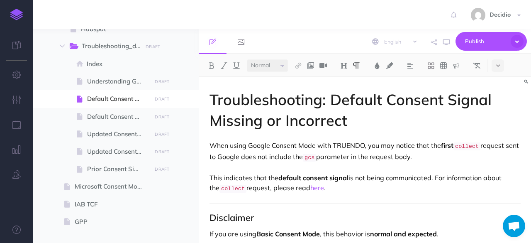
click at [472, 157] on p "When using Google Consent Mode with TRUENDO, you may notice that the first coll…" at bounding box center [365, 167] width 311 height 54
click at [0, 0] on span "body" at bounding box center [0, 0] width 0 height 0
click at [511, 159] on p "When using Google Consent Mode with TRUENDO, you may notice that the first coll…" at bounding box center [365, 167] width 311 height 54
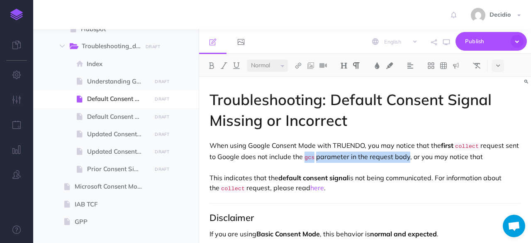
drag, startPoint x: 320, startPoint y: 153, endPoint x: 423, endPoint y: 154, distance: 102.6
click at [423, 154] on p "When using Google Consent Mode with TRUENDO, you may notice that the first coll…" at bounding box center [365, 167] width 311 height 54
drag, startPoint x: 426, startPoint y: 154, endPoint x: 318, endPoint y: 157, distance: 107.2
click at [318, 157] on p "When using Google Consent Mode with TRUENDO, you may notice that the first coll…" at bounding box center [365, 167] width 311 height 54
click at [510, 159] on p "When using Google Consent Mode with TRUENDO, you may notice that the first coll…" at bounding box center [365, 167] width 311 height 54
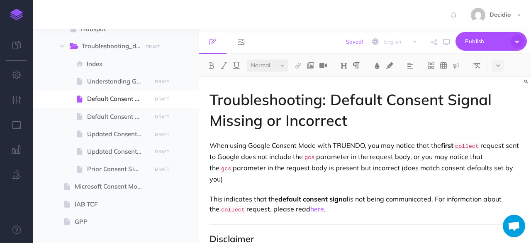
click at [0, 0] on qb-div "Add a word (does not" at bounding box center [0, 0] width 0 height 0
click at [0, 0] on span "Add a period" at bounding box center [0, 0] width 0 height 0
click at [251, 171] on p "When using Google Consent Mode with TRUENDO, you may notice that the first coll…" at bounding box center [365, 177] width 311 height 75
click at [329, 186] on p "When using Google Consent Mode with TRUENDO, you may notice that the first coll…" at bounding box center [365, 177] width 311 height 75
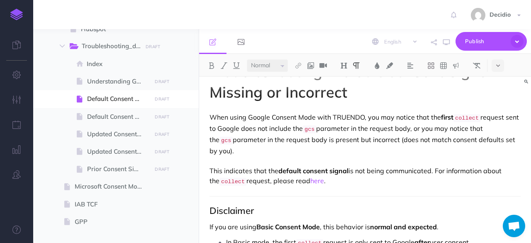
scroll to position [42, 0]
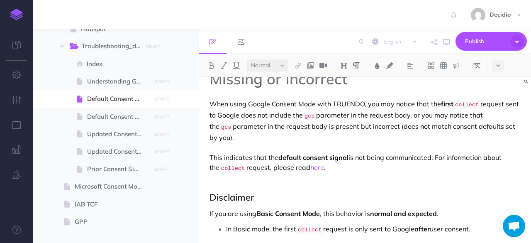
click at [340, 166] on p "When using Google Consent Mode with TRUENDO, you may notice that the first coll…" at bounding box center [365, 136] width 311 height 75
click at [433, 154] on p "When using Google Consent Mode with TRUENDO, you may notice that the first coll…" at bounding box center [365, 136] width 311 height 75
click at [313, 154] on strong "default consent signal" at bounding box center [314, 157] width 70 height 8
click at [338, 154] on strong "default consent signal" at bounding box center [314, 157] width 70 height 8
click at [369, 151] on p "When using Google Consent Mode with TRUENDO, you may notice that the first coll…" at bounding box center [365, 136] width 311 height 75
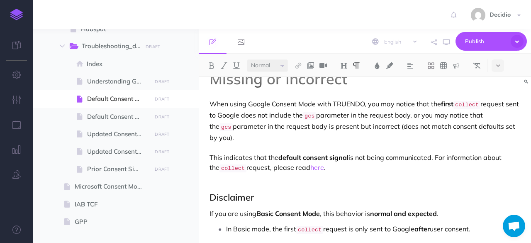
click at [393, 147] on p "When using Google Consent Mode with TRUENDO, you may notice that the first coll…" at bounding box center [365, 136] width 311 height 75
click at [433, 156] on p "When using Google Consent Mode with TRUENDO, you may notice that the first coll…" at bounding box center [365, 136] width 311 height 75
click at [281, 139] on p "When using Google Consent Mode with TRUENDO, you may notice that the first coll…" at bounding box center [365, 136] width 311 height 75
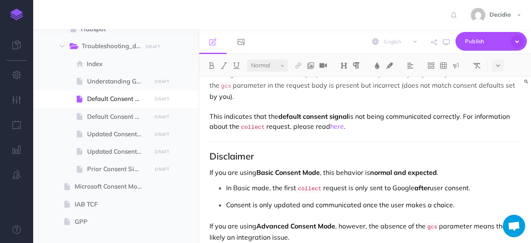
scroll to position [83, 0]
click at [399, 168] on strong "normal and expected" at bounding box center [403, 172] width 67 height 8
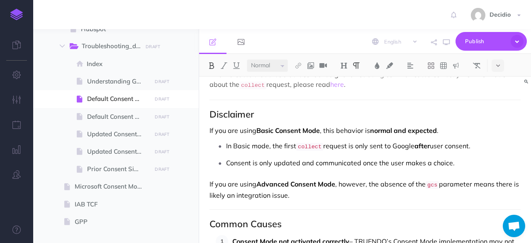
click at [352, 142] on p "In Basic mode, the first collect request is only sent to Google after user cons…" at bounding box center [373, 147] width 295 height 14
click at [401, 142] on p "In Basic mode, the first collect request is only sent to Google after user cons…" at bounding box center [373, 147] width 295 height 14
click at [477, 144] on p "In Basic mode, the first collect request is only sent to Google after user cons…" at bounding box center [373, 147] width 295 height 14
click at [291, 159] on p "Consent is only updated and communicated once the user makes a choice." at bounding box center [373, 163] width 295 height 12
click at [373, 157] on p "Consent is only updated and communicated once the user makes a choice." at bounding box center [373, 163] width 295 height 12
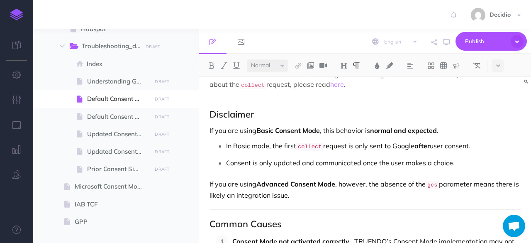
scroll to position [166, 0]
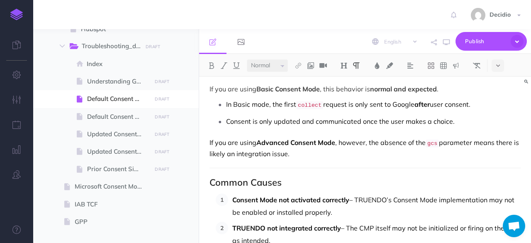
click at [405, 141] on p "If you are using Advanced Consent Mode , however, the absence of the gcs parame…" at bounding box center [365, 147] width 311 height 21
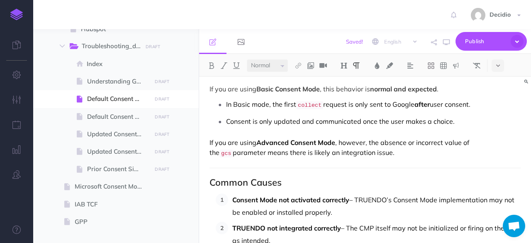
click at [389, 149] on p "If you are using Advanced Consent Mode , however, the absence or incorrect valu…" at bounding box center [365, 147] width 311 height 21
click at [421, 146] on p "If you are using Advanced Consent Mode , however, the absence or incorrect valu…" at bounding box center [365, 147] width 311 height 21
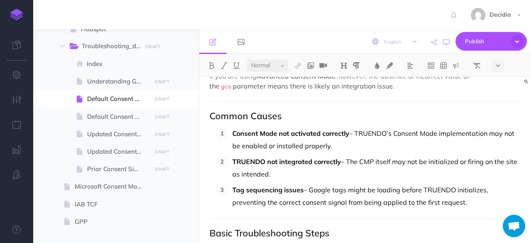
scroll to position [249, 0]
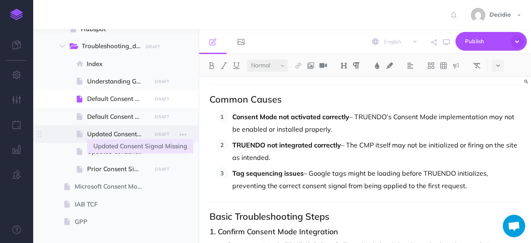
click at [121, 130] on span "Updated Consent Signal Missing" at bounding box center [118, 134] width 62 height 10
select select "null"
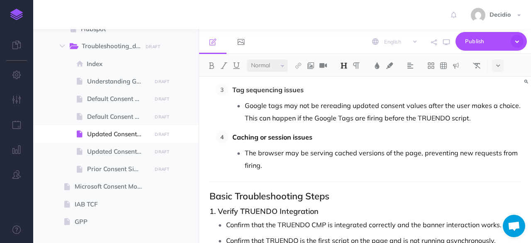
scroll to position [249, 0]
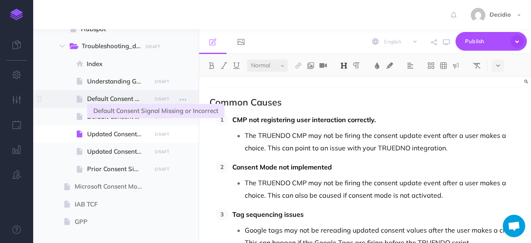
click at [124, 100] on span "Default Consent Signal Missing or Incorrect" at bounding box center [118, 99] width 62 height 10
select select "null"
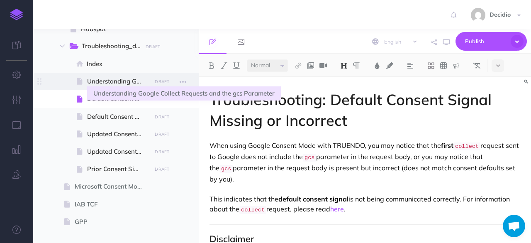
click at [124, 83] on span "Understanding Google Collect Requests and the gcs Parameter" at bounding box center [118, 81] width 62 height 10
select select "null"
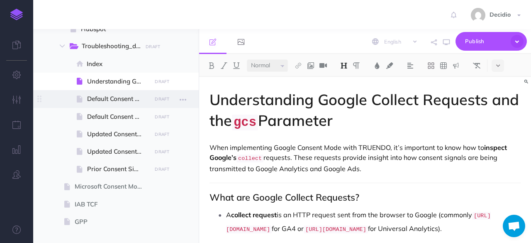
click at [121, 105] on span at bounding box center [116, 98] width 166 height 17
select select "null"
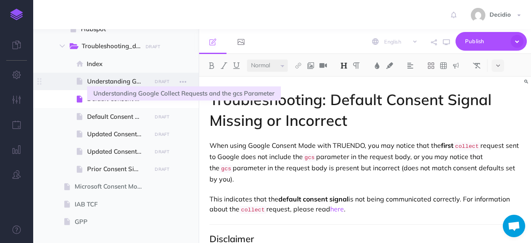
click at [129, 86] on span "Understanding Google Collect Requests and the gcs Parameter" at bounding box center [118, 81] width 62 height 10
select select "null"
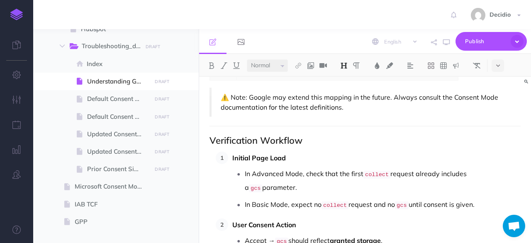
scroll to position [724, 0]
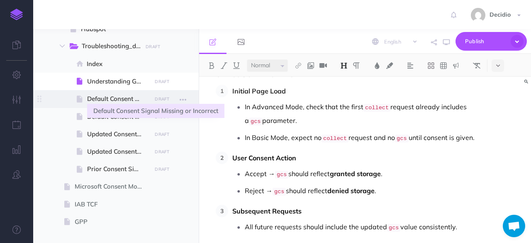
click at [94, 98] on span "Default Consent Signal Missing or Incorrect" at bounding box center [118, 99] width 62 height 10
select select "null"
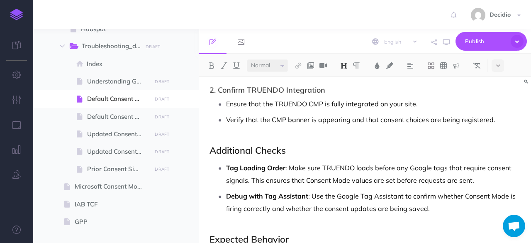
scroll to position [498, 0]
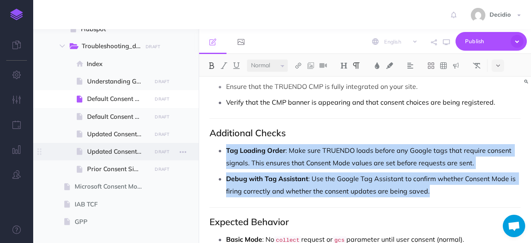
drag, startPoint x: 440, startPoint y: 189, endPoint x: 181, endPoint y: 145, distance: 262.3
click at [181, 145] on div "TRUENDO Collapse all Expand all Expand to root folders [URL][DOMAIN_NAME] Getti…" at bounding box center [282, 136] width 498 height 214
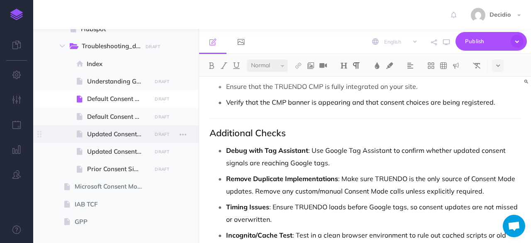
scroll to position [504, 0]
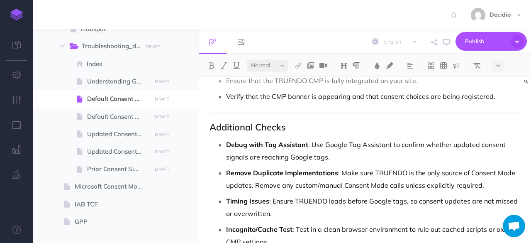
click at [481, 185] on p "Remove Duplicate Implementations : Make sure TRUENDO is the only source of Cons…" at bounding box center [373, 179] width 295 height 25
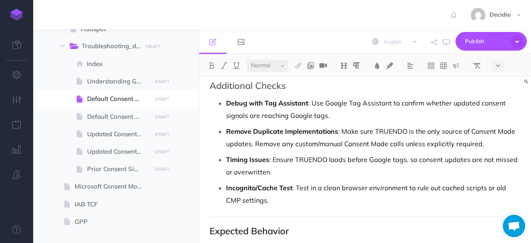
click at [310, 164] on p "Timing Issues : Ensure TRUENDO loads before Google tags, so consent updates are…" at bounding box center [373, 165] width 295 height 25
click at [262, 191] on p "Incognito/Cache Test : Test in a clean browser environment to rule out cached s…" at bounding box center [373, 193] width 295 height 25
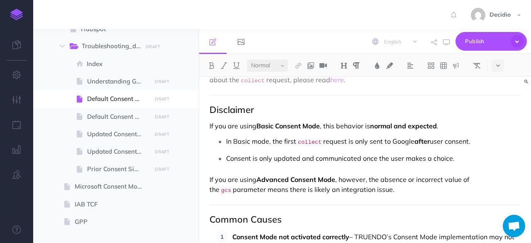
scroll to position [0, 0]
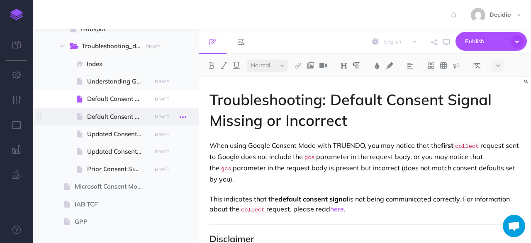
click at [183, 117] on icon "button" at bounding box center [183, 117] width 7 height 10
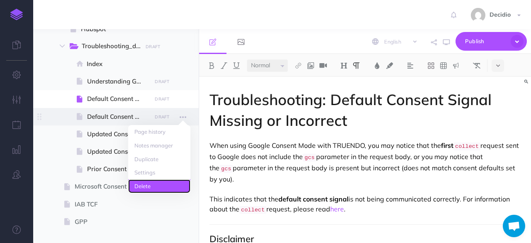
click at [143, 188] on link "Delete" at bounding box center [159, 186] width 62 height 14
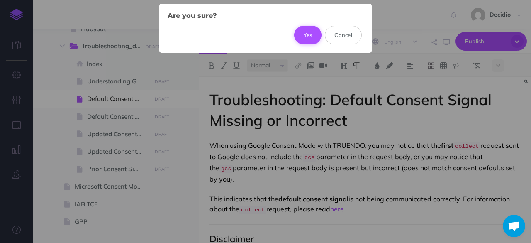
click at [303, 37] on button "Yes" at bounding box center [308, 35] width 28 height 18
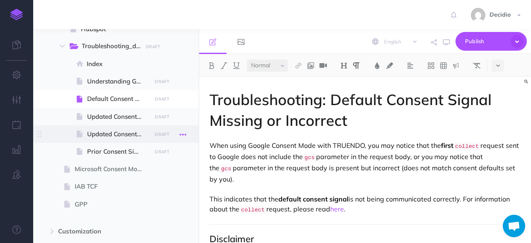
click at [182, 132] on icon "button" at bounding box center [183, 135] width 7 height 10
click at [157, 203] on link "Delete" at bounding box center [159, 204] width 62 height 14
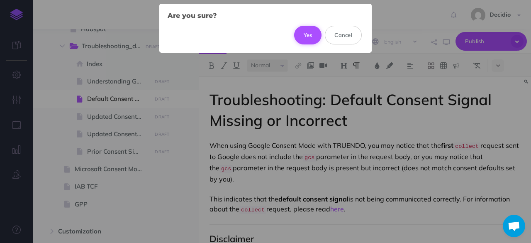
click at [306, 32] on button "Yes" at bounding box center [308, 35] width 28 height 18
select select "null"
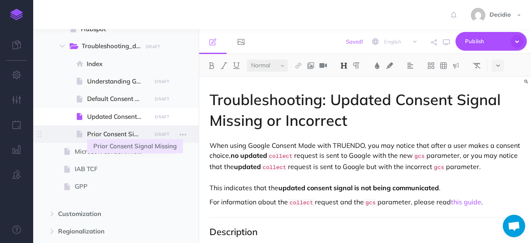
click at [113, 137] on span "Prior Consent Signal Missing" at bounding box center [118, 134] width 62 height 10
select select "null"
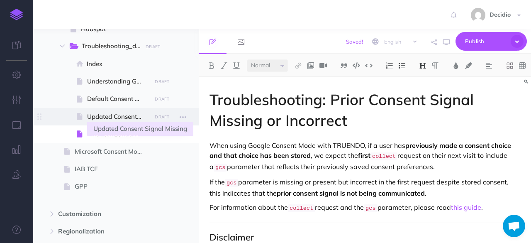
click at [114, 119] on span "Updated Consent Signal Missing" at bounding box center [118, 117] width 62 height 10
select select "null"
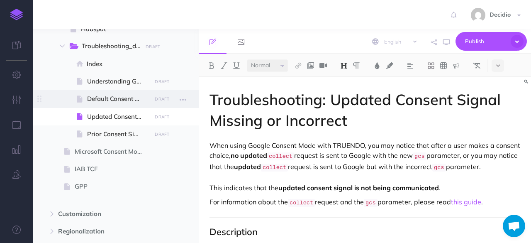
click at [120, 105] on span at bounding box center [116, 98] width 166 height 17
select select "null"
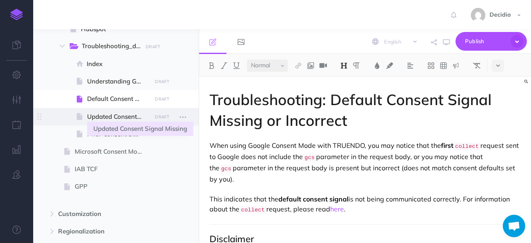
click at [120, 114] on span "Updated Consent Signal Missing" at bounding box center [118, 117] width 62 height 10
select select "null"
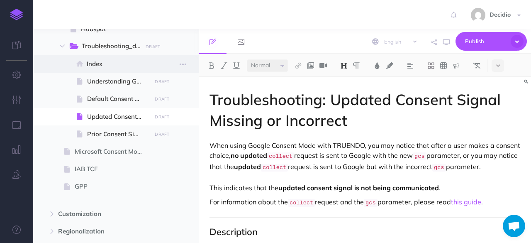
click at [106, 63] on span "Index" at bounding box center [118, 64] width 62 height 10
select select "null"
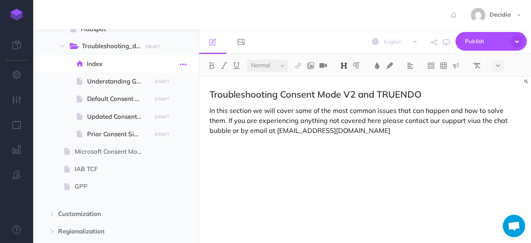
click at [181, 62] on icon "button" at bounding box center [183, 64] width 7 height 10
click at [402, 140] on p at bounding box center [365, 150] width 311 height 20
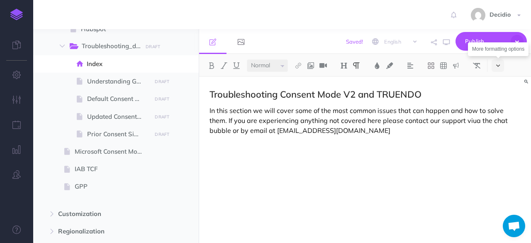
click at [501, 65] on button at bounding box center [498, 65] width 12 height 12
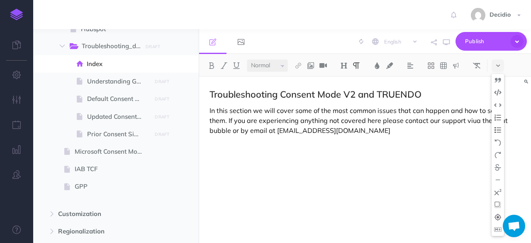
click at [498, 128] on img at bounding box center [498, 130] width 7 height 7
click at [236, 144] on p at bounding box center [373, 158] width 295 height 37
click at [361, 132] on p "In this section we will cover some of the most common issues that can happen an…" at bounding box center [365, 120] width 311 height 30
click at [237, 156] on p at bounding box center [373, 155] width 295 height 12
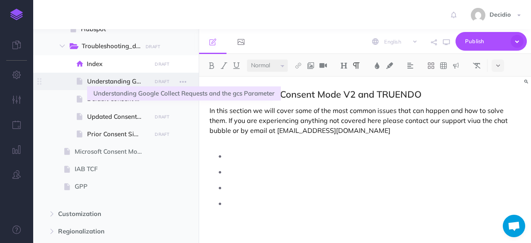
click at [125, 83] on span "Understanding Google Collect Requests and the gcs Parameter" at bounding box center [118, 81] width 62 height 10
select select "null"
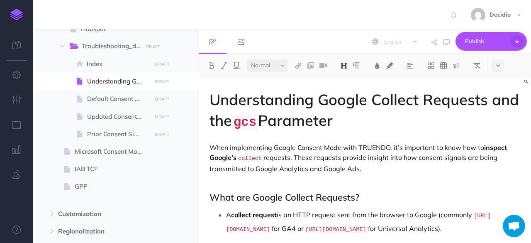
drag, startPoint x: 349, startPoint y: 120, endPoint x: 211, endPoint y: 102, distance: 139.1
click at [211, 102] on h1 "Understanding Google Collect Requests and the gcs Parameter" at bounding box center [365, 111] width 311 height 44
click at [127, 70] on span at bounding box center [116, 63] width 166 height 17
select select "null"
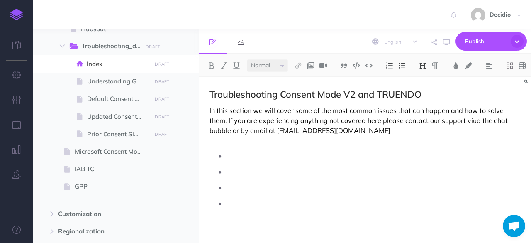
click at [271, 156] on p at bounding box center [373, 155] width 295 height 12
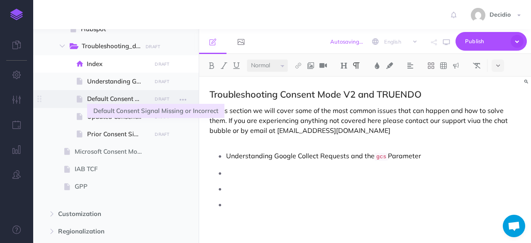
click at [127, 96] on span "Default Consent Signal Missing or Incorrect" at bounding box center [118, 99] width 62 height 10
click at [112, 100] on span "Default Consent Signal Missing or Incorrect" at bounding box center [118, 99] width 62 height 10
select select "null"
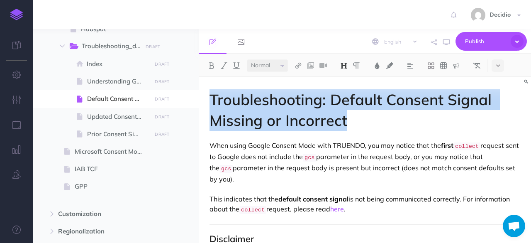
drag, startPoint x: 378, startPoint y: 120, endPoint x: 201, endPoint y: 98, distance: 178.3
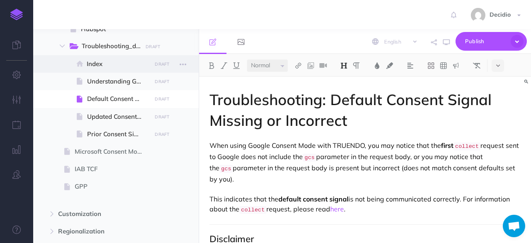
click at [122, 72] on span at bounding box center [116, 63] width 166 height 17
select select "null"
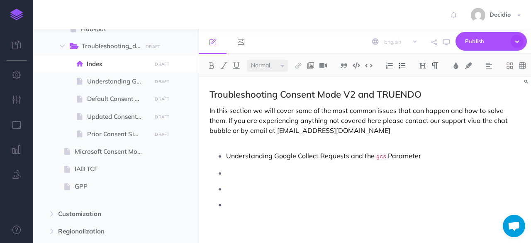
click at [279, 170] on p at bounding box center [373, 173] width 295 height 12
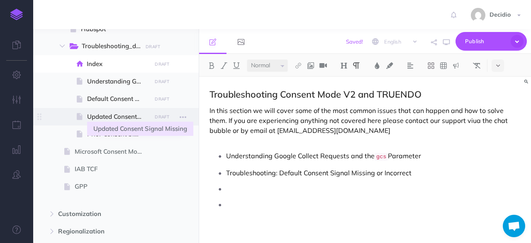
click at [111, 113] on span "Updated Consent Signal Missing" at bounding box center [118, 117] width 62 height 10
select select "null"
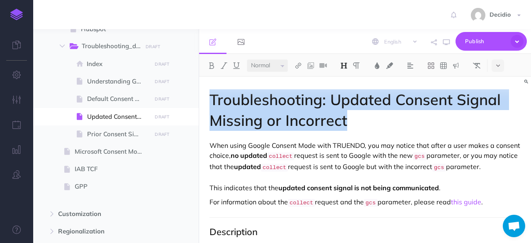
drag, startPoint x: 366, startPoint y: 120, endPoint x: 200, endPoint y: 98, distance: 167.7
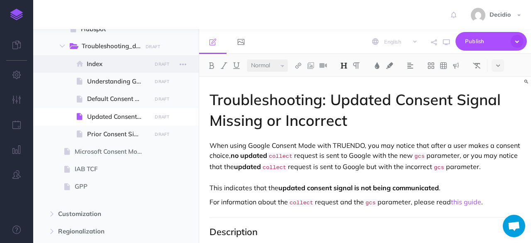
click at [107, 61] on span "Index" at bounding box center [118, 64] width 62 height 10
select select "null"
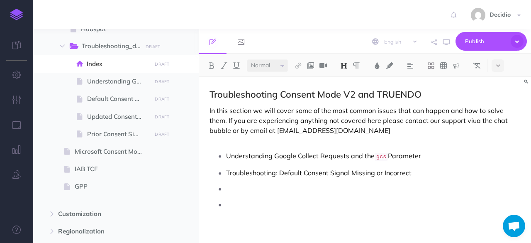
click at [262, 193] on p at bounding box center [373, 188] width 295 height 12
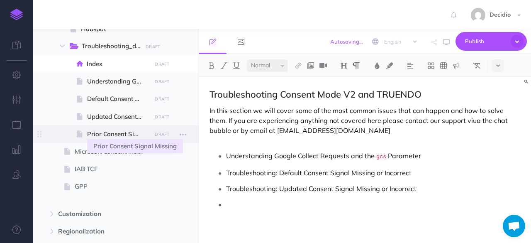
click at [116, 132] on span "Prior Consent Signal Missing" at bounding box center [118, 134] width 62 height 10
select select "null"
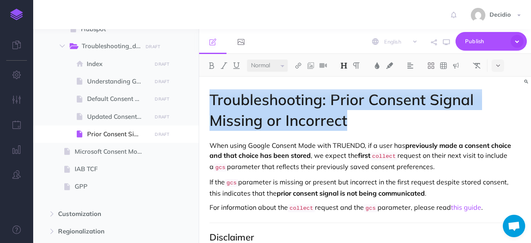
drag, startPoint x: 357, startPoint y: 121, endPoint x: 208, endPoint y: 97, distance: 151.5
click at [155, 65] on small "DRAFT" at bounding box center [162, 63] width 15 height 5
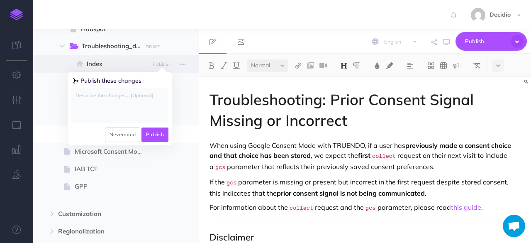
click at [115, 61] on span "Index" at bounding box center [118, 64] width 62 height 10
select select "null"
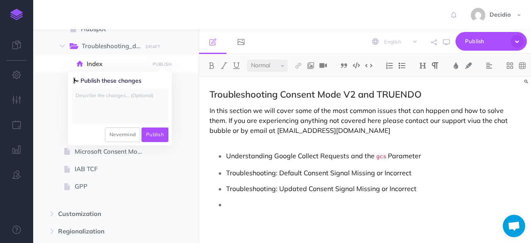
click at [298, 201] on p at bounding box center [373, 216] width 295 height 37
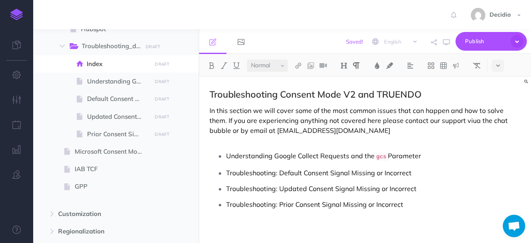
drag, startPoint x: 428, startPoint y: 154, endPoint x: 225, endPoint y: 149, distance: 203.1
click at [226, 149] on li "Understanding Google Collect Requests and the gcs Parameter" at bounding box center [373, 156] width 295 height 14
click at [298, 68] on img at bounding box center [298, 65] width 7 height 7
click at [299, 94] on icon at bounding box center [298, 93] width 7 height 6
select select
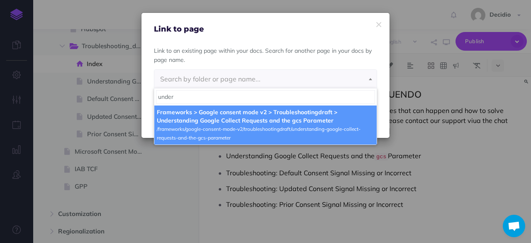
type input "under"
select select "5KB-7ZUR-DMO-UNB"
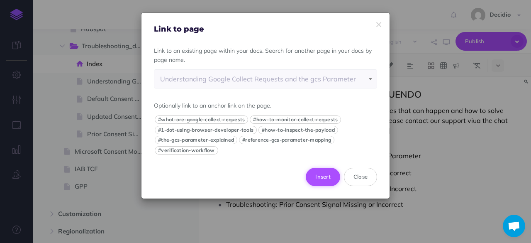
click at [324, 179] on button "Insert" at bounding box center [323, 177] width 34 height 18
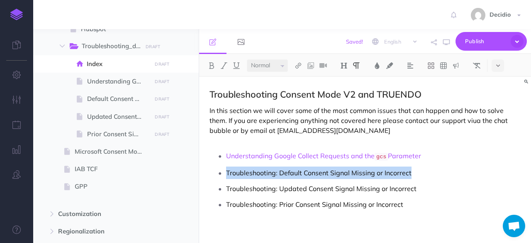
drag, startPoint x: 424, startPoint y: 170, endPoint x: 215, endPoint y: 170, distance: 209.7
click at [226, 170] on li "Troubleshooting: Default Consent Signal Missing or Incorrect" at bounding box center [373, 173] width 295 height 12
click at [297, 66] on img at bounding box center [298, 65] width 7 height 7
click at [301, 92] on icon at bounding box center [298, 93] width 7 height 6
select select
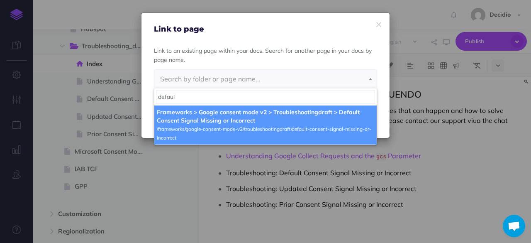
type input "defaul"
select select "XSE-QCLO-MOP-V71"
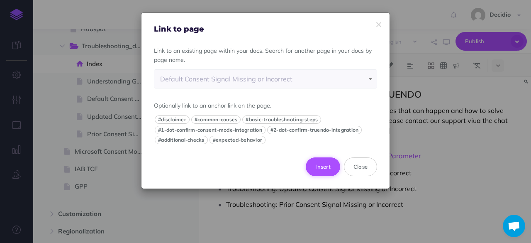
click at [326, 165] on button "Insert" at bounding box center [323, 166] width 34 height 18
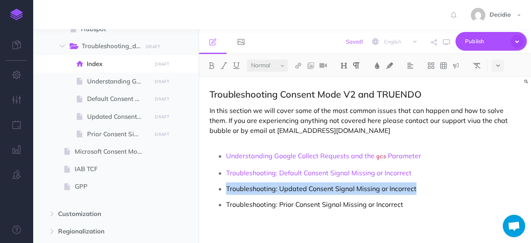
drag, startPoint x: 421, startPoint y: 188, endPoint x: 224, endPoint y: 181, distance: 197.4
click at [224, 181] on ul "Understanding Google Collect Requests and the gcs Parameter Troubleshooting: De…" at bounding box center [367, 192] width 307 height 86
click at [301, 62] on img at bounding box center [298, 65] width 7 height 7
click at [299, 94] on icon at bounding box center [298, 93] width 7 height 6
select select
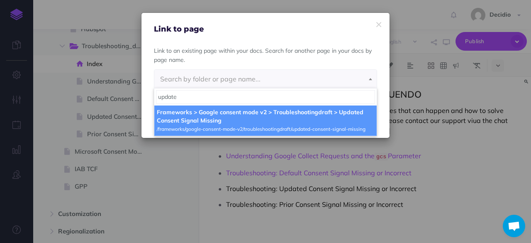
type input "update"
select select "9B1-O5LD-9FC-IPR"
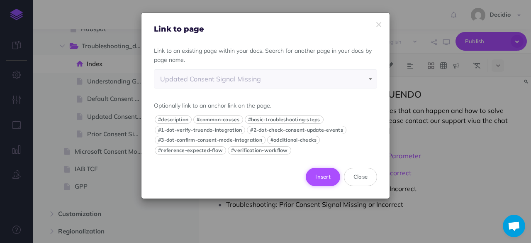
click at [332, 181] on button "Insert" at bounding box center [323, 177] width 34 height 18
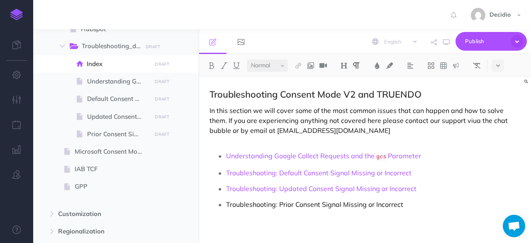
click at [422, 203] on p "Troubleshooting: Prior Consent Signal Missing or Incorrect" at bounding box center [373, 216] width 295 height 37
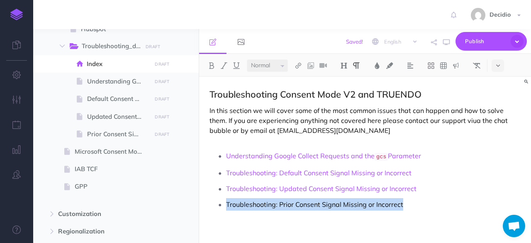
drag, startPoint x: 411, startPoint y: 203, endPoint x: 226, endPoint y: 206, distance: 184.8
click at [226, 206] on li "Troubleshooting: Prior Consent Signal Missing or Incorrect" at bounding box center [373, 216] width 295 height 37
click at [303, 65] on button at bounding box center [298, 65] width 12 height 12
click at [301, 91] on icon at bounding box center [298, 93] width 7 height 6
select select
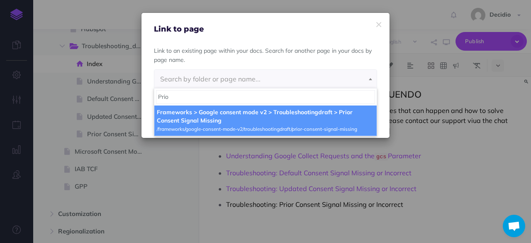
type input "Prio"
select select "F38-VCBC-Z2L-FM1"
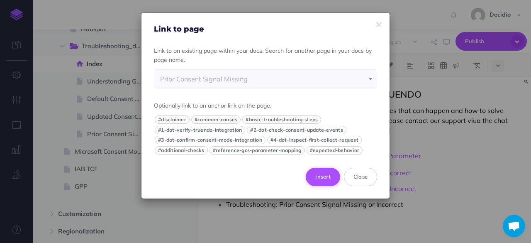
click at [316, 171] on button "Insert" at bounding box center [323, 177] width 34 height 18
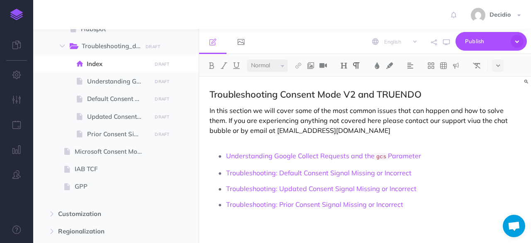
click at [443, 167] on p "Troubleshooting: Default Consent Signal Missing or Incorrect" at bounding box center [373, 173] width 295 height 12
click at [397, 128] on p "In this section we will cover some of the most common issues that can happen an…" at bounding box center [365, 125] width 311 height 40
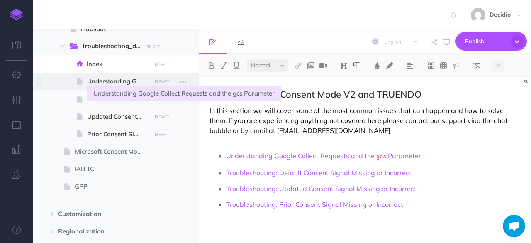
click at [117, 85] on span "Understanding Google Collect Requests and the gcs Parameter" at bounding box center [118, 81] width 62 height 10
select select "null"
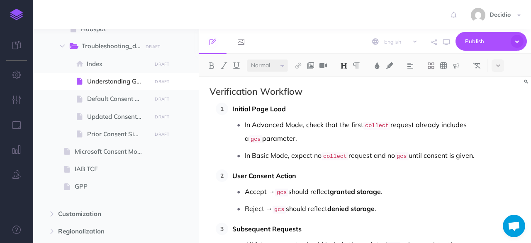
scroll to position [724, 0]
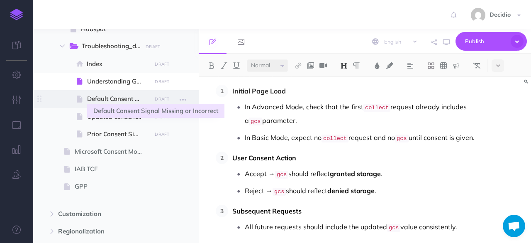
click at [101, 98] on span "Default Consent Signal Missing or Incorrect" at bounding box center [118, 99] width 62 height 10
select select "null"
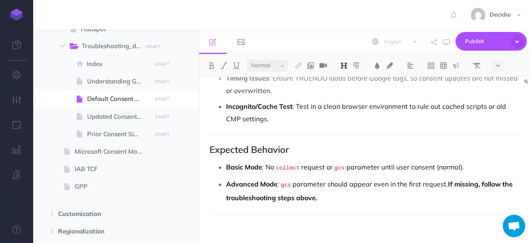
scroll to position [627, 0]
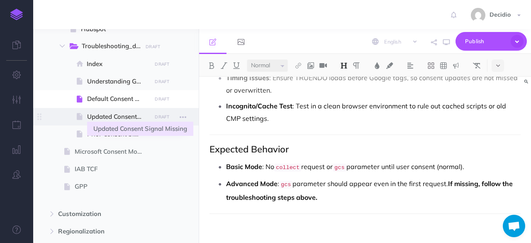
click at [97, 118] on span "Updated Consent Signal Missing" at bounding box center [118, 117] width 62 height 10
select select "null"
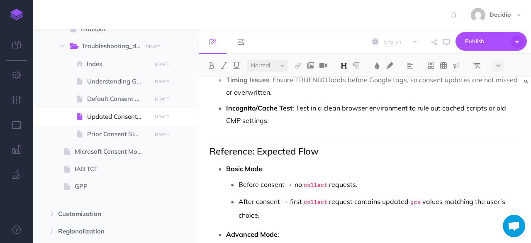
scroll to position [919, 0]
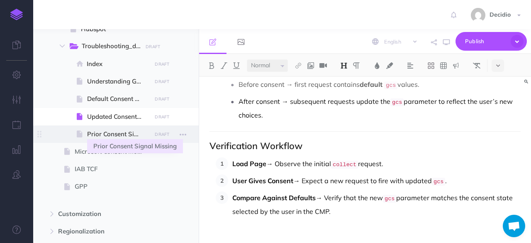
click at [110, 138] on span "Prior Consent Signal Missing" at bounding box center [118, 134] width 62 height 10
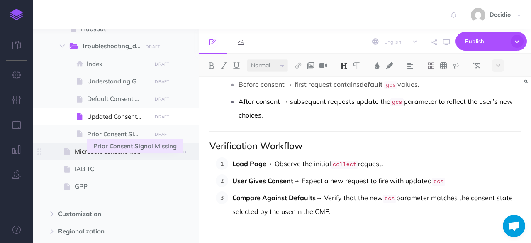
select select "null"
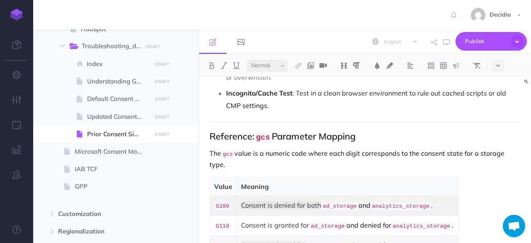
scroll to position [808, 0]
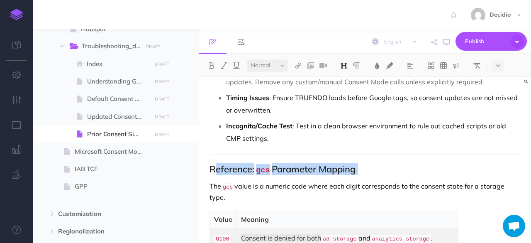
drag, startPoint x: 208, startPoint y: 196, endPoint x: 213, endPoint y: 165, distance: 30.9
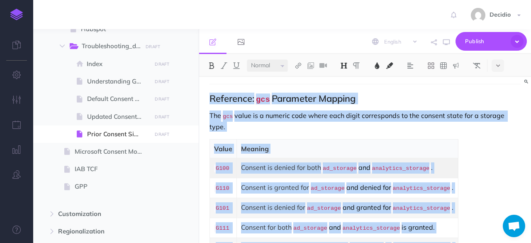
scroll to position [933, 0]
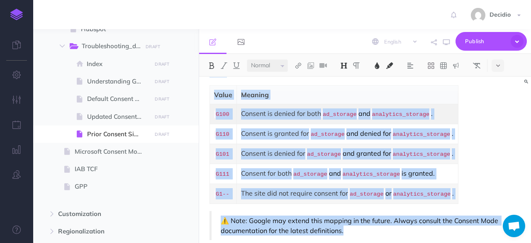
drag, startPoint x: 210, startPoint y: 161, endPoint x: 367, endPoint y: 213, distance: 166.0
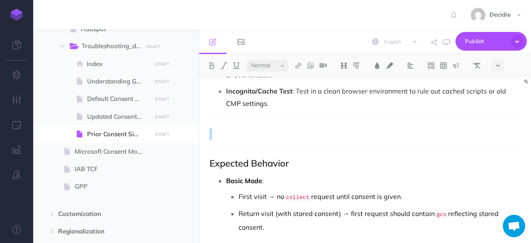
scroll to position [800, 0]
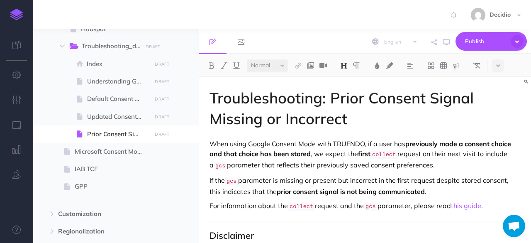
scroll to position [0, 0]
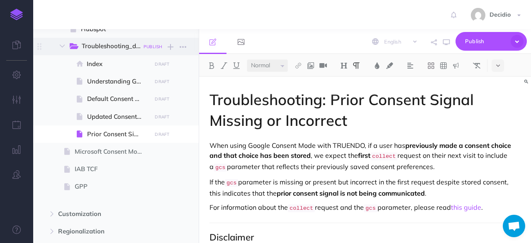
click at [158, 50] on button "PUBLISH" at bounding box center [153, 47] width 23 height 10
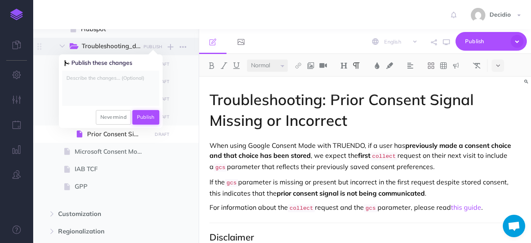
click at [154, 113] on button "Publish" at bounding box center [145, 117] width 27 height 14
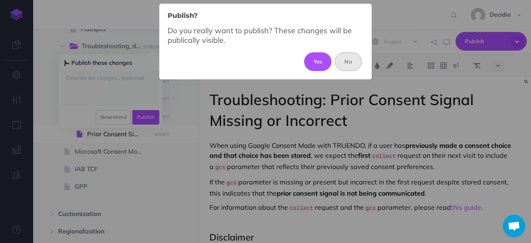
click at [345, 64] on button "No" at bounding box center [348, 61] width 27 height 18
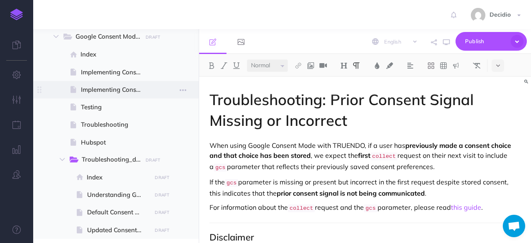
scroll to position [125, 0]
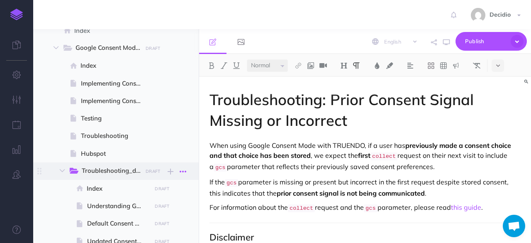
click at [184, 174] on icon "button" at bounding box center [183, 172] width 7 height 10
click at [154, 211] on link "Settings" at bounding box center [159, 214] width 62 height 14
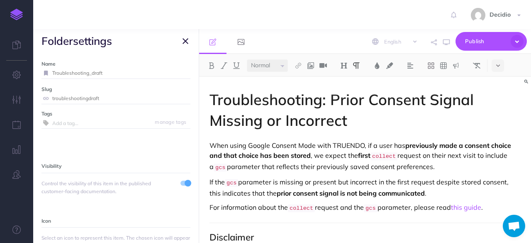
click at [115, 78] on input "Troubleshooting_draft" at bounding box center [121, 73] width 138 height 11
type input "Troubleshooting (Advanced)"
click at [173, 75] on button "Save" at bounding box center [181, 73] width 16 height 8
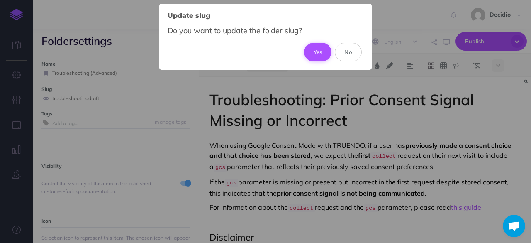
click at [324, 56] on button "Yes" at bounding box center [318, 52] width 28 height 18
type input "troubleshooting-advanced"
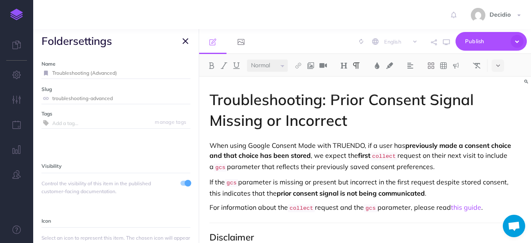
click at [187, 44] on icon "button" at bounding box center [186, 41] width 6 height 10
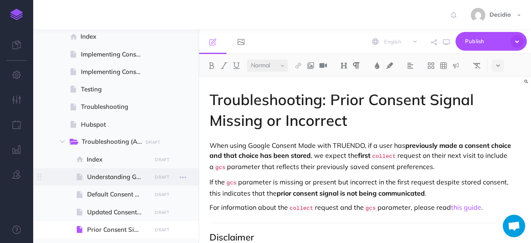
scroll to position [166, 0]
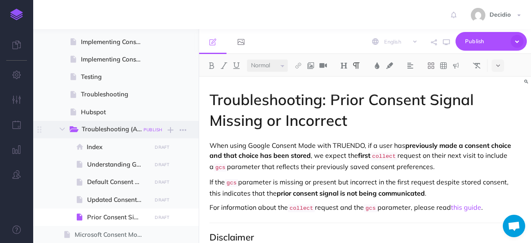
click at [158, 127] on small "PUBLISH" at bounding box center [153, 129] width 19 height 5
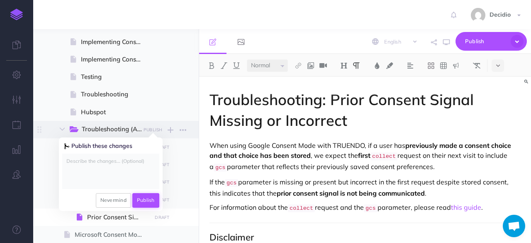
click at [141, 204] on button "Publish" at bounding box center [145, 200] width 27 height 14
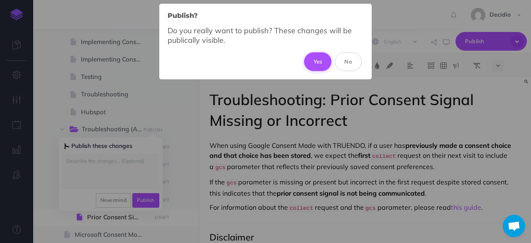
click at [312, 64] on button "Yes" at bounding box center [318, 61] width 28 height 18
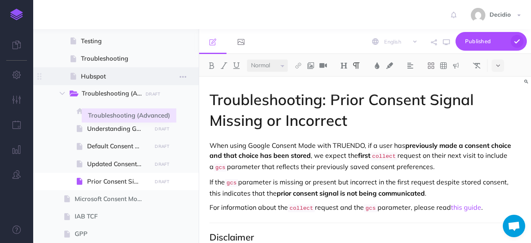
scroll to position [249, 0]
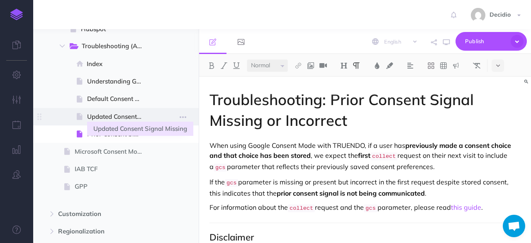
click at [148, 115] on span "Updated Consent Signal Missing" at bounding box center [118, 117] width 62 height 10
select select "null"
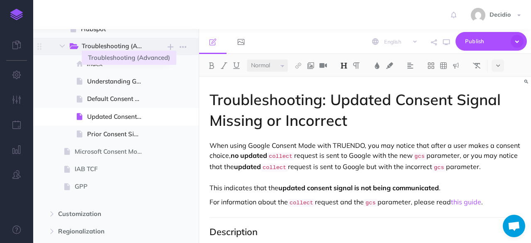
click at [144, 44] on span "Troubleshooting (Advanced)" at bounding box center [116, 46] width 68 height 11
select select "null"
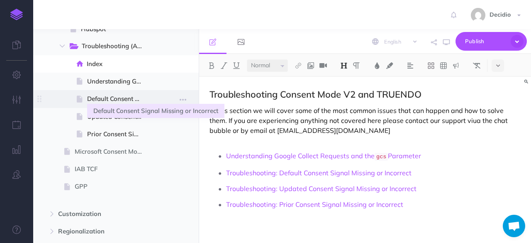
click at [148, 103] on span "Default Consent Signal Missing or Incorrect" at bounding box center [118, 99] width 62 height 10
select select "null"
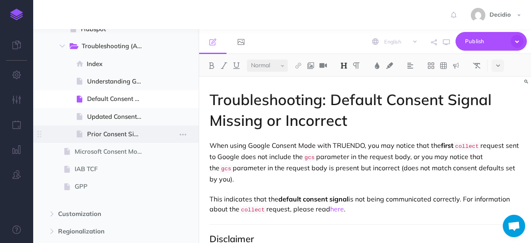
click at [151, 136] on span at bounding box center [116, 133] width 166 height 17
select select "null"
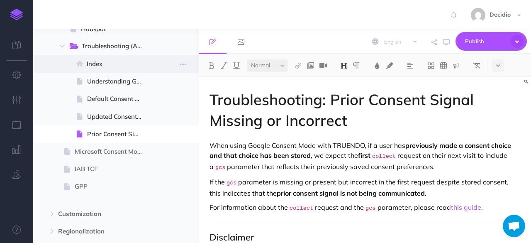
click at [158, 62] on span at bounding box center [116, 63] width 166 height 17
select select "null"
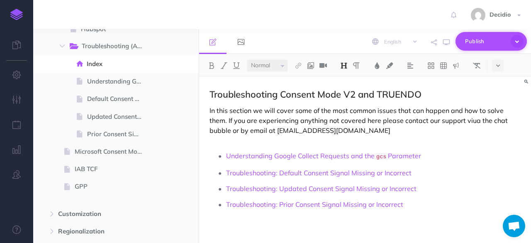
click at [486, 39] on span "Publish" at bounding box center [486, 41] width 42 height 13
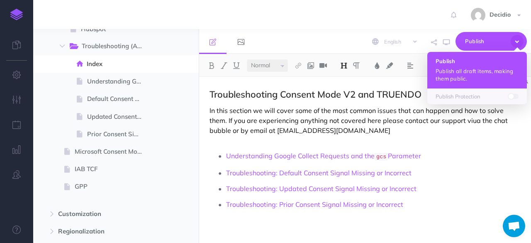
click at [459, 69] on p "Publish all draft items, making them public." at bounding box center [477, 74] width 83 height 15
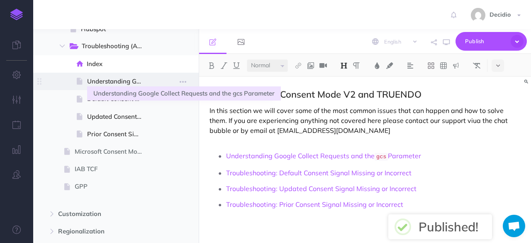
click at [149, 83] on span "Understanding Google Collect Requests and the gcs Parameter" at bounding box center [118, 81] width 62 height 10
select select "null"
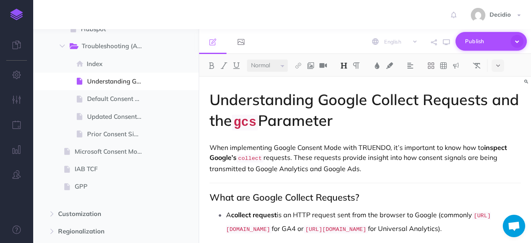
click at [485, 43] on span "Publish" at bounding box center [486, 41] width 42 height 13
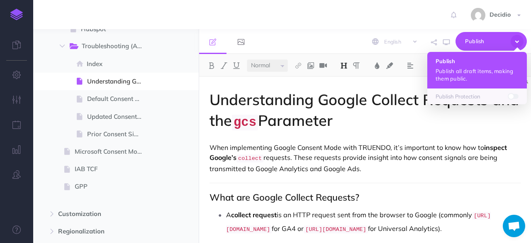
click at [483, 71] on p "Publish all draft items, making them public." at bounding box center [477, 74] width 83 height 15
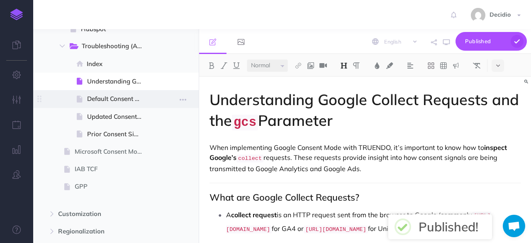
click at [157, 99] on span at bounding box center [116, 98] width 166 height 17
select select "null"
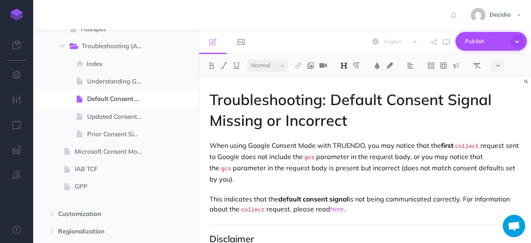
click at [469, 48] on button "Publish" at bounding box center [491, 41] width 71 height 19
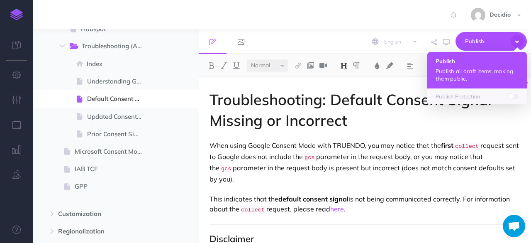
click at [468, 61] on h4 "Publish" at bounding box center [477, 61] width 83 height 6
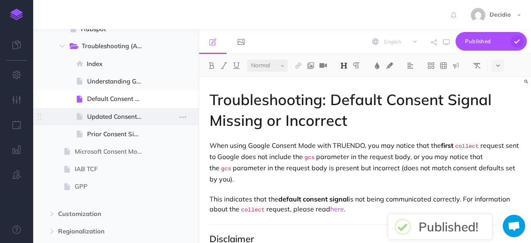
click at [150, 115] on span at bounding box center [116, 116] width 166 height 17
select select "null"
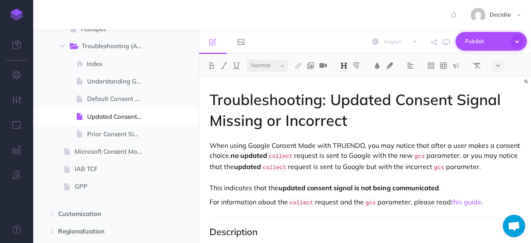
click at [496, 41] on span "Publish" at bounding box center [486, 41] width 42 height 13
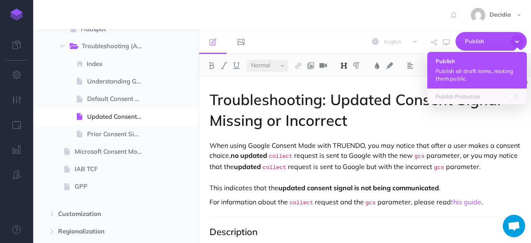
click at [467, 64] on h4 "Publish" at bounding box center [477, 61] width 83 height 6
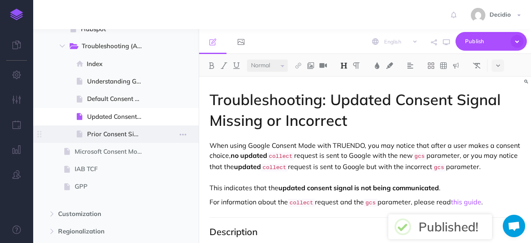
click at [166, 137] on span at bounding box center [116, 133] width 166 height 17
select select "null"
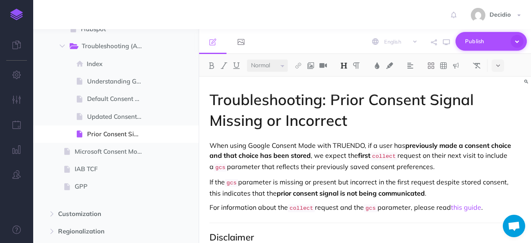
click at [471, 37] on span "Publish" at bounding box center [486, 41] width 42 height 13
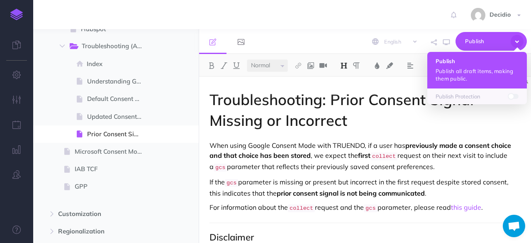
click at [456, 56] on button "Publish Publish all draft items, making them public." at bounding box center [478, 70] width 100 height 37
